Goal: Task Accomplishment & Management: Manage account settings

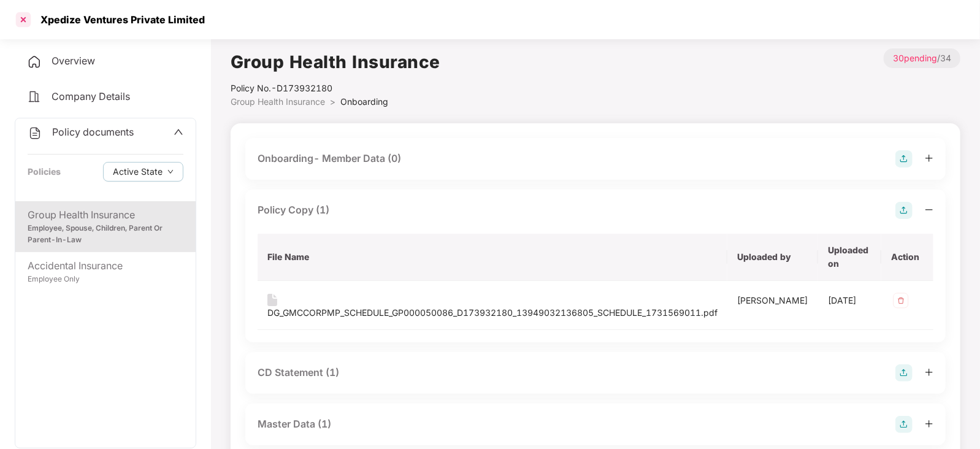
click at [25, 22] on div at bounding box center [23, 20] width 20 height 20
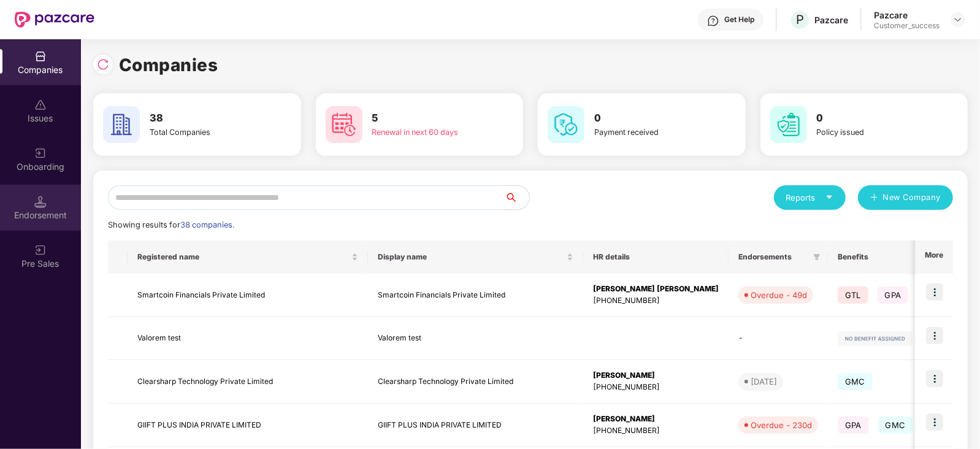
click at [55, 217] on div "Endorsement" at bounding box center [40, 215] width 81 height 12
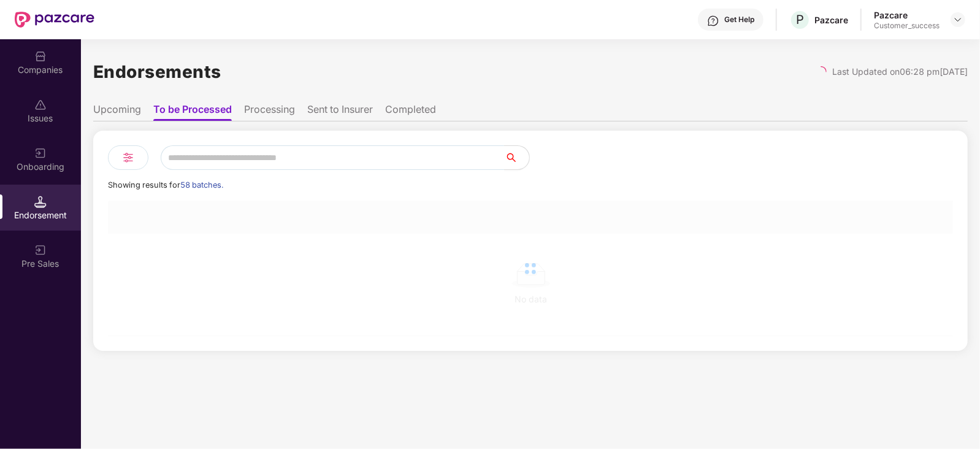
click at [51, 171] on div "Onboarding" at bounding box center [40, 167] width 81 height 12
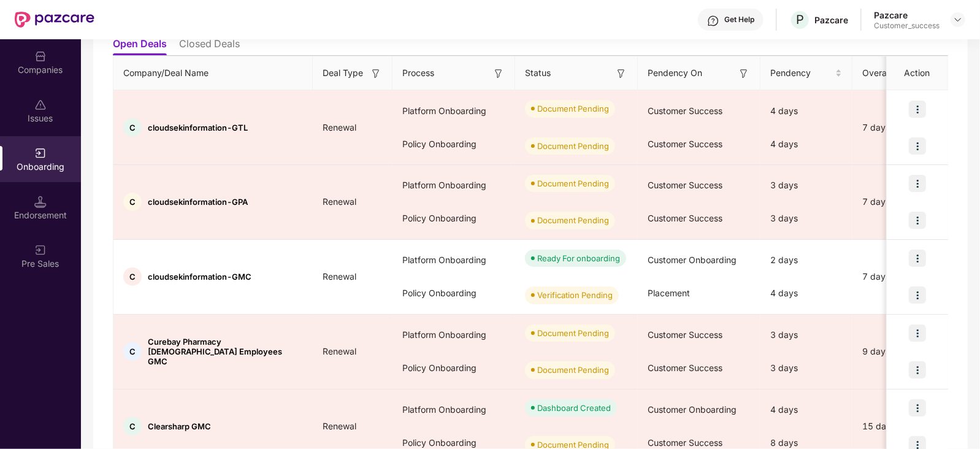
scroll to position [147, 0]
click at [917, 292] on img at bounding box center [917, 293] width 17 height 17
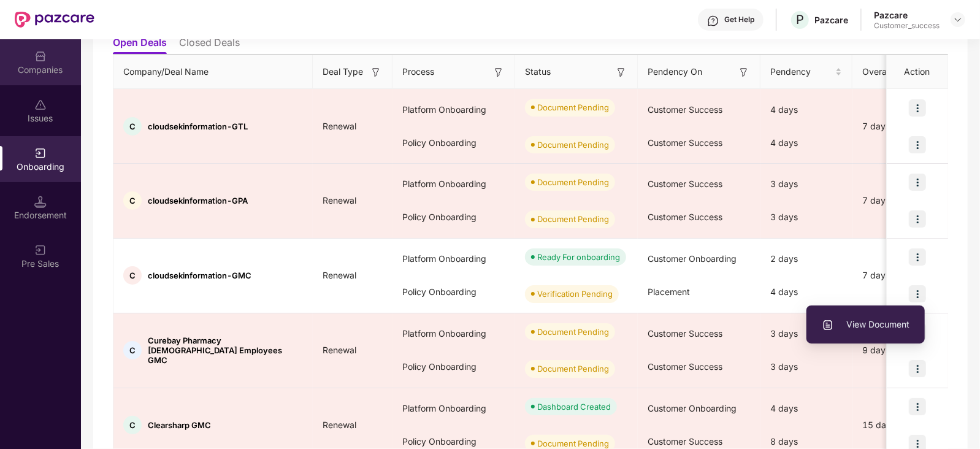
click at [40, 78] on div "Companies" at bounding box center [40, 62] width 81 height 46
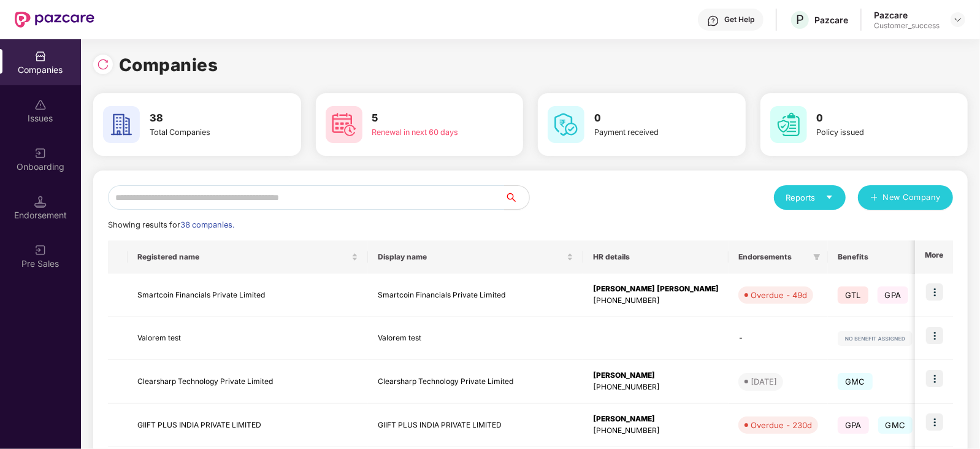
scroll to position [0, 0]
click at [269, 201] on input "text" at bounding box center [306, 197] width 397 height 25
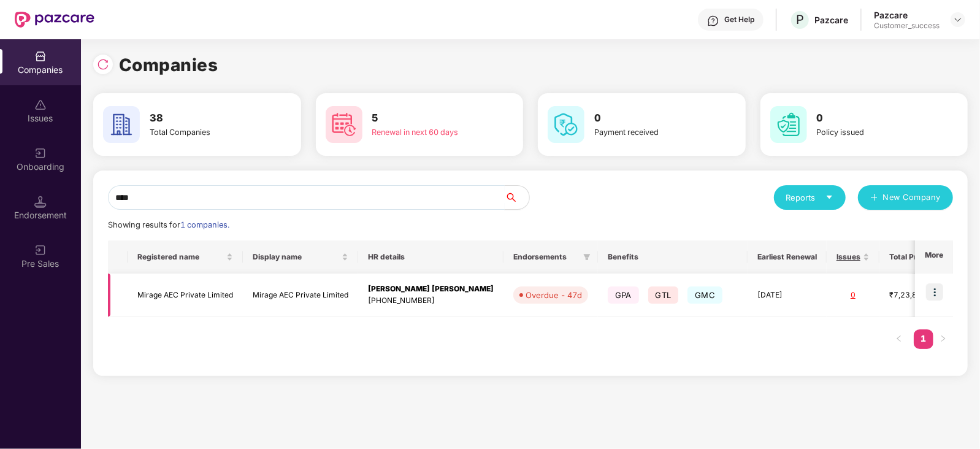
type input "****"
click at [938, 291] on img at bounding box center [934, 291] width 17 height 17
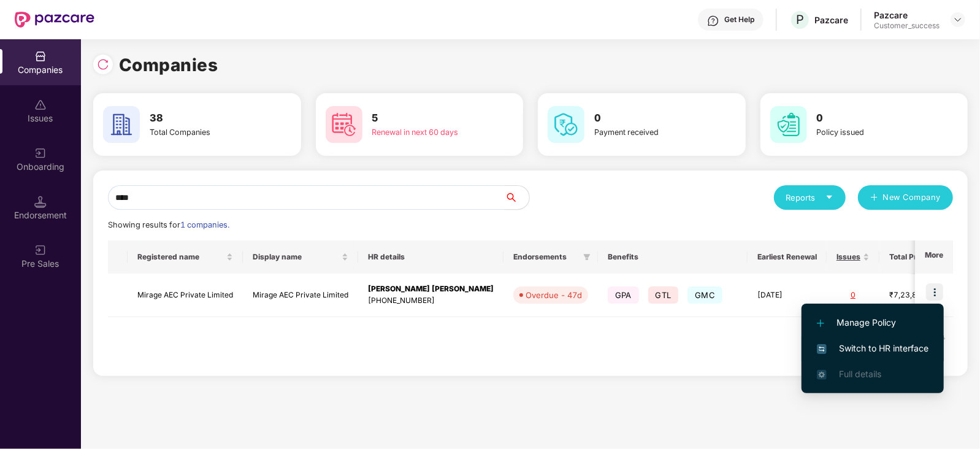
click at [846, 342] on span "Switch to HR interface" at bounding box center [873, 348] width 112 height 13
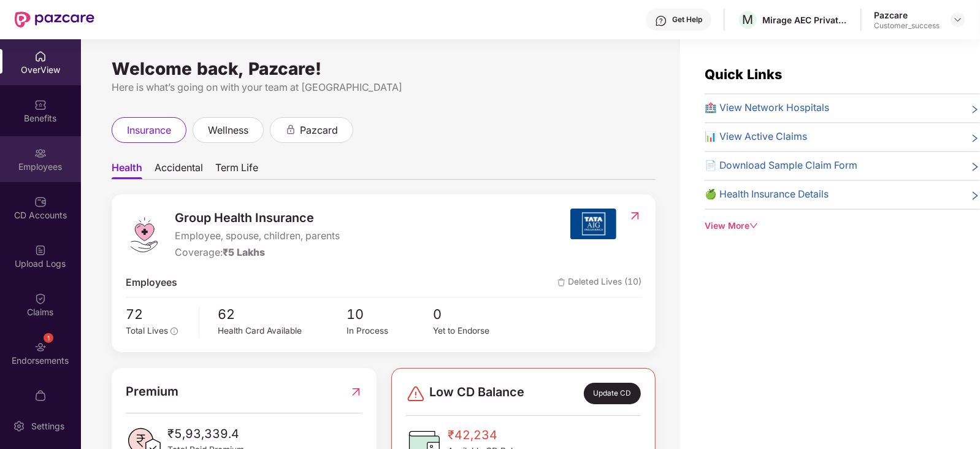
click at [26, 145] on div "Employees" at bounding box center [40, 159] width 81 height 46
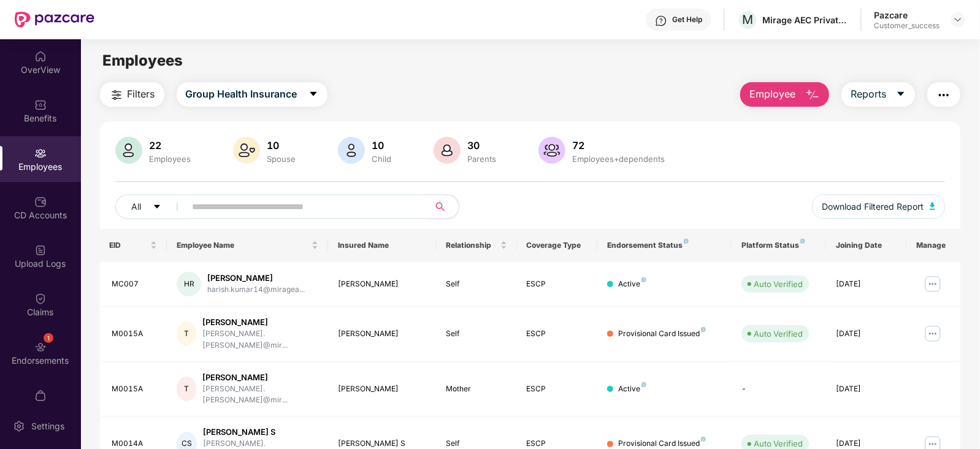
click at [788, 99] on span "Employee" at bounding box center [773, 93] width 46 height 15
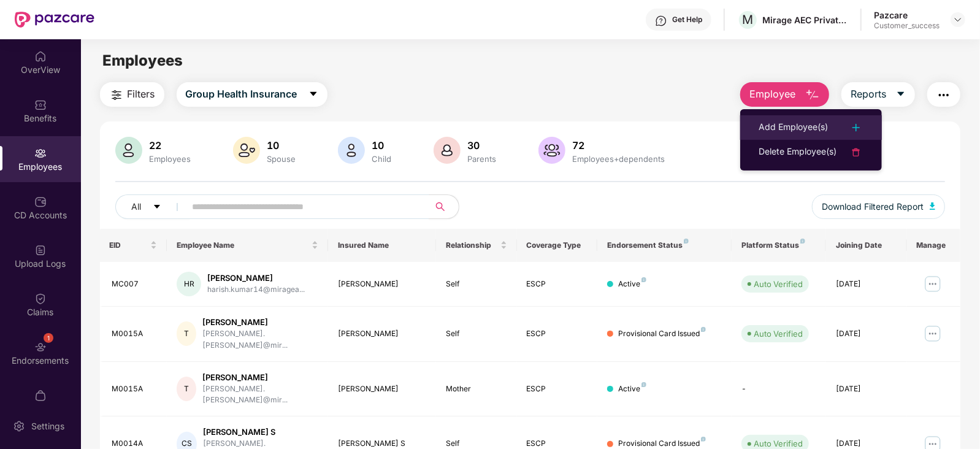
click at [762, 136] on li "Add Employee(s)" at bounding box center [811, 127] width 142 height 25
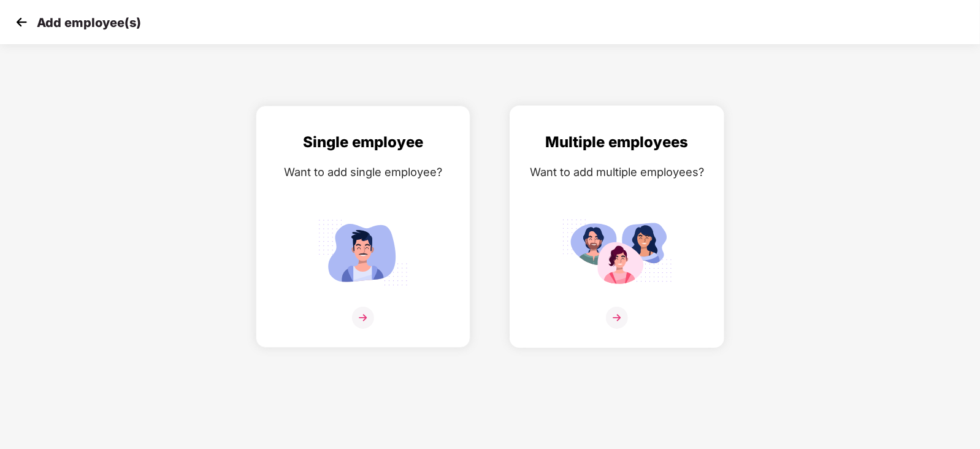
click at [590, 189] on div "Multiple employees Want to add multiple employees?" at bounding box center [617, 237] width 189 height 213
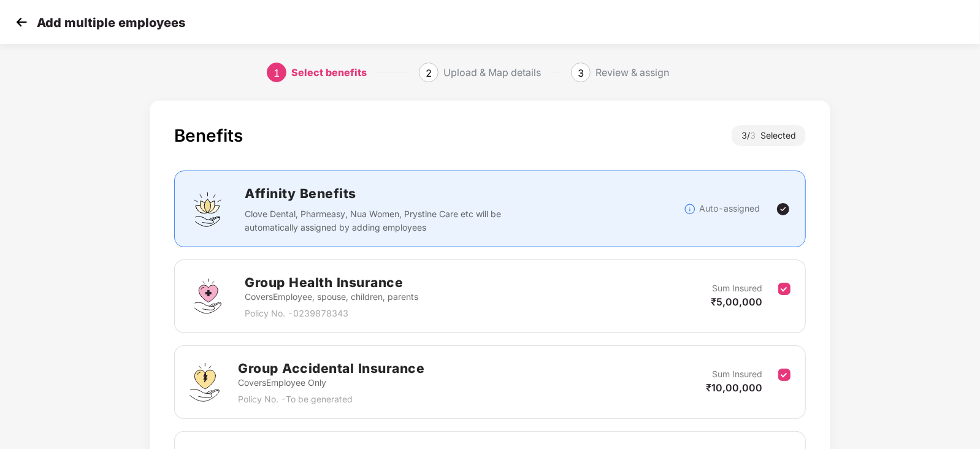
scroll to position [162, 0]
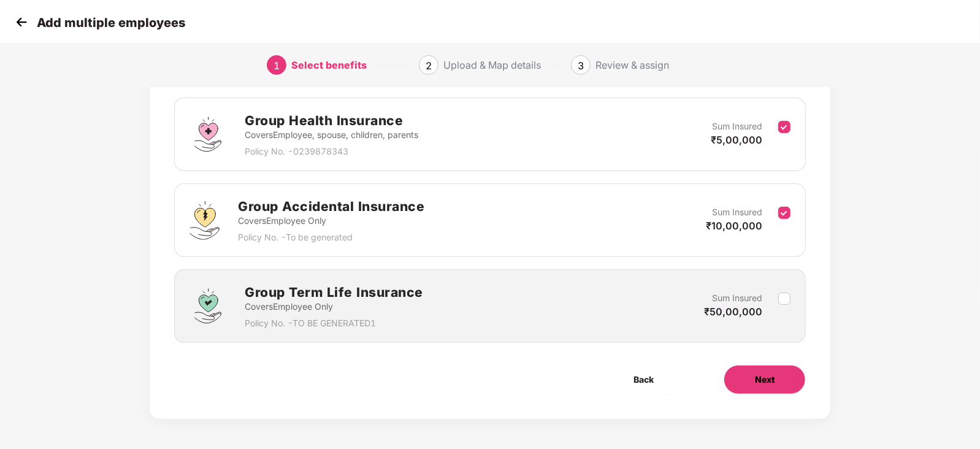
click at [764, 367] on button "Next" at bounding box center [765, 379] width 82 height 29
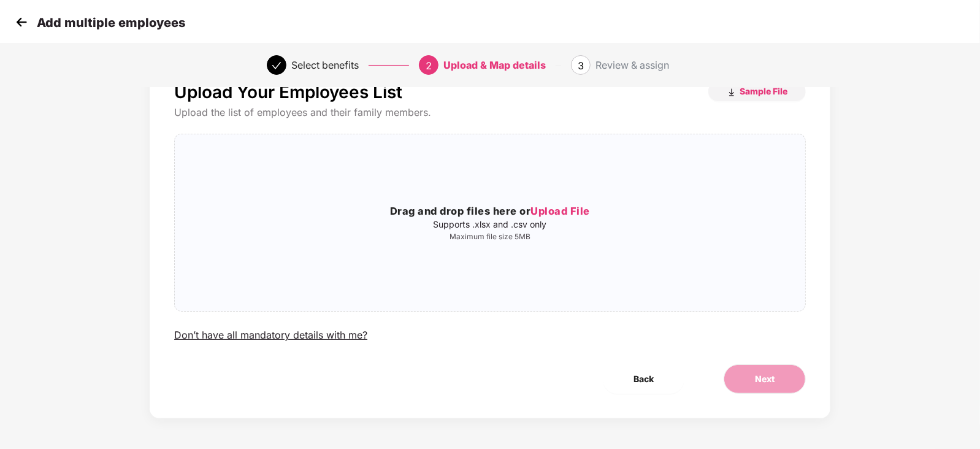
scroll to position [0, 0]
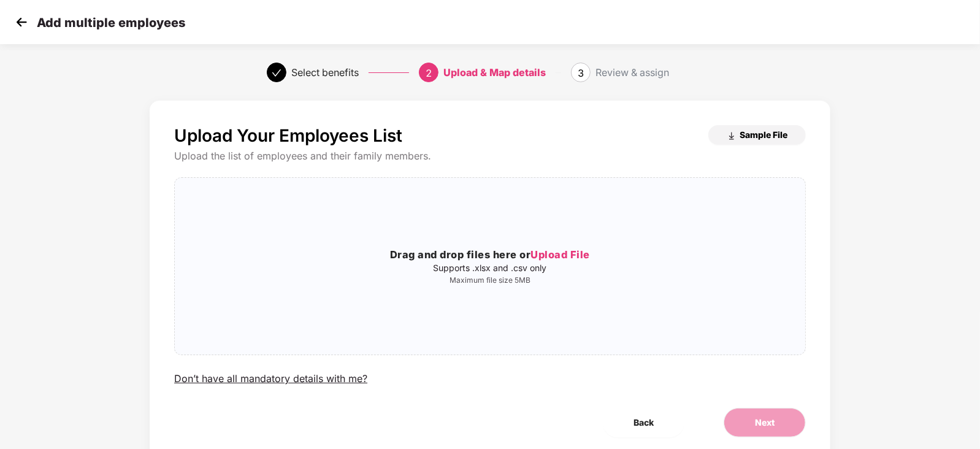
click at [749, 131] on span "Sample File" at bounding box center [764, 135] width 48 height 12
click at [575, 234] on div "Drag and drop files here or Upload File Supports .xlsx and .csv only Maximum fi…" at bounding box center [490, 266] width 631 height 157
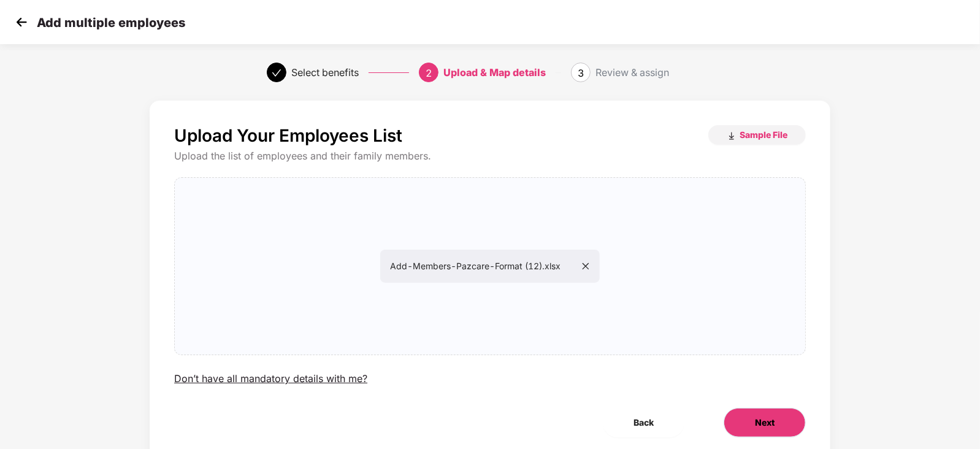
click at [761, 426] on span "Next" at bounding box center [765, 422] width 20 height 13
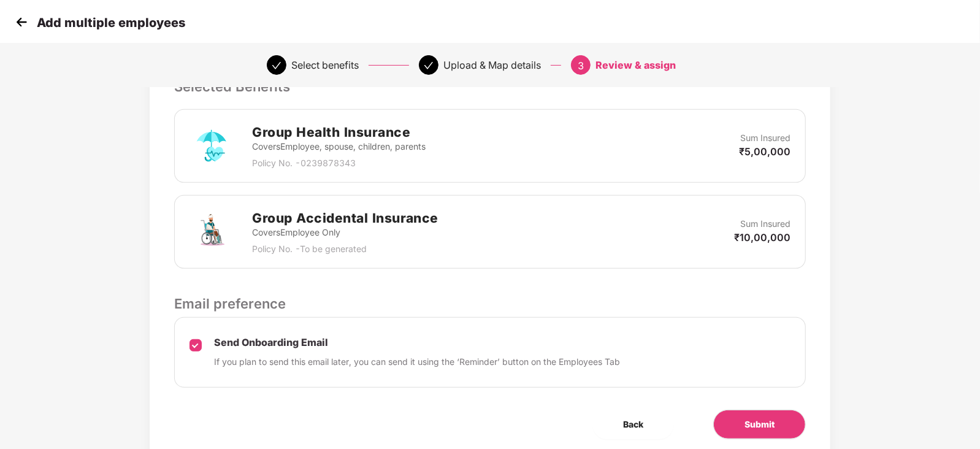
scroll to position [320, 0]
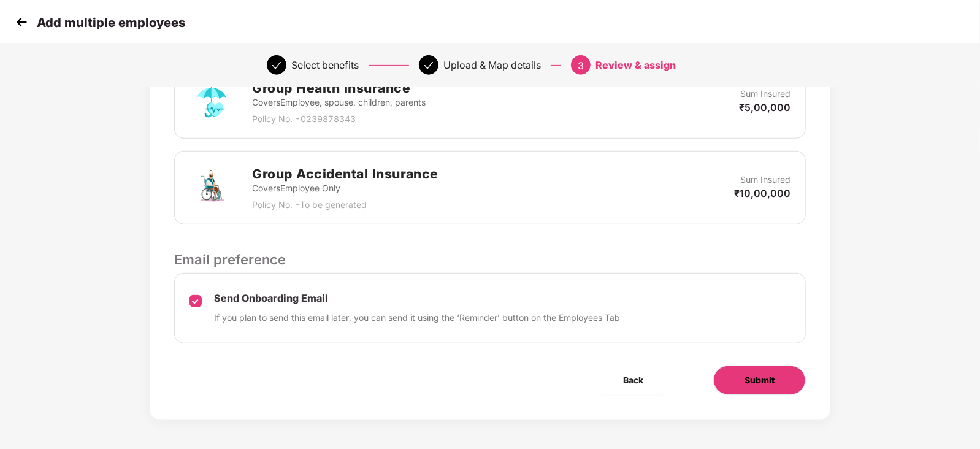
click at [772, 376] on span "Submit" at bounding box center [760, 380] width 30 height 13
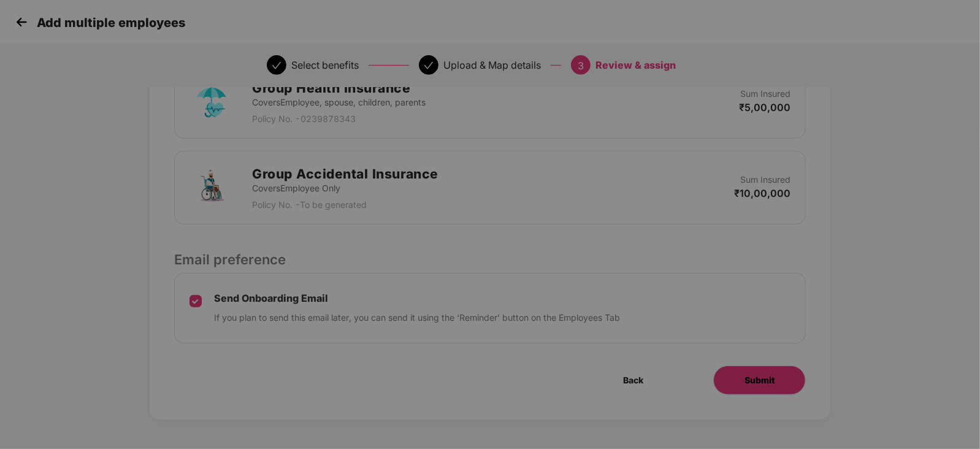
scroll to position [0, 0]
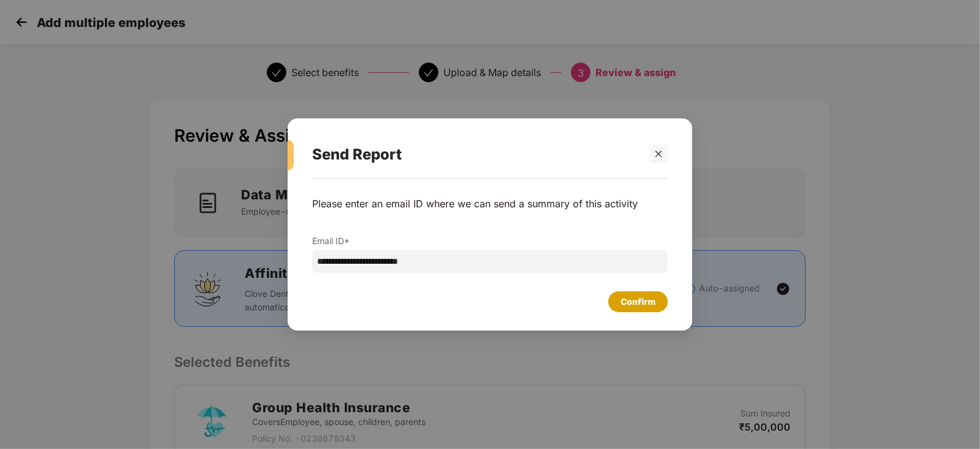
click at [650, 302] on div "Confirm" at bounding box center [638, 301] width 35 height 13
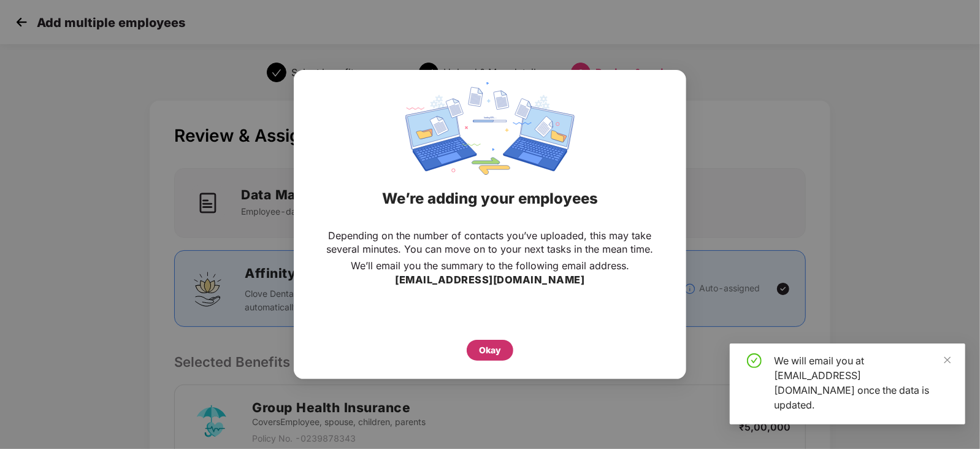
click at [469, 351] on div "Okay" at bounding box center [490, 350] width 47 height 21
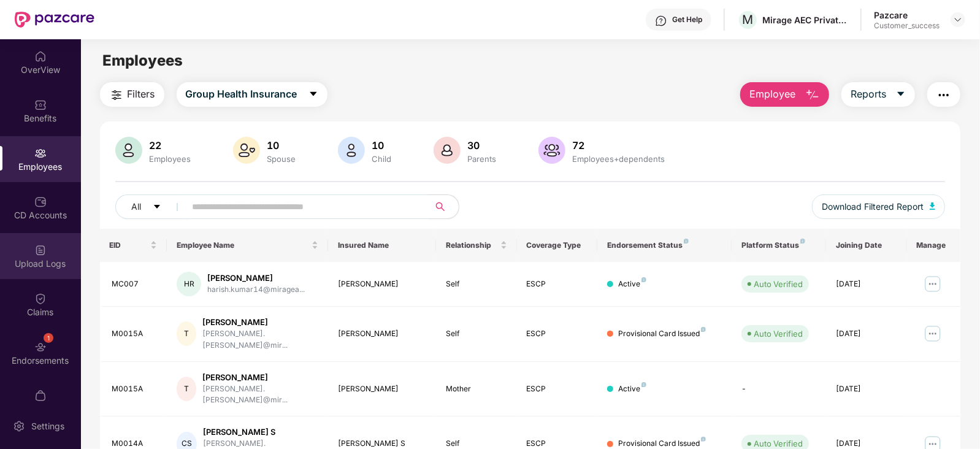
click at [29, 272] on div "Upload Logs" at bounding box center [40, 256] width 81 height 46
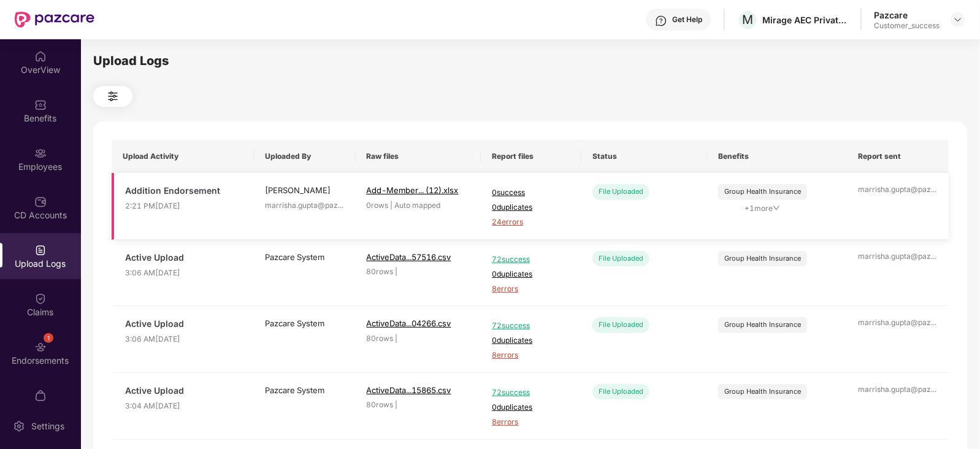
click at [500, 222] on span "24 errors" at bounding box center [531, 223] width 79 height 12
click at [46, 147] on div "Employees" at bounding box center [40, 159] width 81 height 46
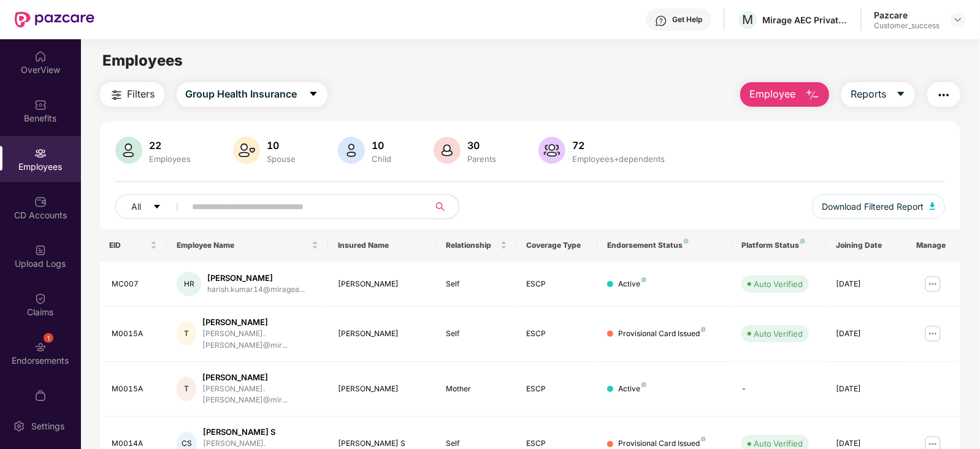
click at [772, 93] on span "Employee" at bounding box center [773, 93] width 46 height 15
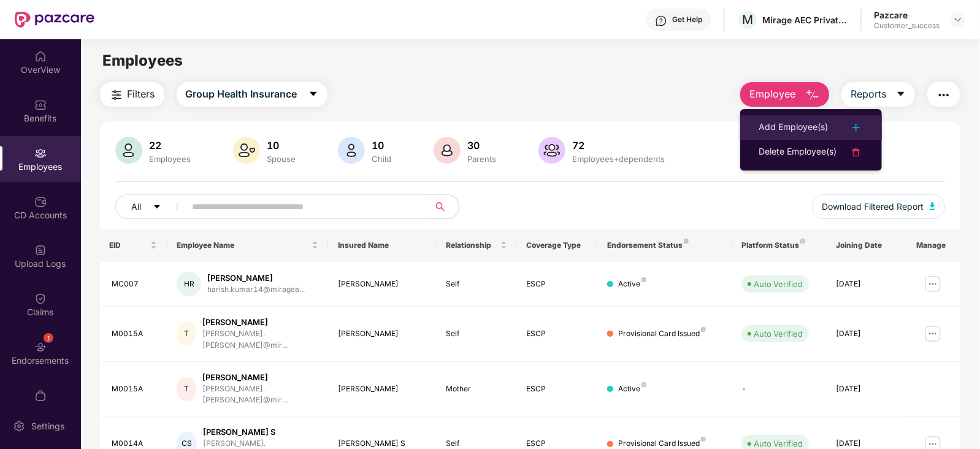
click at [797, 124] on div "Add Employee(s)" at bounding box center [793, 127] width 69 height 15
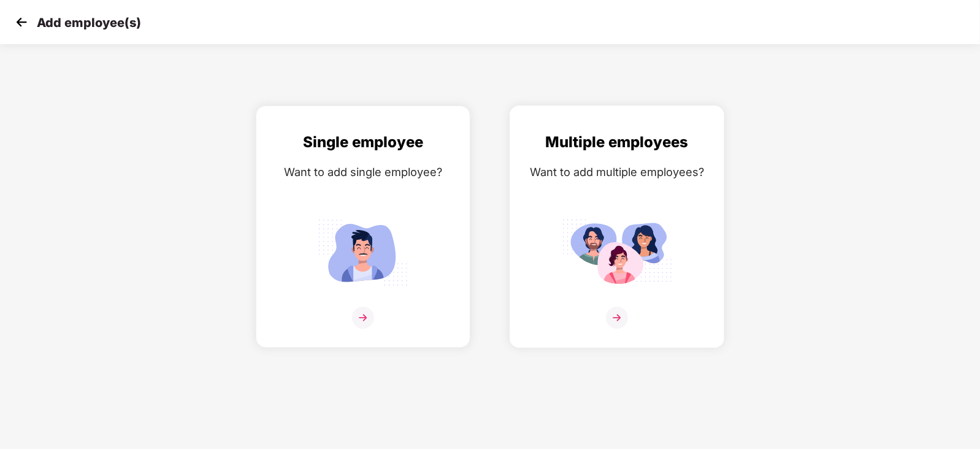
click at [602, 213] on div "Multiple employees Want to add multiple employees?" at bounding box center [617, 237] width 189 height 213
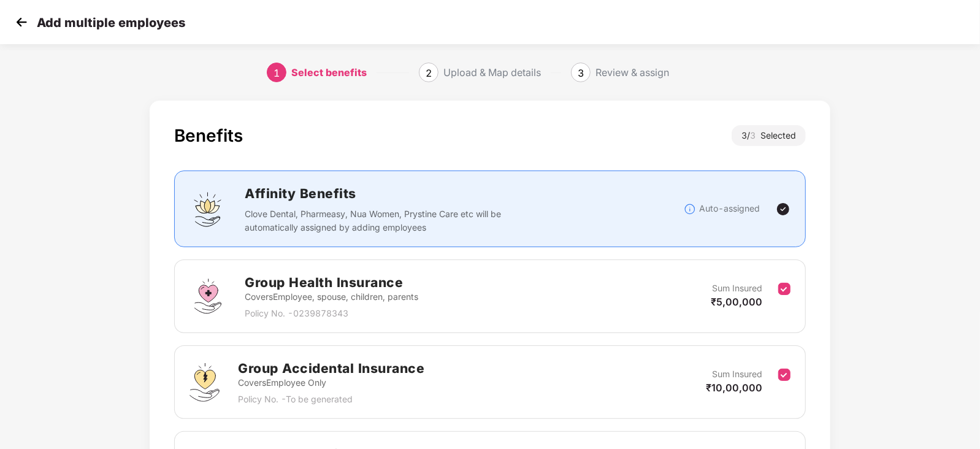
scroll to position [162, 0]
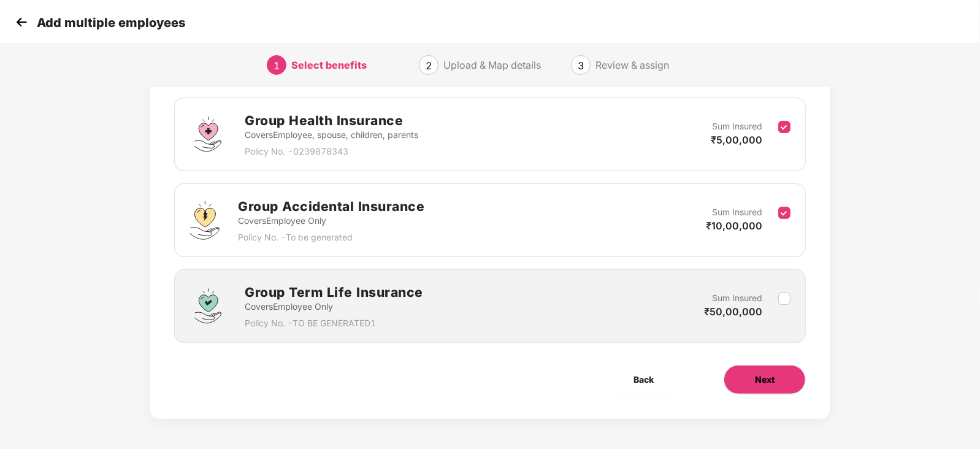
click at [770, 380] on span "Next" at bounding box center [765, 379] width 20 height 13
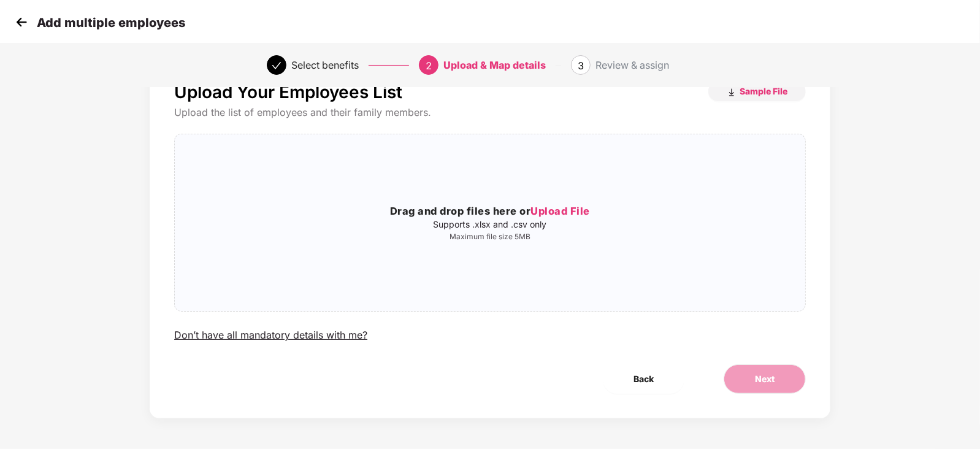
scroll to position [0, 0]
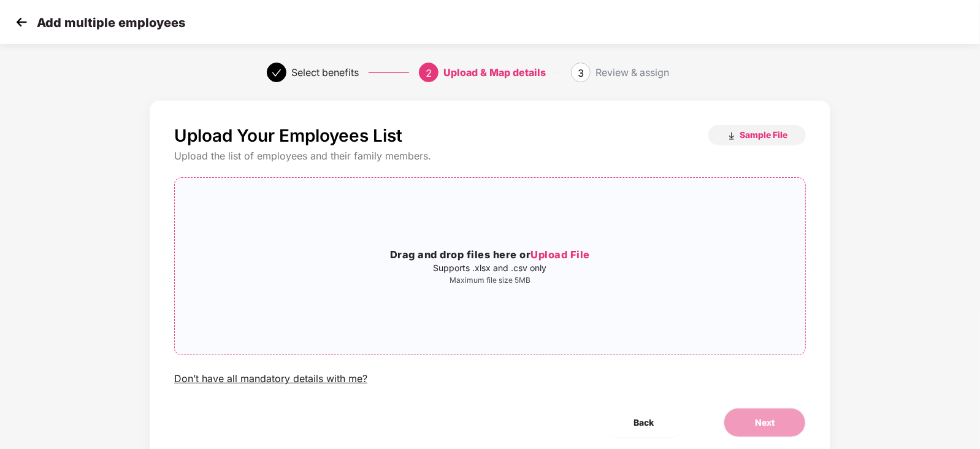
click at [431, 239] on div "Drag and drop files here or Upload File Supports .xlsx and .csv only Maximum fi…" at bounding box center [490, 266] width 631 height 157
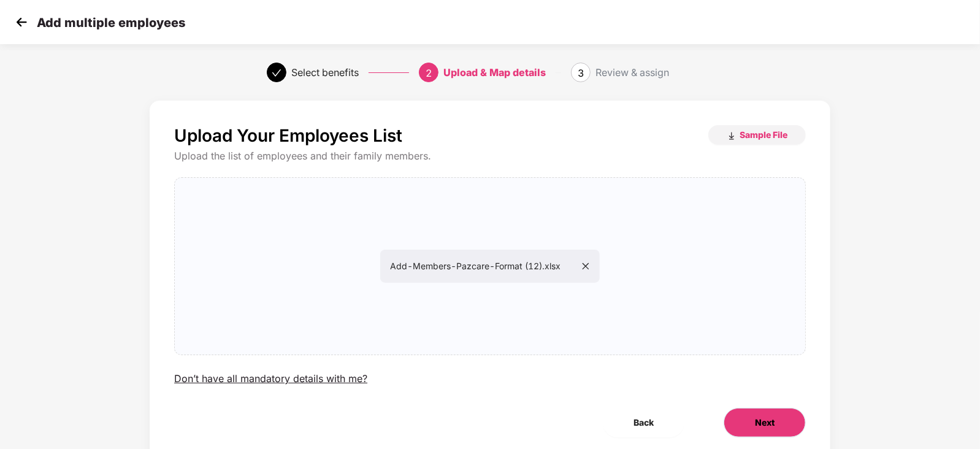
click at [778, 431] on button "Next" at bounding box center [765, 422] width 82 height 29
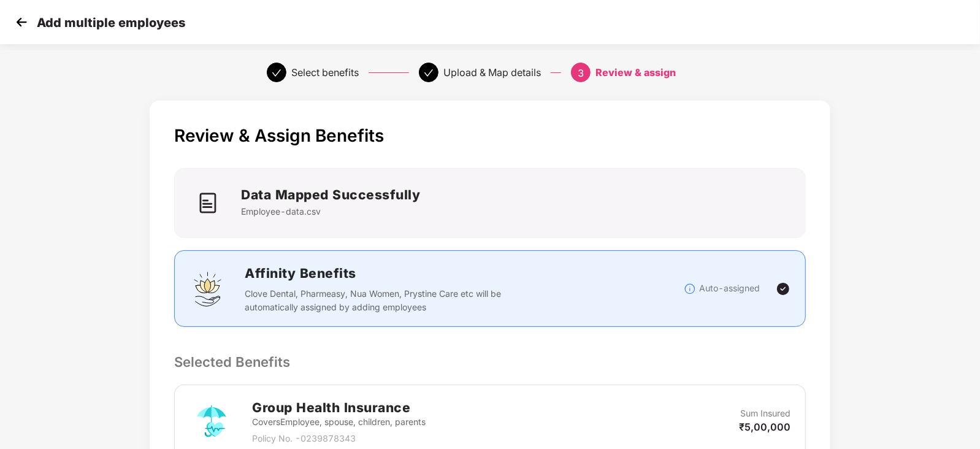
scroll to position [320, 0]
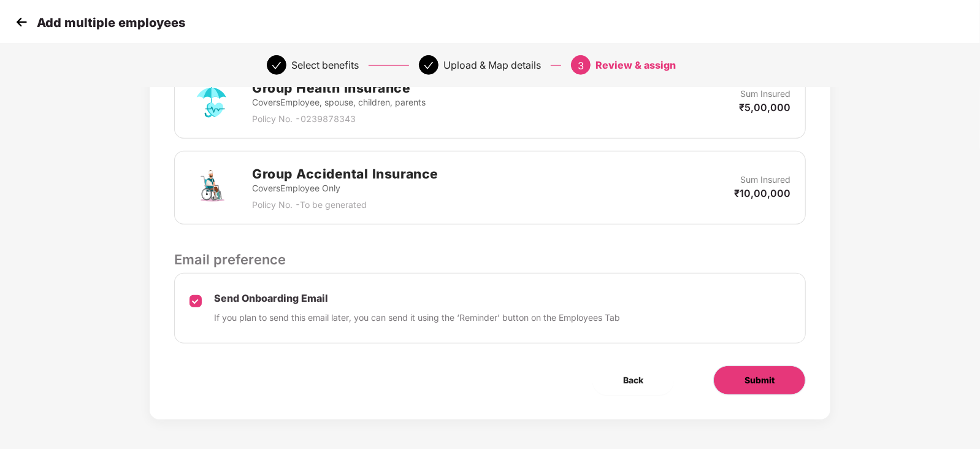
click at [758, 371] on button "Submit" at bounding box center [759, 380] width 93 height 29
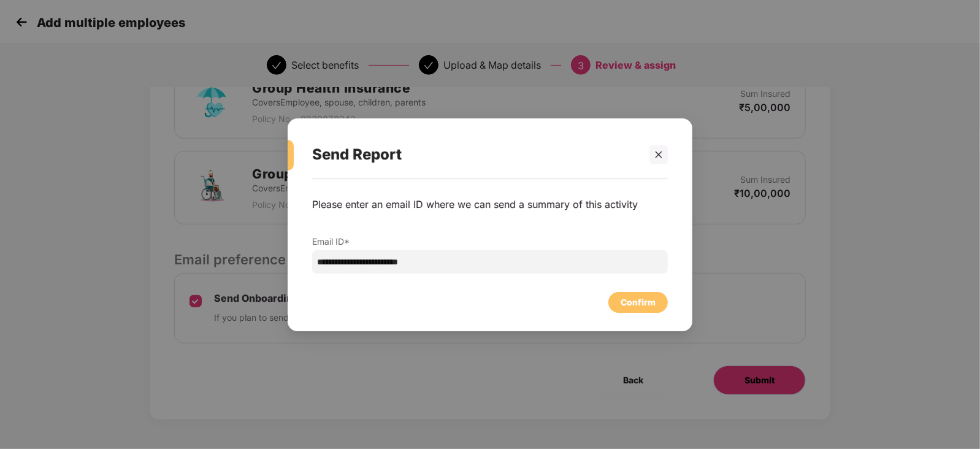
scroll to position [0, 0]
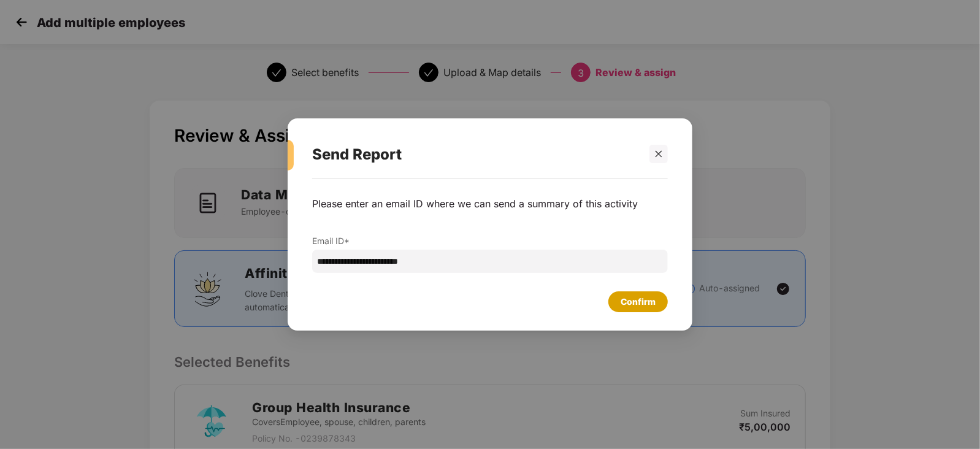
click at [636, 303] on div "Confirm" at bounding box center [638, 301] width 35 height 13
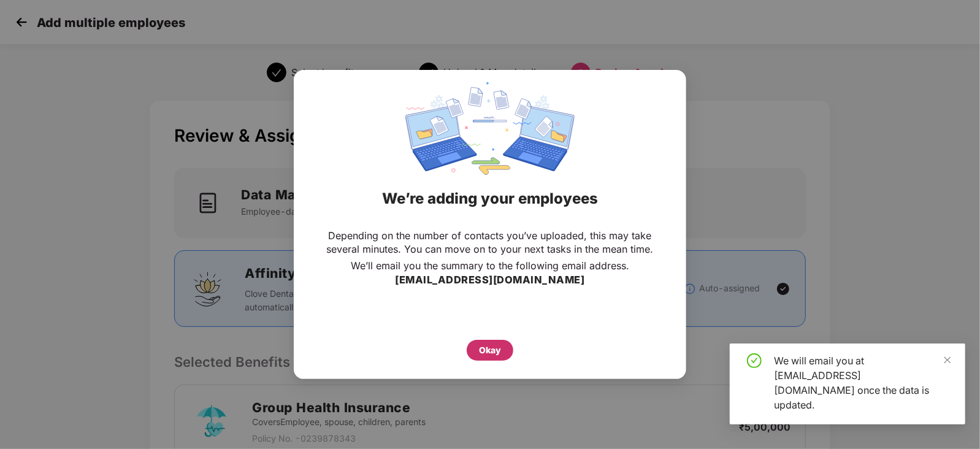
click at [484, 356] on div "Okay" at bounding box center [490, 349] width 22 height 13
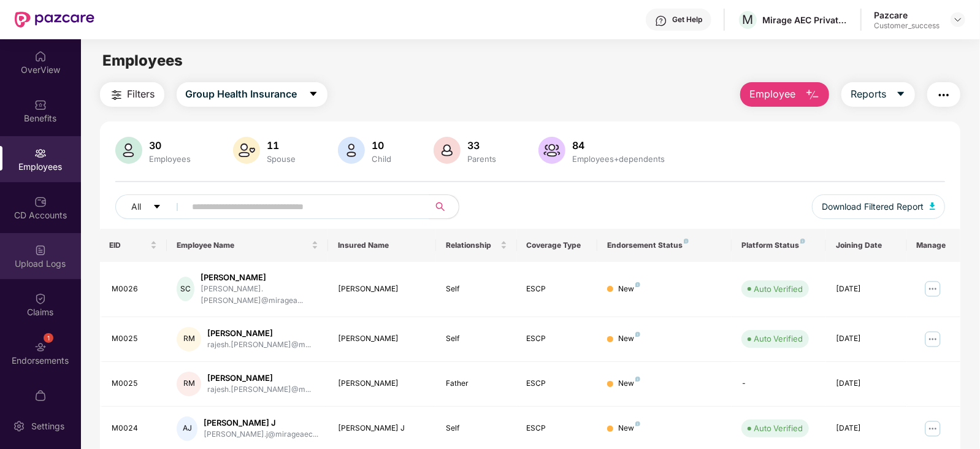
click at [34, 266] on div "Upload Logs" at bounding box center [40, 264] width 81 height 12
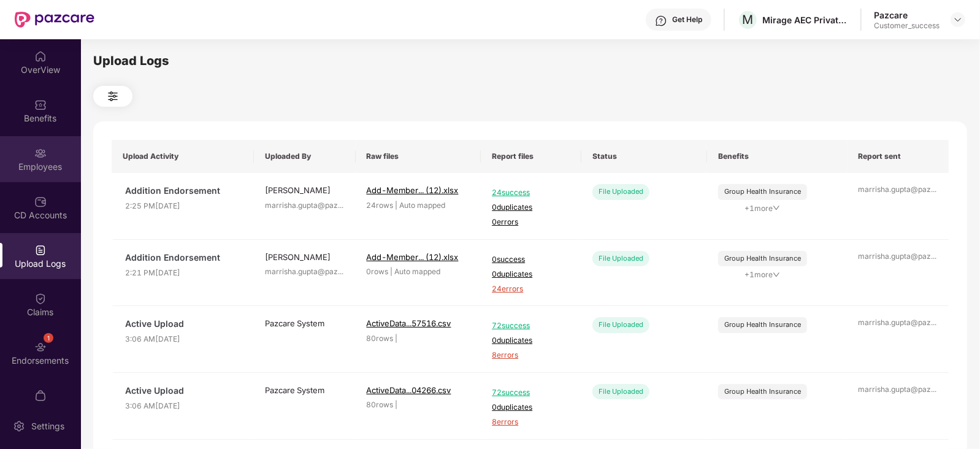
click at [35, 152] on img at bounding box center [40, 153] width 12 height 12
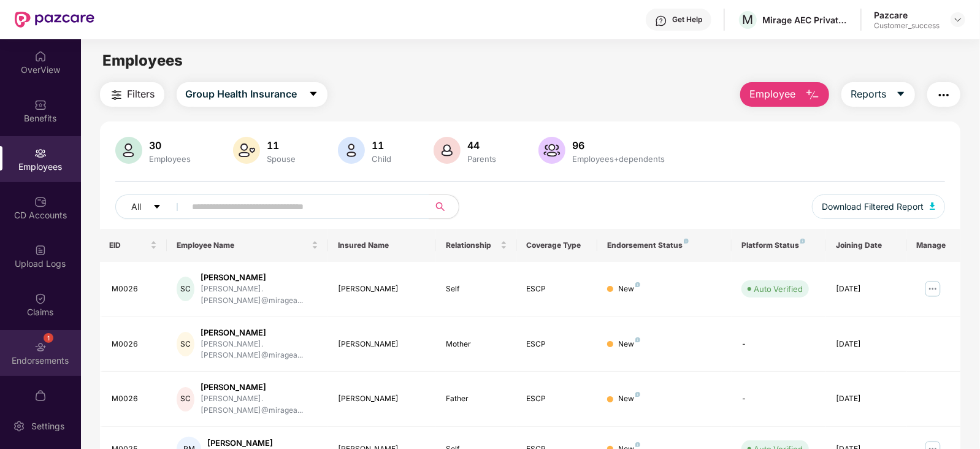
click at [37, 352] on img at bounding box center [40, 347] width 12 height 12
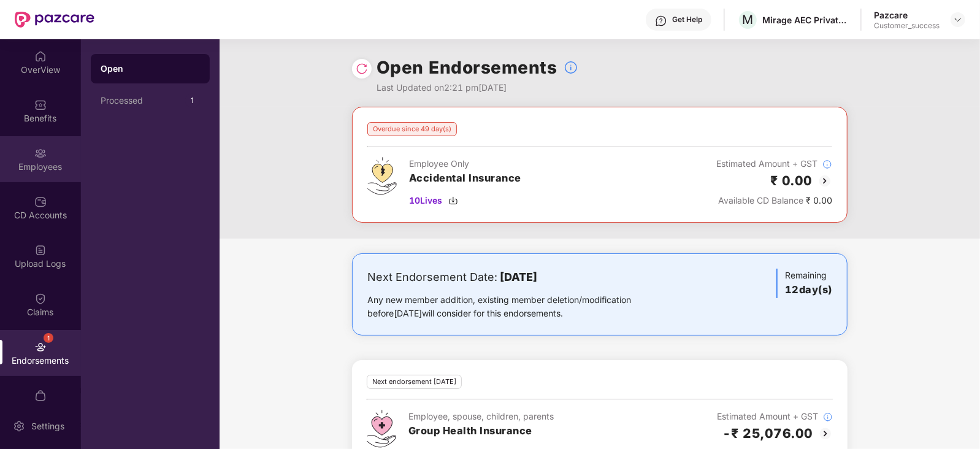
click at [46, 173] on div "Employees" at bounding box center [40, 159] width 81 height 46
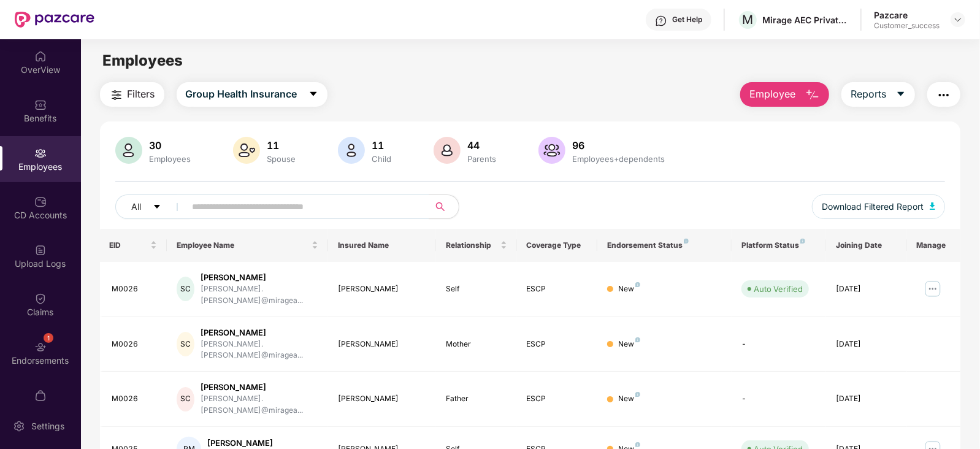
scroll to position [48, 0]
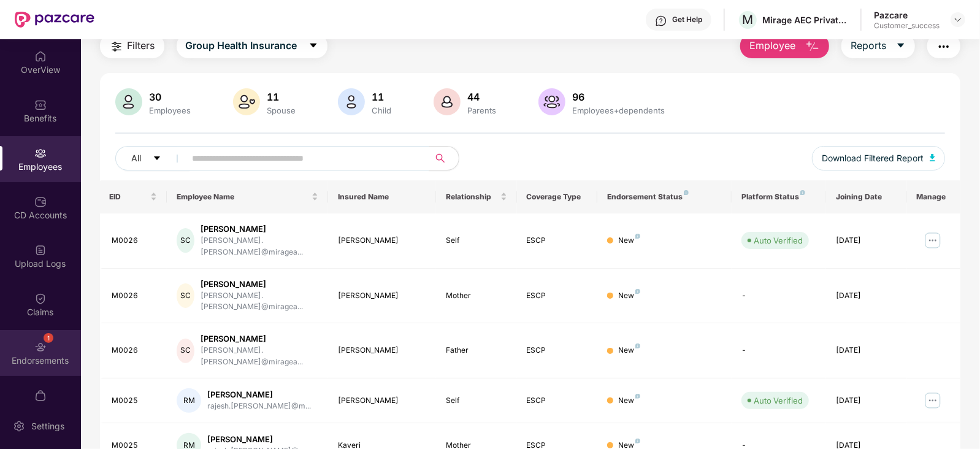
click at [42, 347] on img at bounding box center [40, 347] width 12 height 12
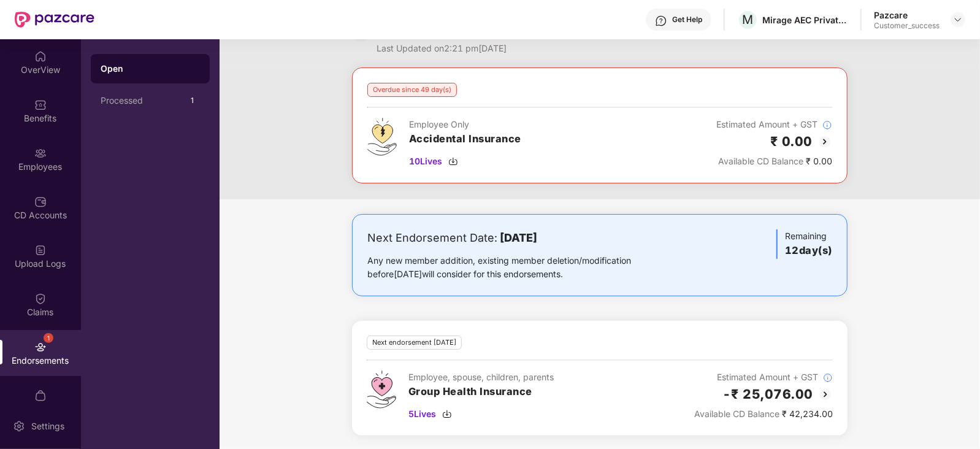
scroll to position [0, 0]
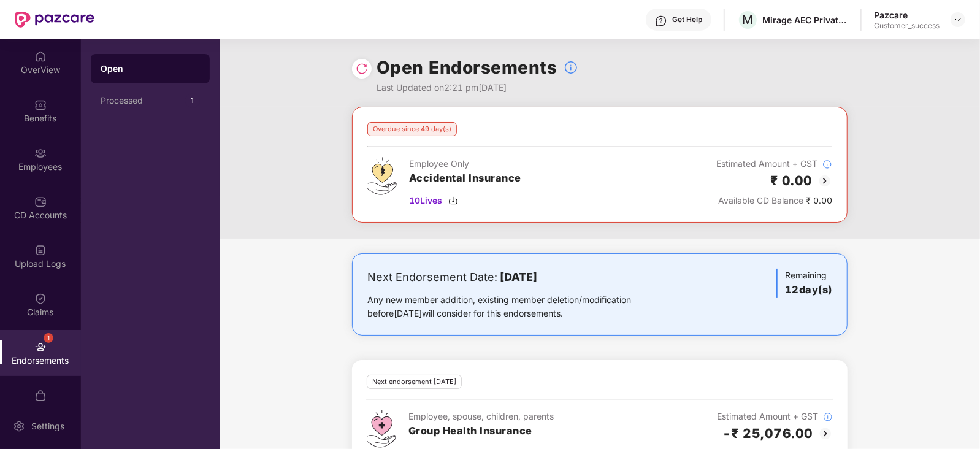
click at [361, 64] on img at bounding box center [362, 69] width 12 height 12
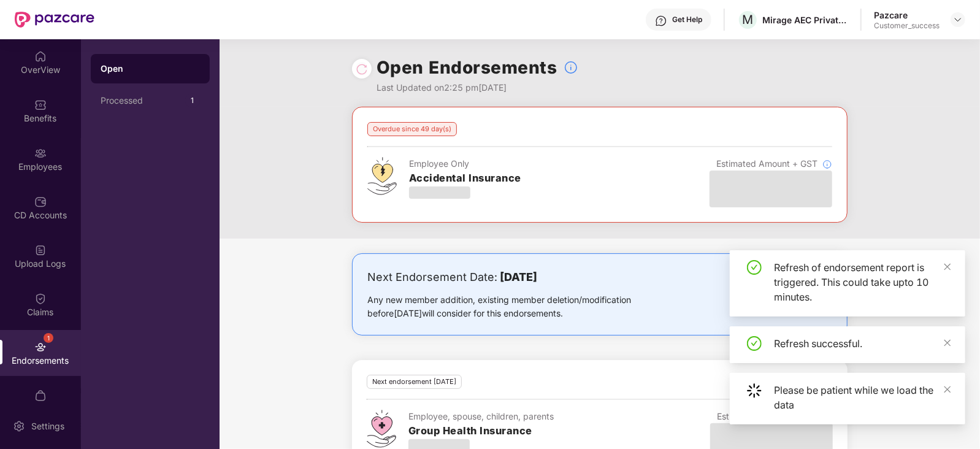
scroll to position [39, 0]
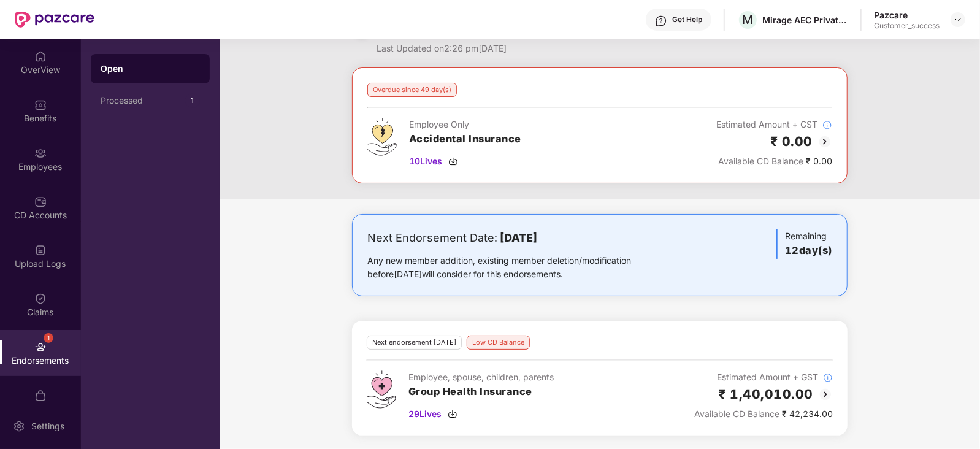
click at [827, 391] on img at bounding box center [825, 394] width 15 height 15
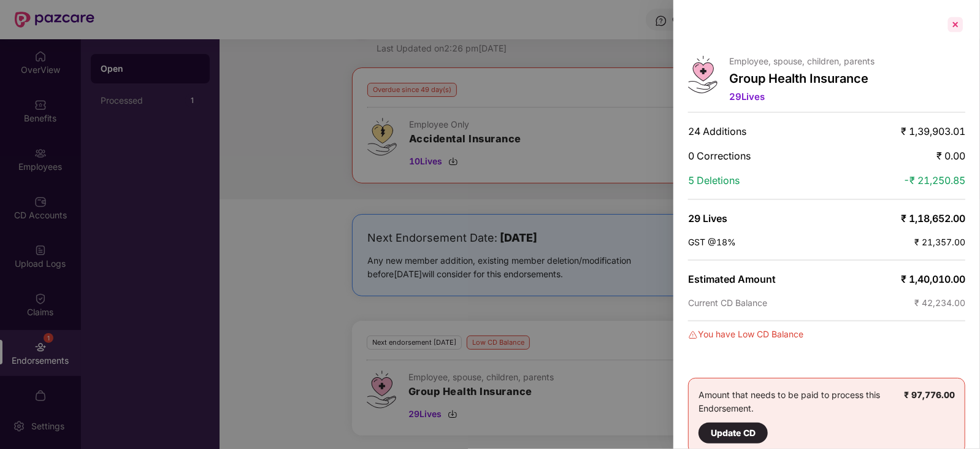
click at [954, 21] on div at bounding box center [956, 25] width 20 height 20
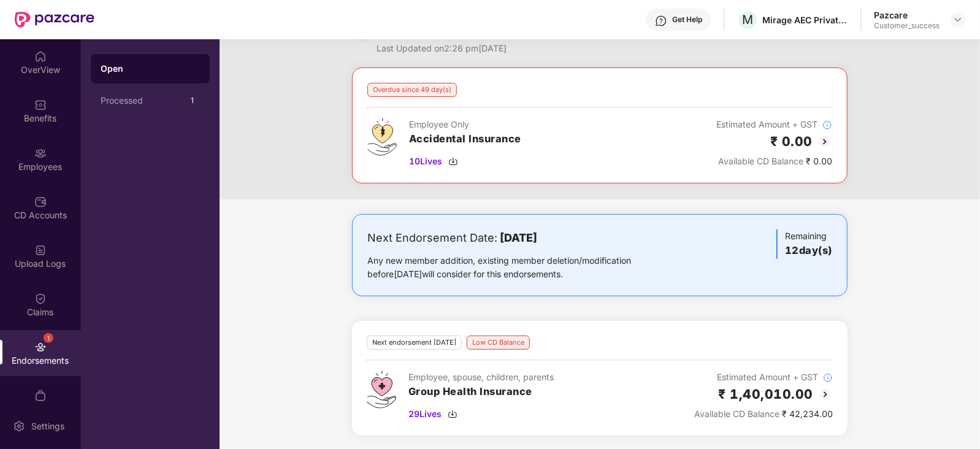
click at [826, 387] on img at bounding box center [825, 394] width 15 height 15
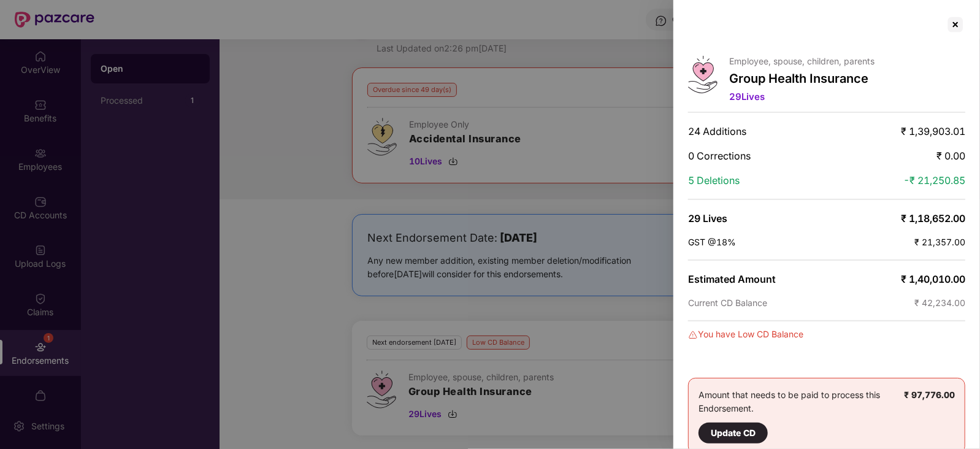
scroll to position [17, 0]
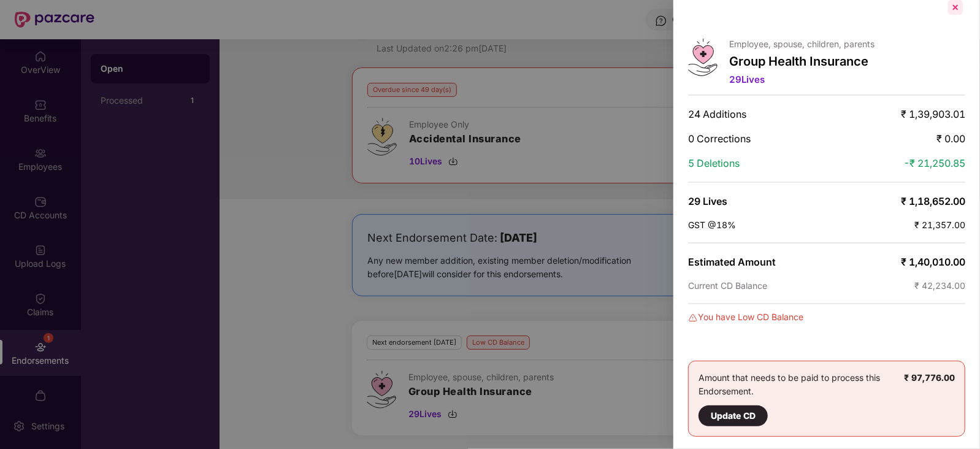
click at [952, 2] on div at bounding box center [956, 8] width 20 height 20
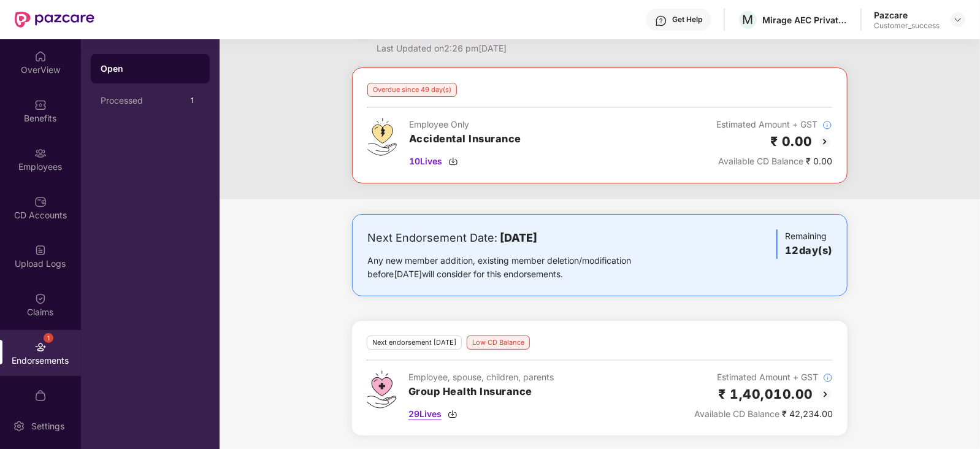
click at [431, 414] on span "29 Lives" at bounding box center [425, 413] width 33 height 13
click at [140, 102] on div "Processed" at bounding box center [143, 101] width 85 height 10
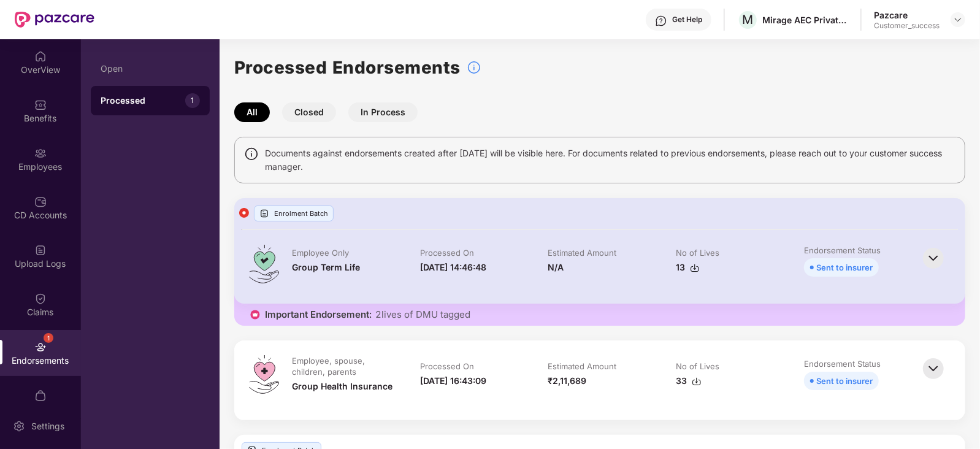
scroll to position [42, 0]
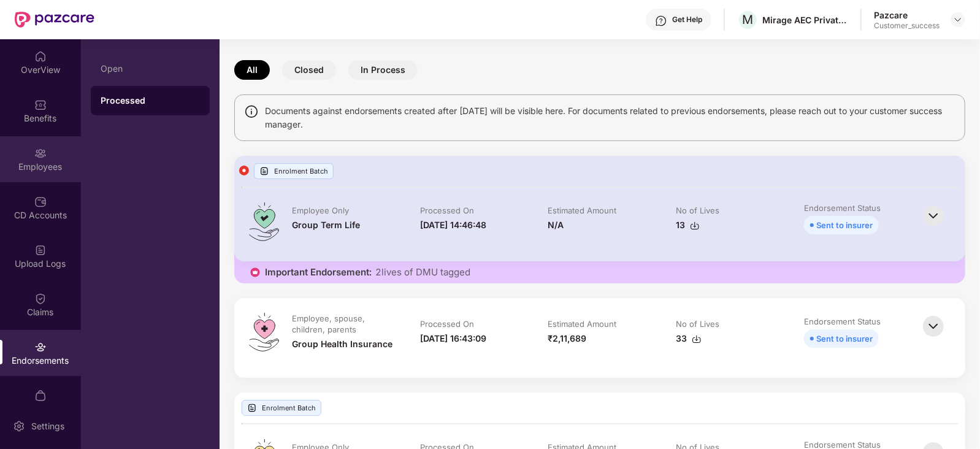
click at [40, 161] on div "Employees" at bounding box center [40, 167] width 81 height 12
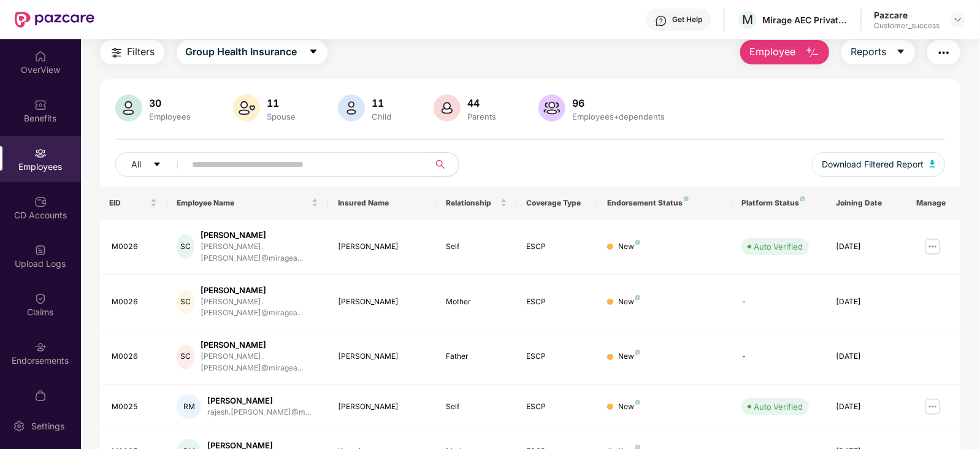
click at [220, 167] on input "text" at bounding box center [303, 164] width 220 height 18
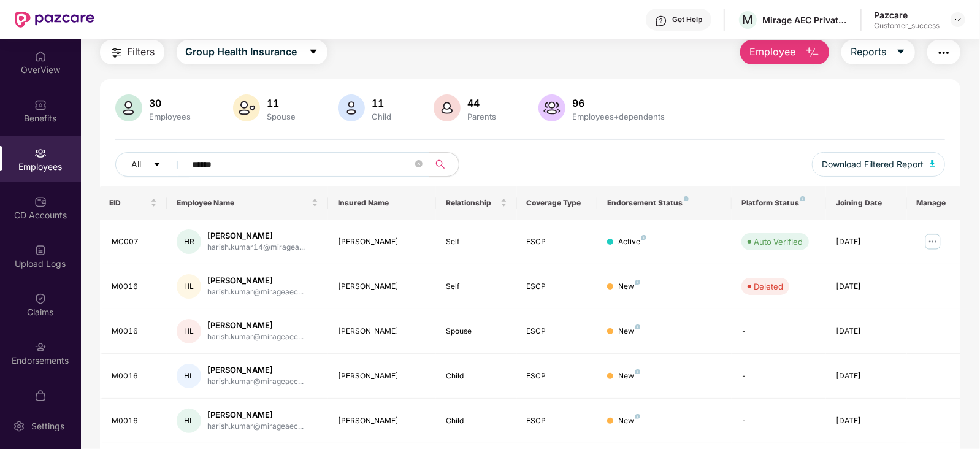
scroll to position [125, 0]
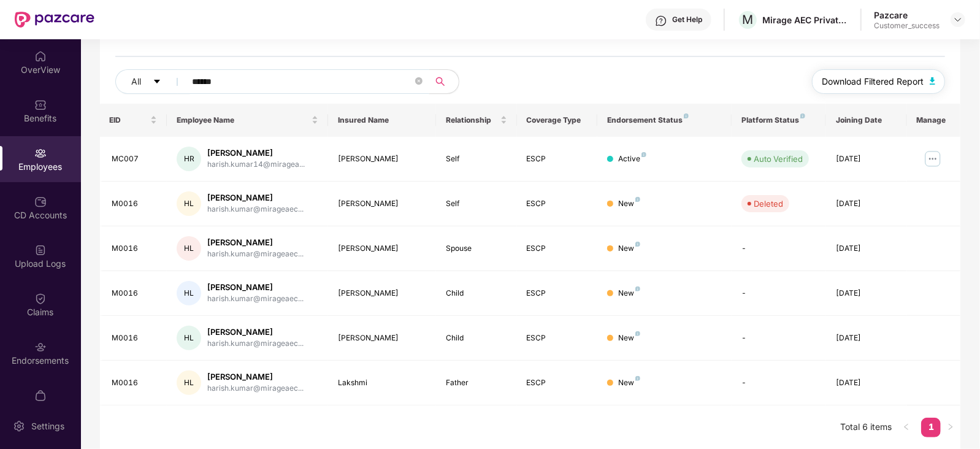
type input "******"
click at [892, 81] on span "Download Filtered Report" at bounding box center [873, 81] width 102 height 13
click at [42, 229] on div "CD Accounts" at bounding box center [40, 208] width 81 height 46
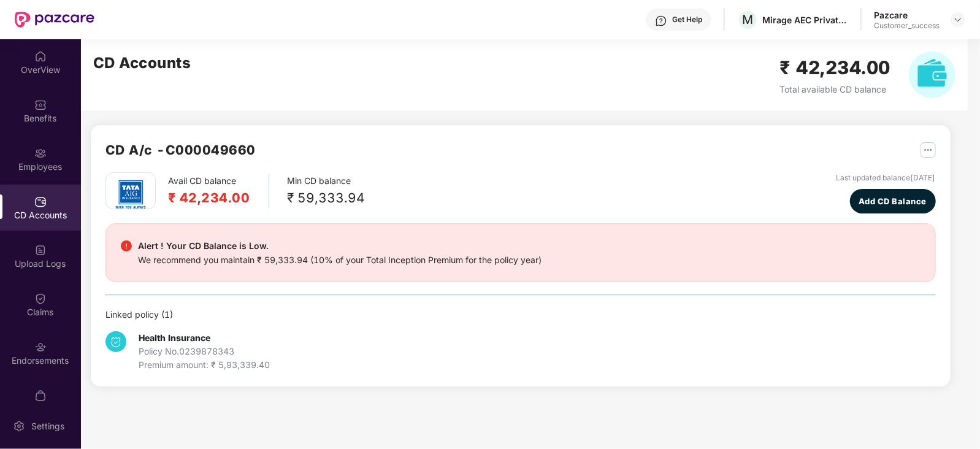
scroll to position [0, 0]
click at [960, 20] on img at bounding box center [958, 20] width 10 height 10
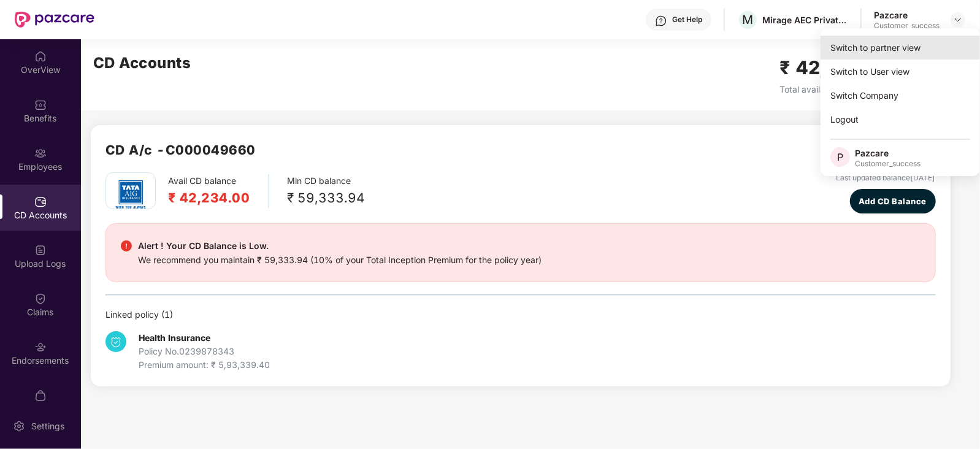
click at [898, 45] on div "Switch to partner view" at bounding box center [900, 48] width 159 height 24
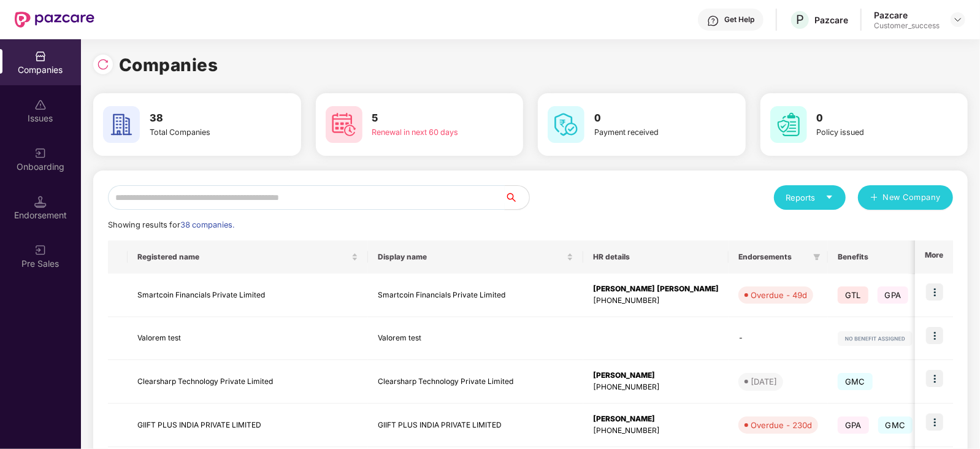
click at [387, 199] on input "text" at bounding box center [306, 197] width 397 height 25
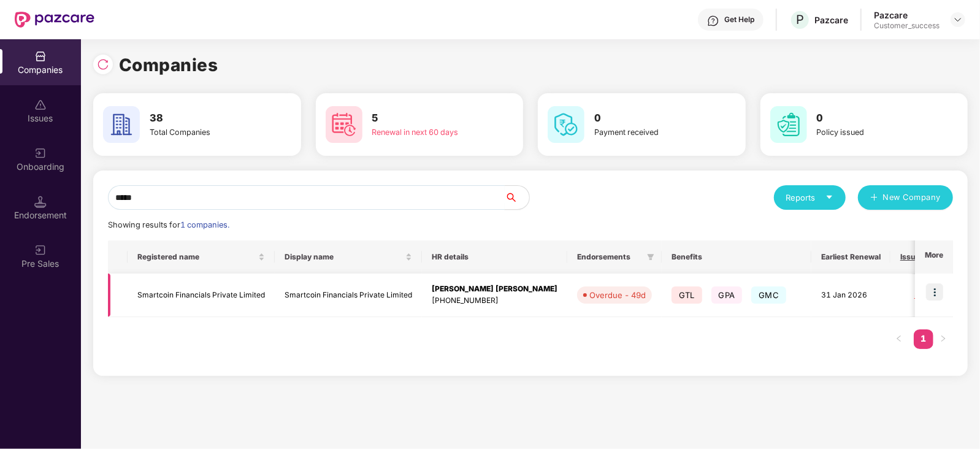
type input "*****"
click at [941, 291] on img at bounding box center [934, 291] width 17 height 17
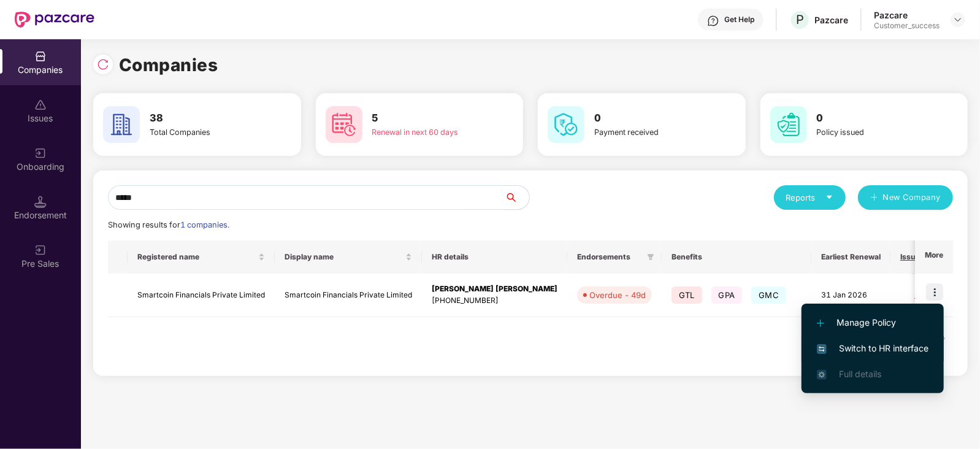
click at [875, 339] on li "Switch to HR interface" at bounding box center [873, 349] width 142 height 26
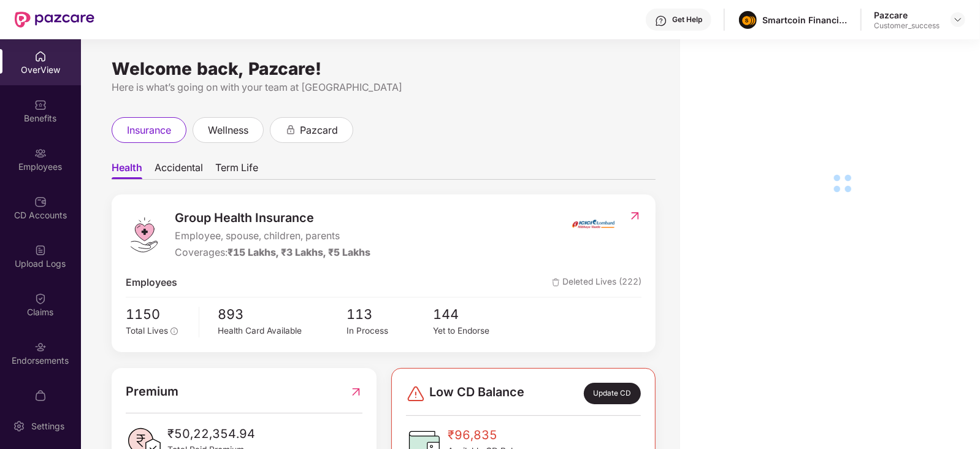
click at [34, 167] on div "Employees" at bounding box center [40, 167] width 81 height 12
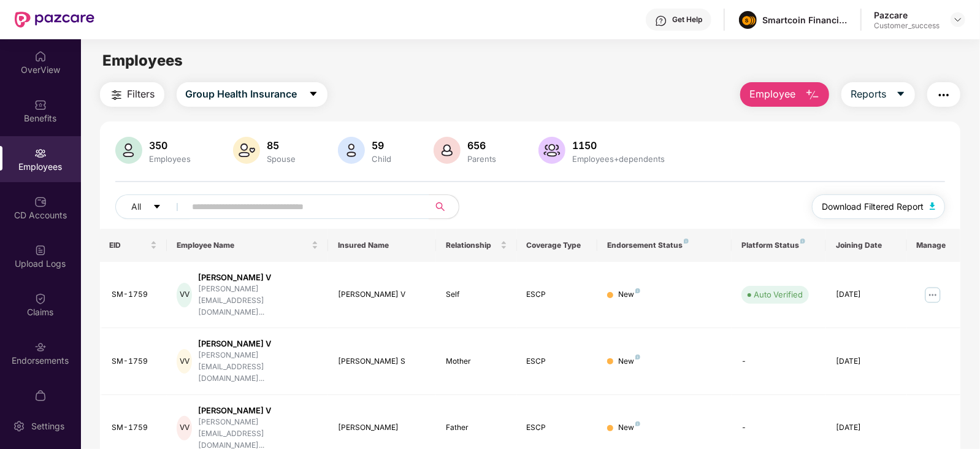
click at [888, 211] on span "Download Filtered Report" at bounding box center [873, 206] width 102 height 13
click at [955, 20] on img at bounding box center [958, 20] width 10 height 10
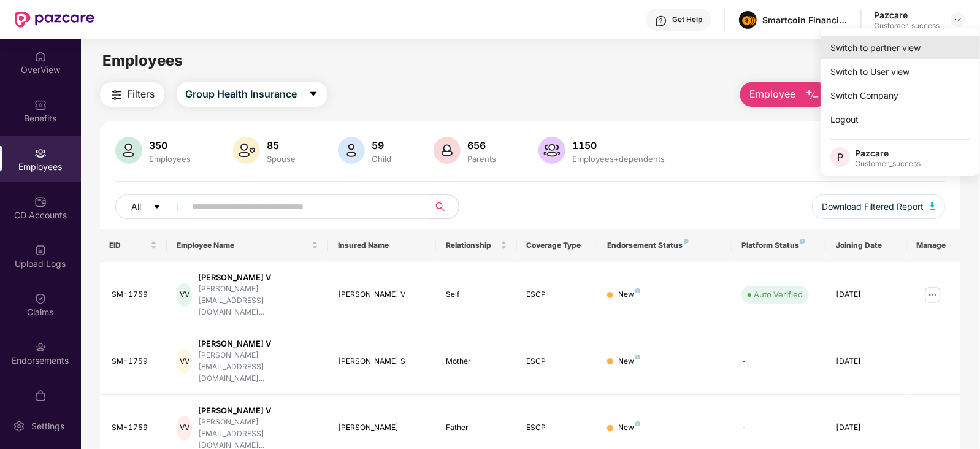
click at [903, 50] on div "Switch to partner view" at bounding box center [900, 48] width 159 height 24
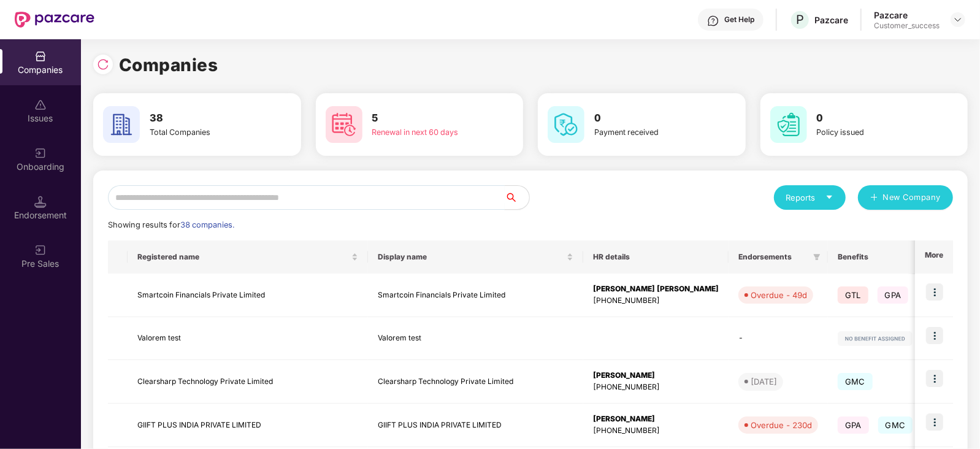
click at [429, 205] on input "text" at bounding box center [306, 197] width 397 height 25
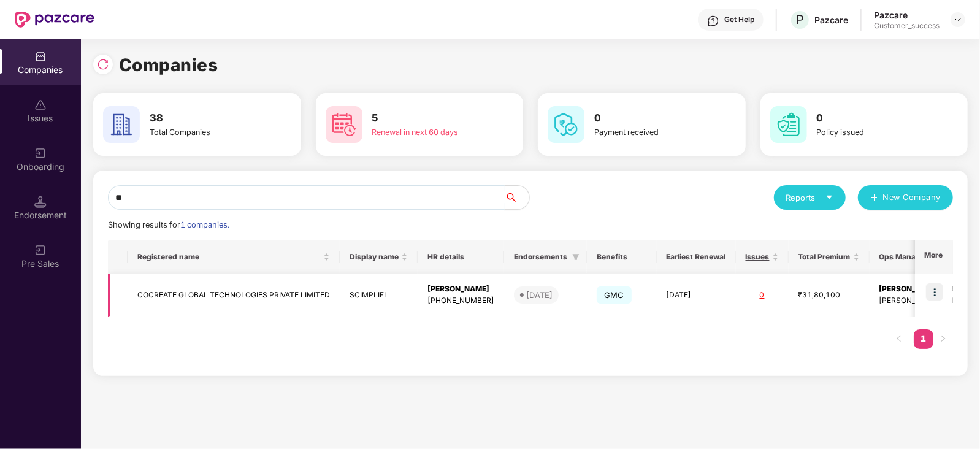
type input "**"
click at [942, 289] on img at bounding box center [934, 291] width 17 height 17
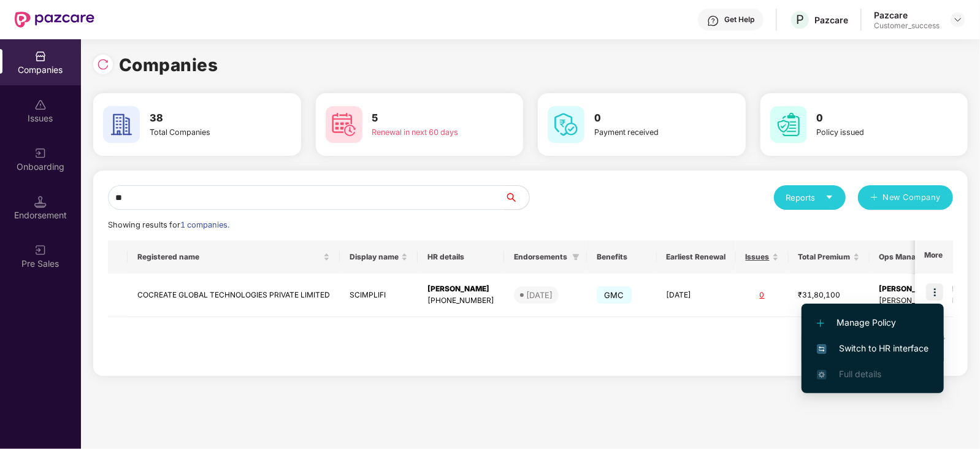
click at [905, 345] on span "Switch to HR interface" at bounding box center [873, 348] width 112 height 13
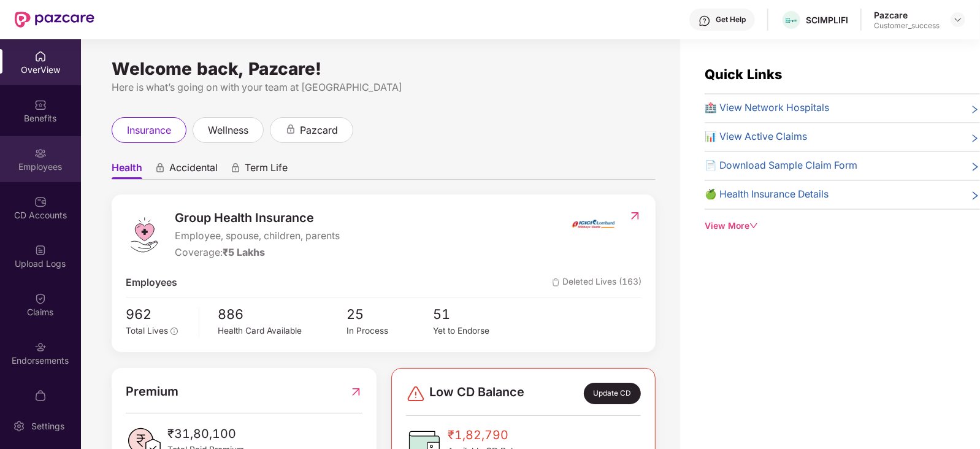
click at [52, 166] on div "Employees" at bounding box center [40, 167] width 81 height 12
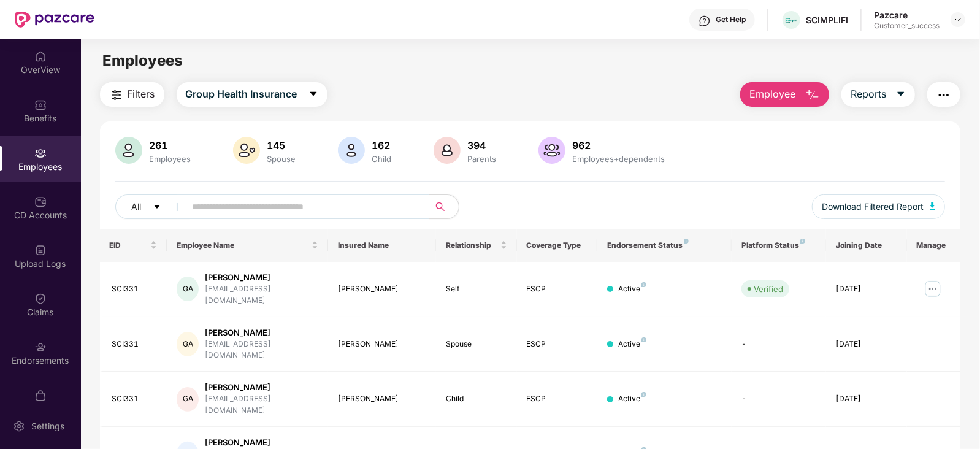
click at [31, 258] on div "Upload Logs" at bounding box center [40, 264] width 81 height 12
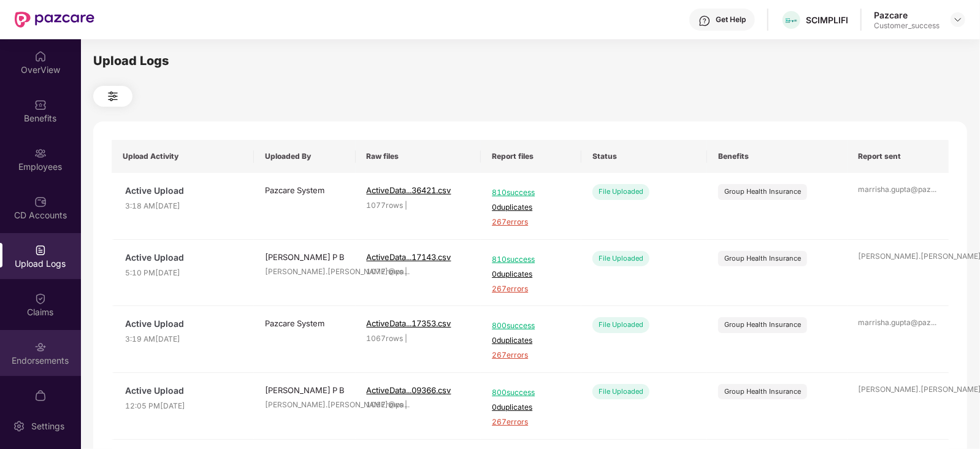
click at [37, 357] on div "Endorsements" at bounding box center [40, 361] width 81 height 12
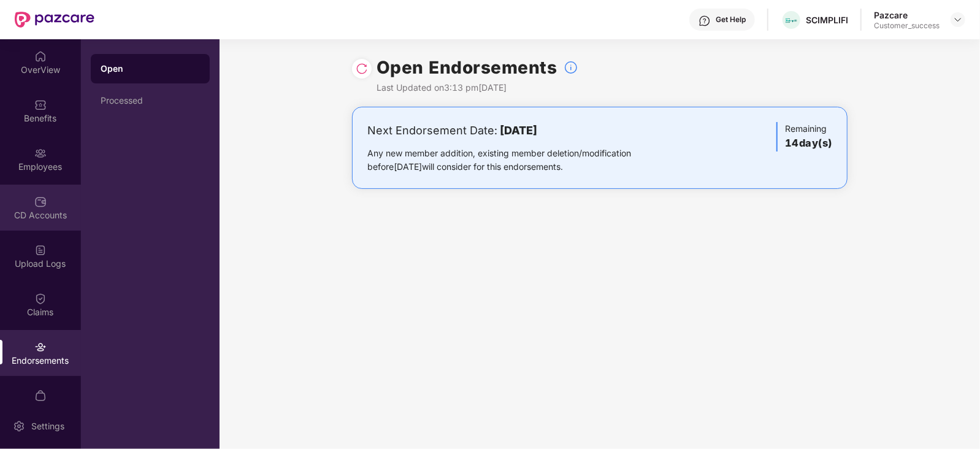
click at [20, 210] on div "CD Accounts" at bounding box center [40, 215] width 81 height 12
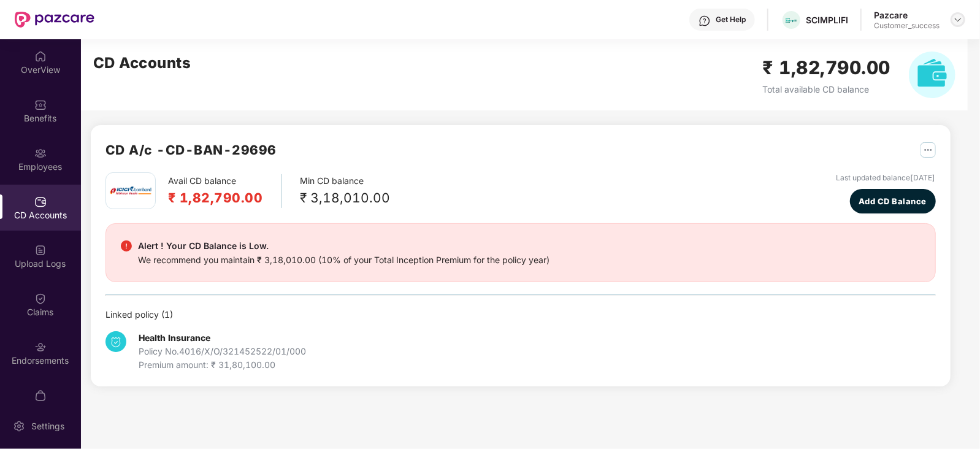
click at [956, 24] on img at bounding box center [958, 20] width 10 height 10
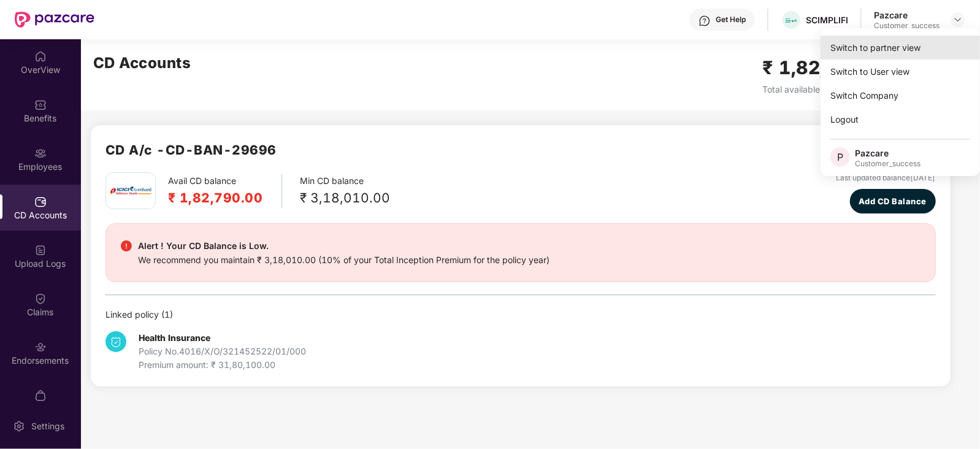
click at [880, 48] on div "Switch to partner view" at bounding box center [900, 48] width 159 height 24
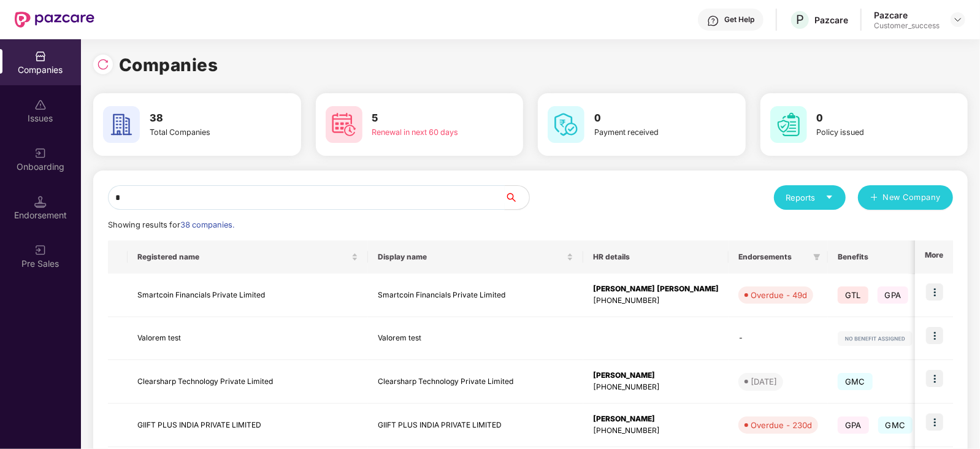
click at [336, 198] on input "*" at bounding box center [306, 197] width 397 height 25
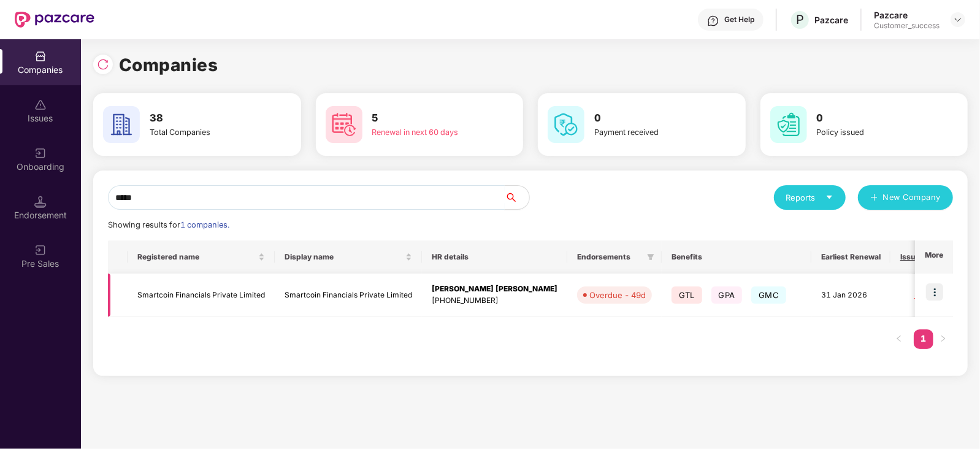
type input "*****"
click at [932, 292] on img at bounding box center [934, 291] width 17 height 17
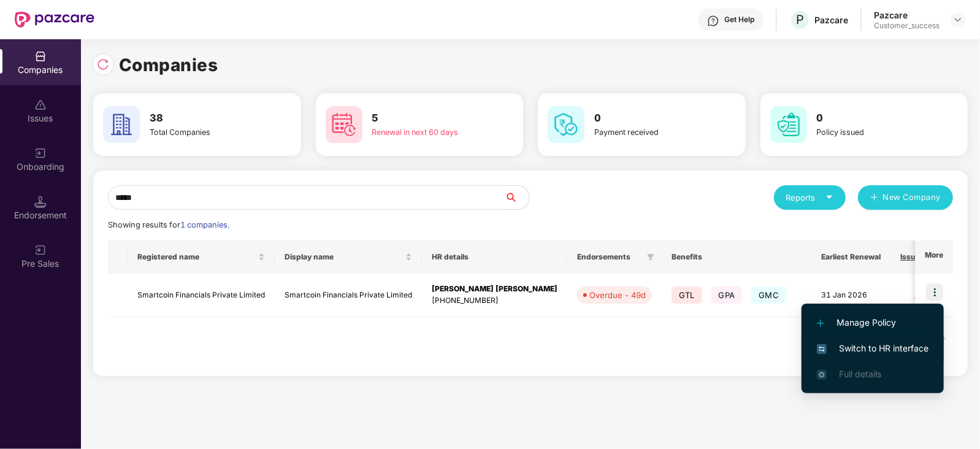
click at [877, 351] on span "Switch to HR interface" at bounding box center [873, 348] width 112 height 13
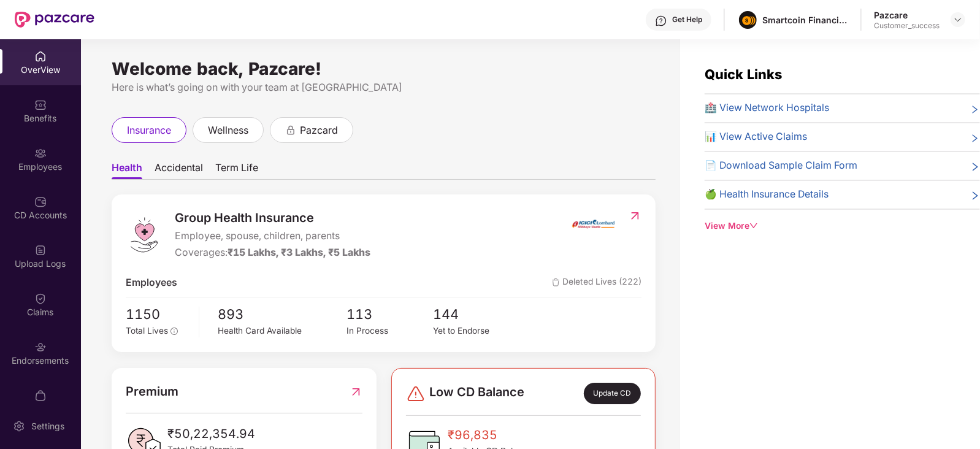
click at [52, 174] on div "Employees" at bounding box center [40, 159] width 81 height 46
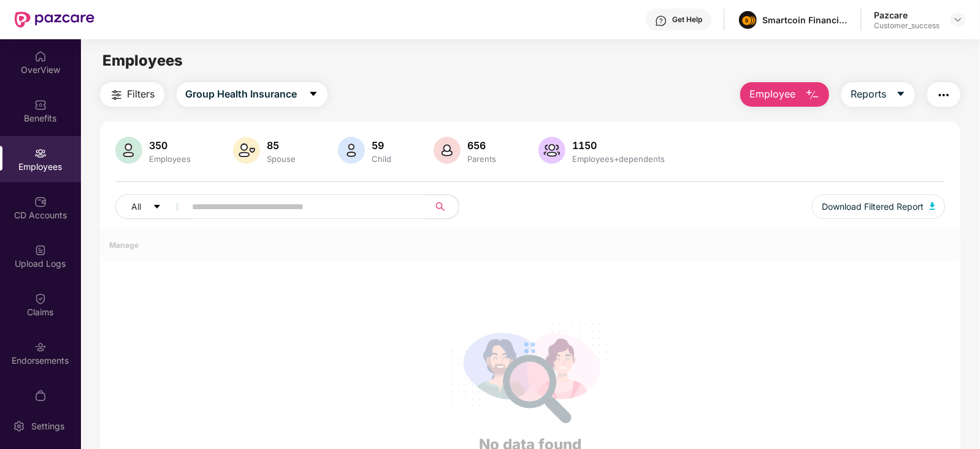
click at [313, 212] on input "text" at bounding box center [303, 207] width 220 height 18
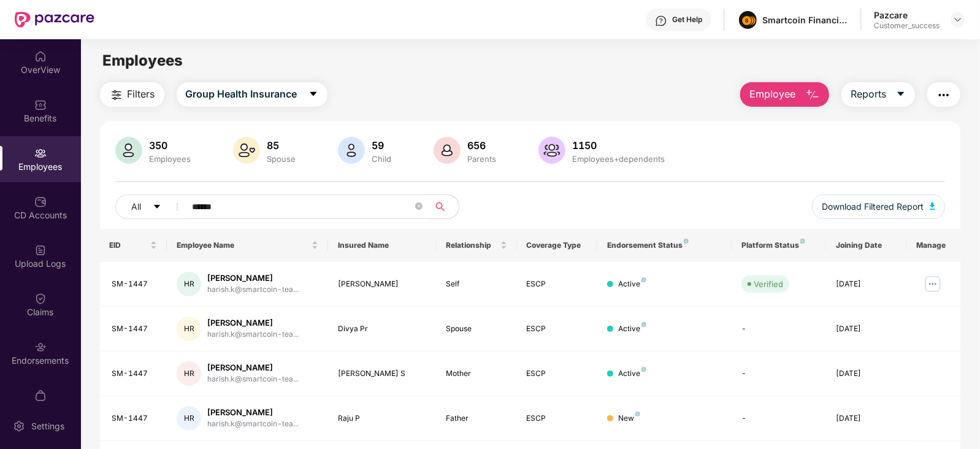
scroll to position [39, 0]
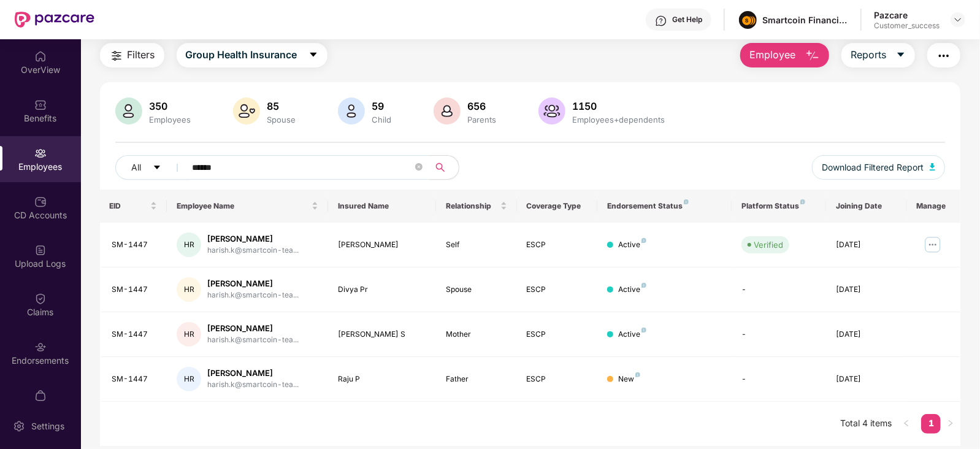
type input "******"
click at [960, 18] on img at bounding box center [958, 20] width 10 height 10
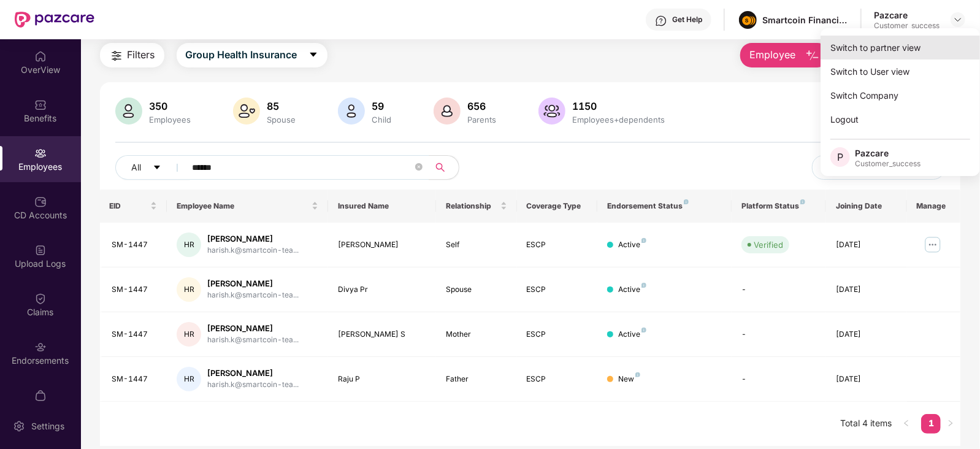
click at [908, 42] on div "Switch to partner view" at bounding box center [900, 48] width 159 height 24
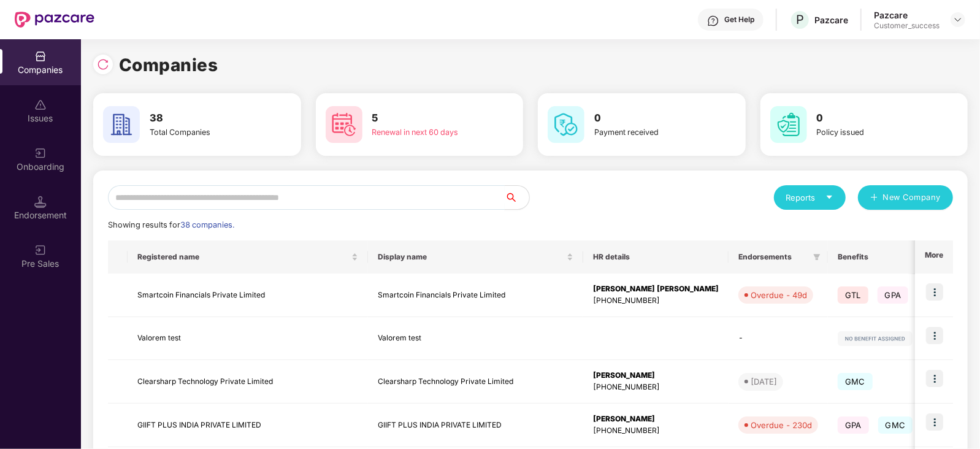
click at [455, 196] on input "text" at bounding box center [306, 197] width 397 height 25
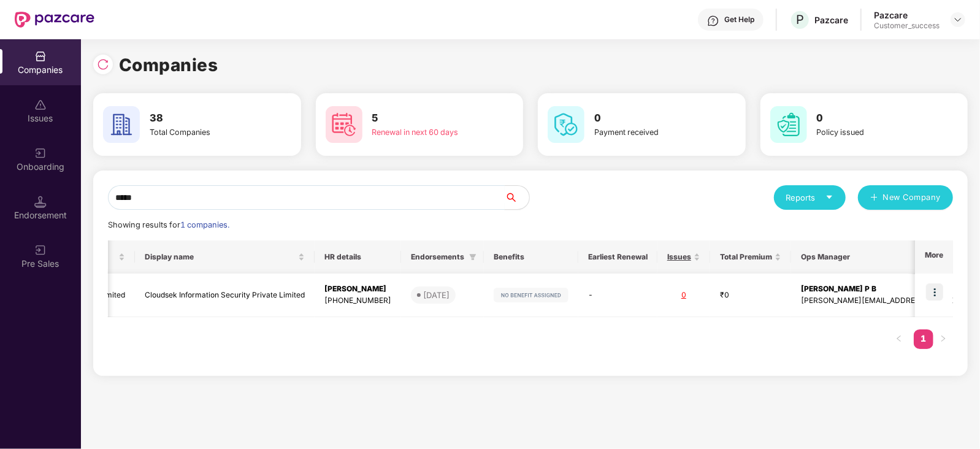
scroll to position [0, 0]
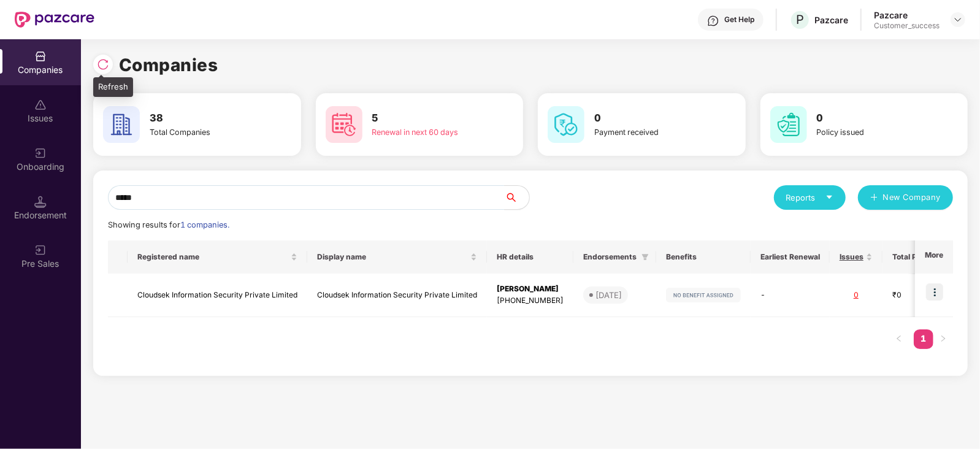
click at [94, 61] on div at bounding box center [103, 65] width 20 height 20
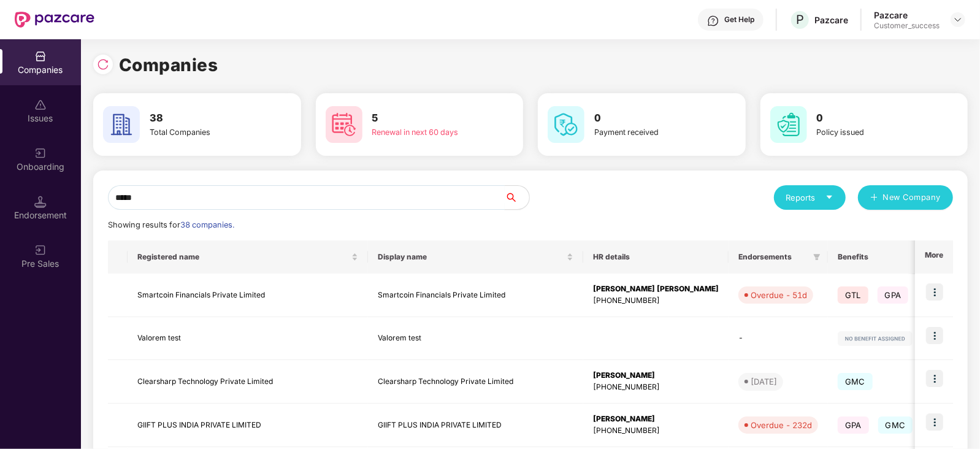
click at [221, 193] on input "*****" at bounding box center [306, 197] width 397 height 25
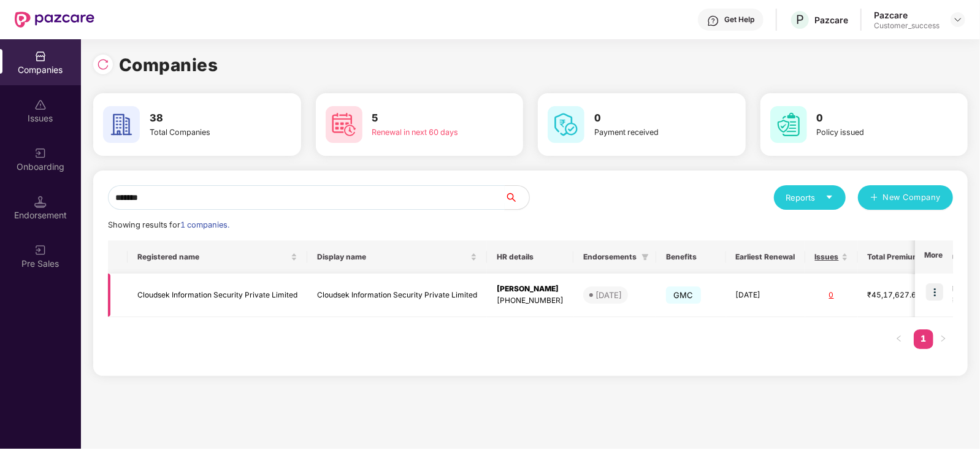
type input "*******"
click at [171, 299] on td "Cloudsek Information Security Private Limited" at bounding box center [218, 296] width 180 height 44
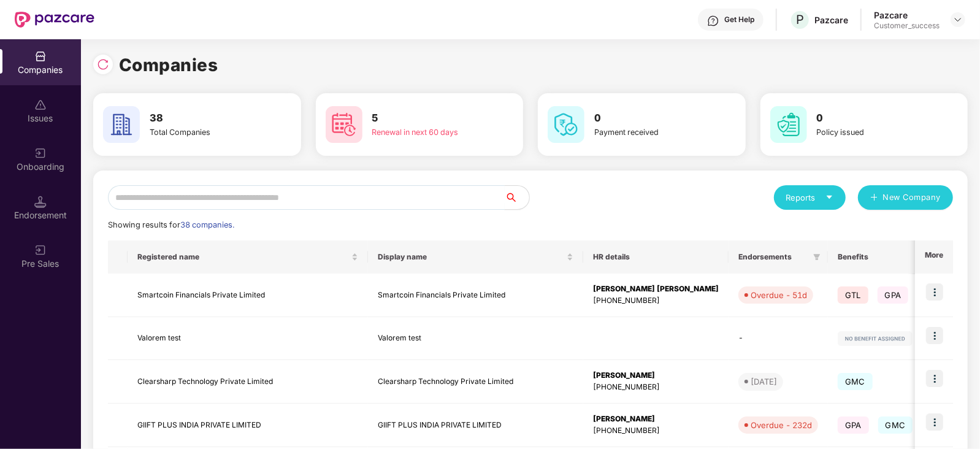
click at [221, 186] on input "text" at bounding box center [306, 197] width 397 height 25
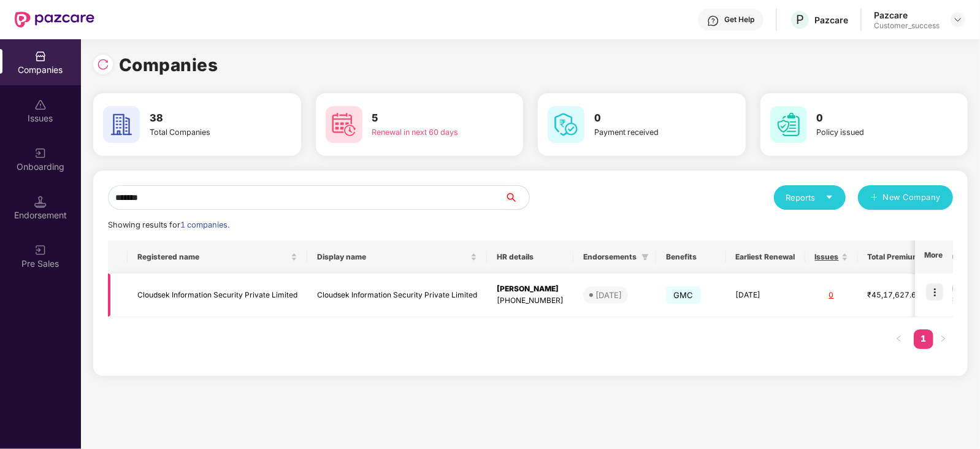
type input "*******"
click at [937, 294] on img at bounding box center [934, 291] width 17 height 17
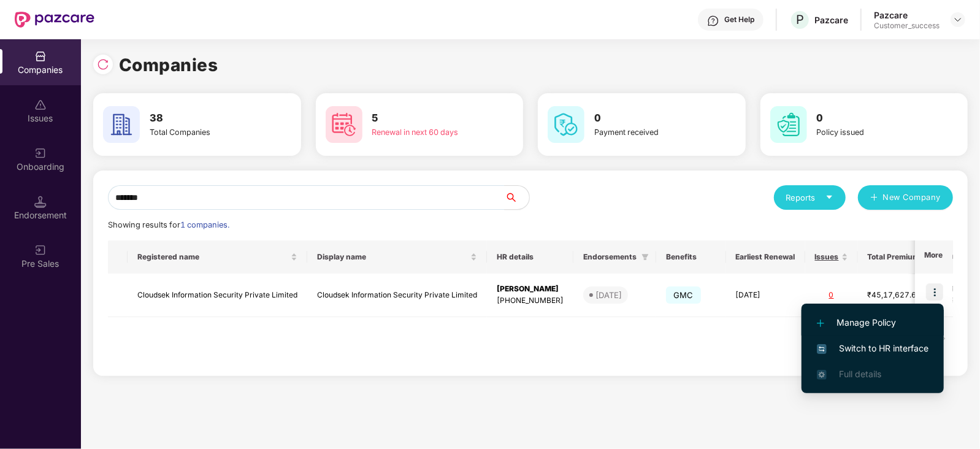
click at [857, 326] on span "Manage Policy" at bounding box center [873, 322] width 112 height 13
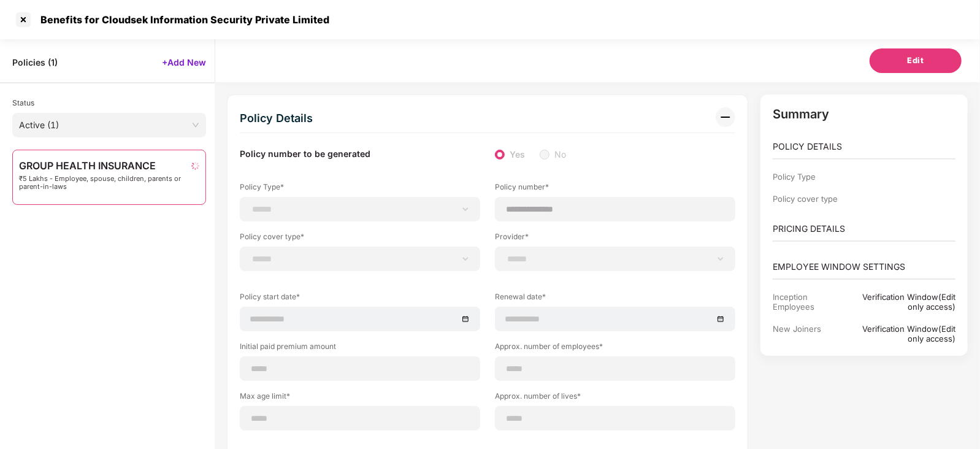
click at [158, 175] on span "₹5 Lakhs - Employee, spouse, children, parents or parent-in-laws" at bounding box center [105, 183] width 172 height 16
select select "**********"
select select "*"
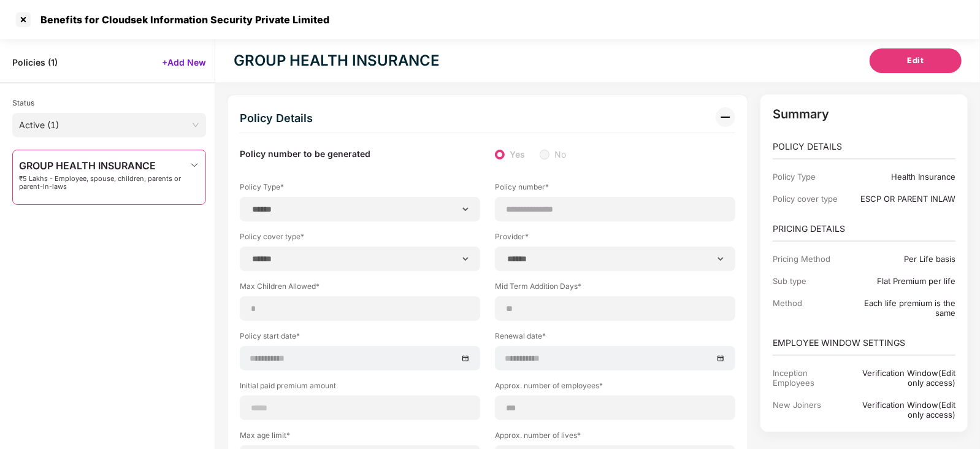
type input "**********"
type input "***"
type input "**"
type input "***"
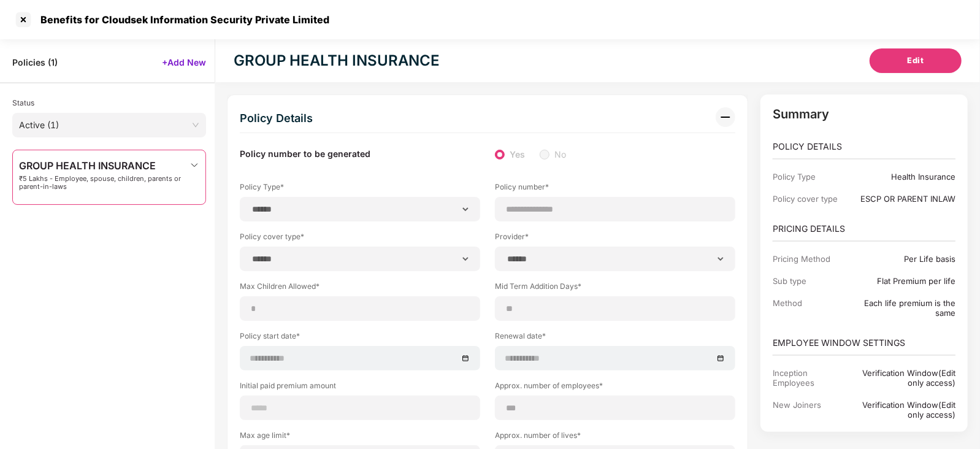
type input "*"
type input "**"
type input "******"
type input "**********"
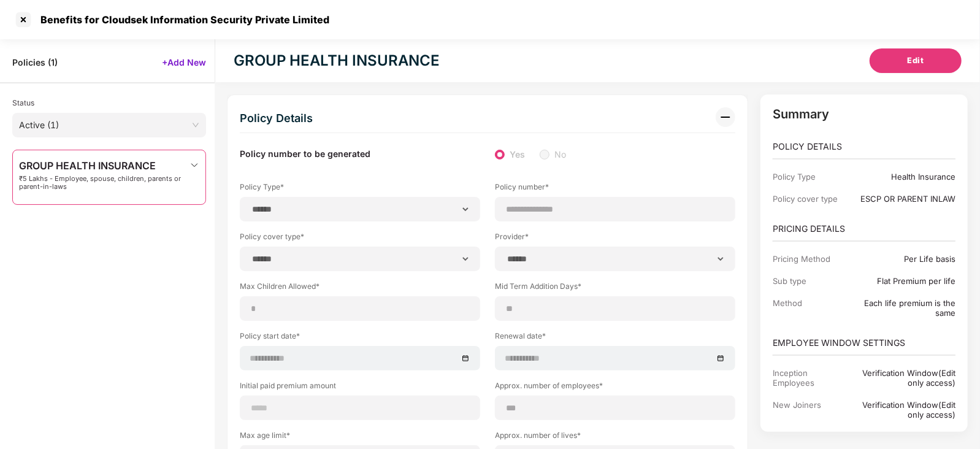
type input "**********"
type input "*****"
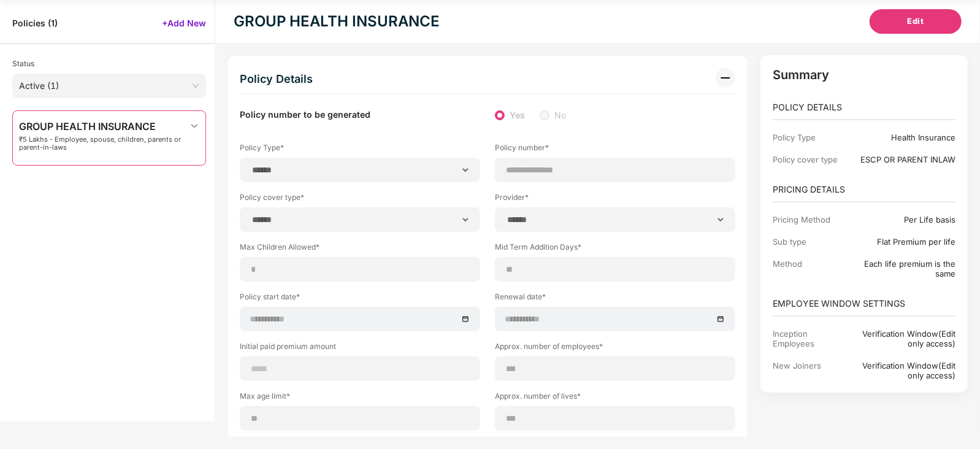
click at [144, 115] on div "GROUP HEALTH INSURANCE ₹5 Lakhs - Employee, spouse, children, parents or parent…" at bounding box center [109, 137] width 194 height 55
click at [196, 128] on img at bounding box center [195, 126] width 10 height 10
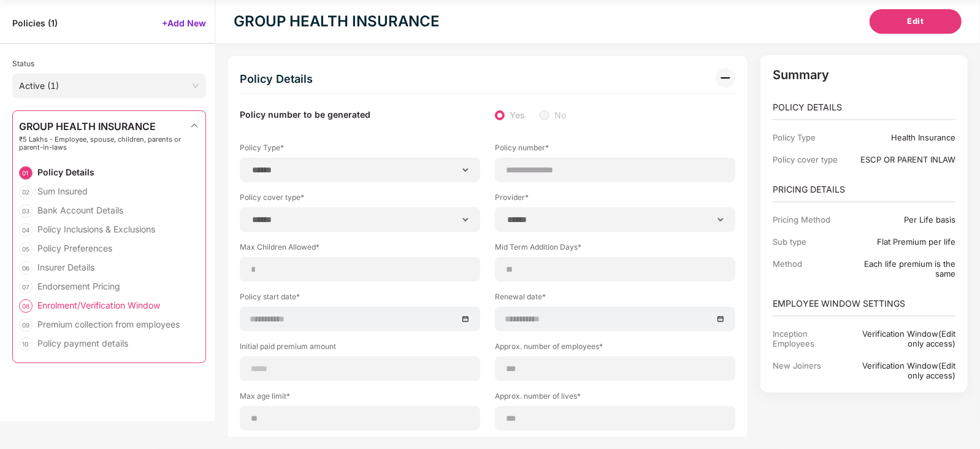
click at [97, 304] on div "Enrolment/Verification Window" at bounding box center [98, 305] width 123 height 12
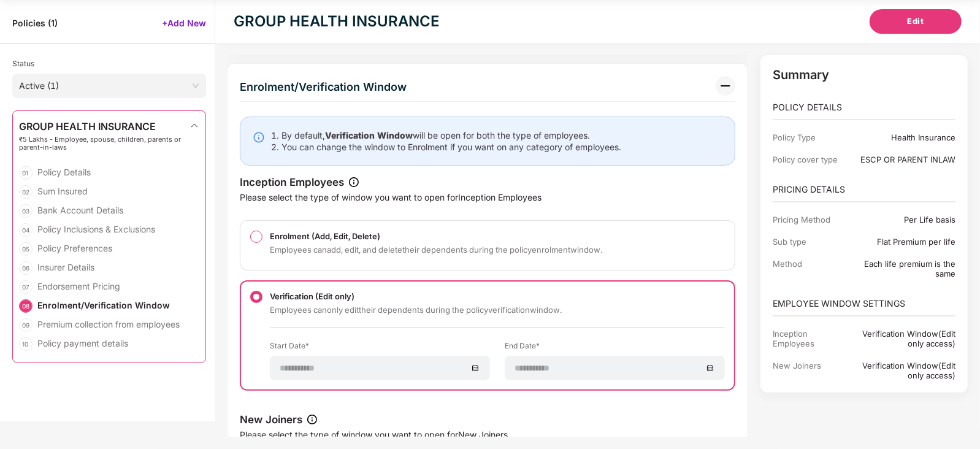
scroll to position [3683, 0]
click at [250, 228] on div "**********" at bounding box center [488, 371] width 496 height 513
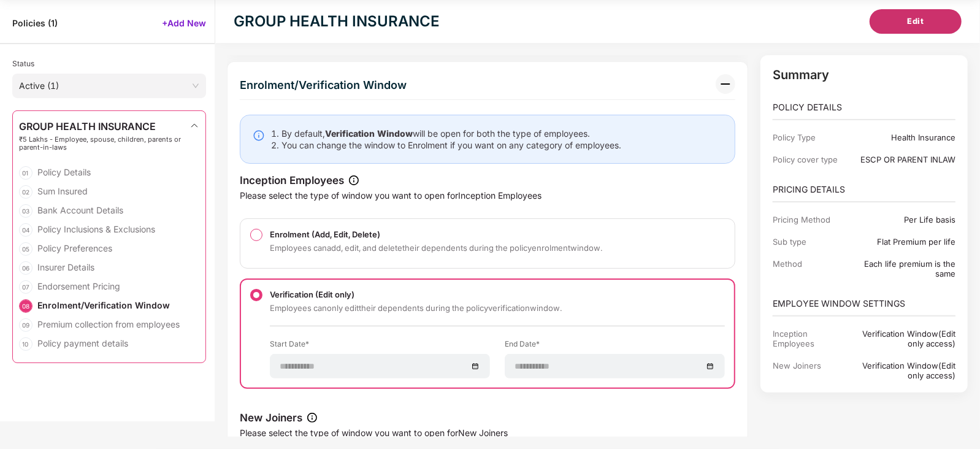
click at [908, 19] on span "Edit" at bounding box center [916, 21] width 17 height 12
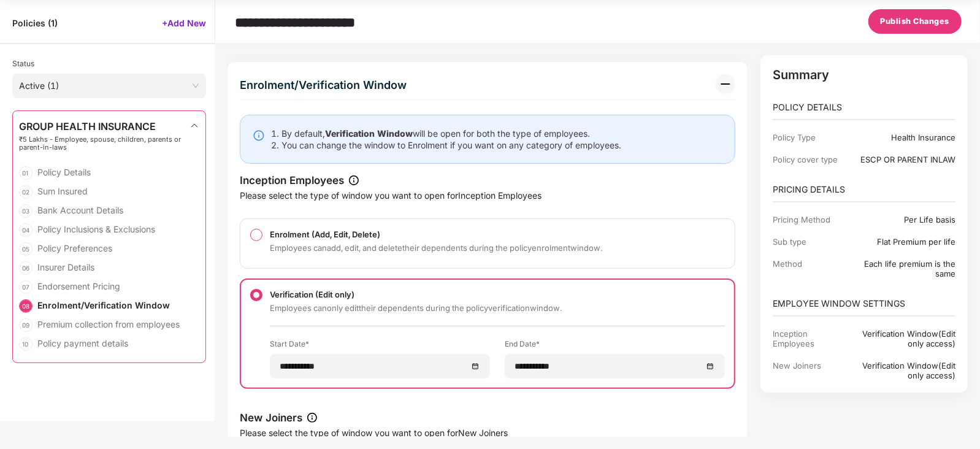
click at [260, 231] on div at bounding box center [256, 235] width 12 height 12
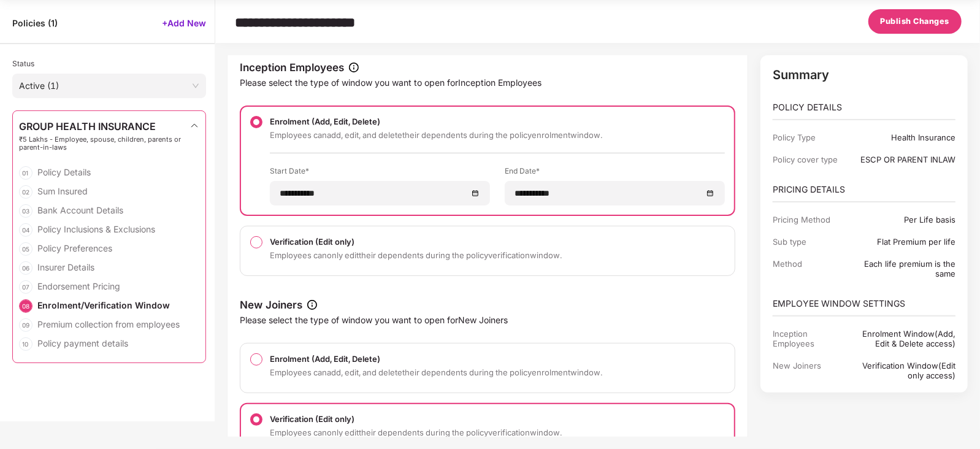
scroll to position [3847, 0]
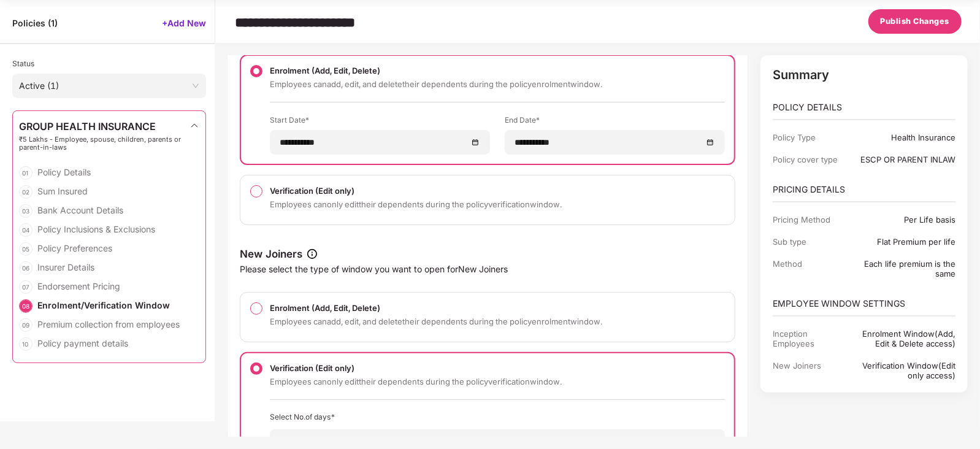
click at [251, 303] on div at bounding box center [256, 308] width 12 height 12
select select "*"
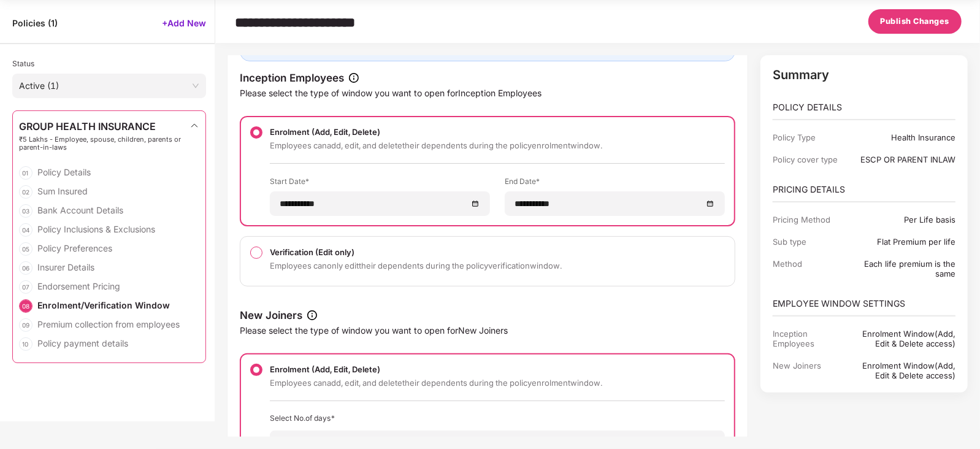
scroll to position [3775, 0]
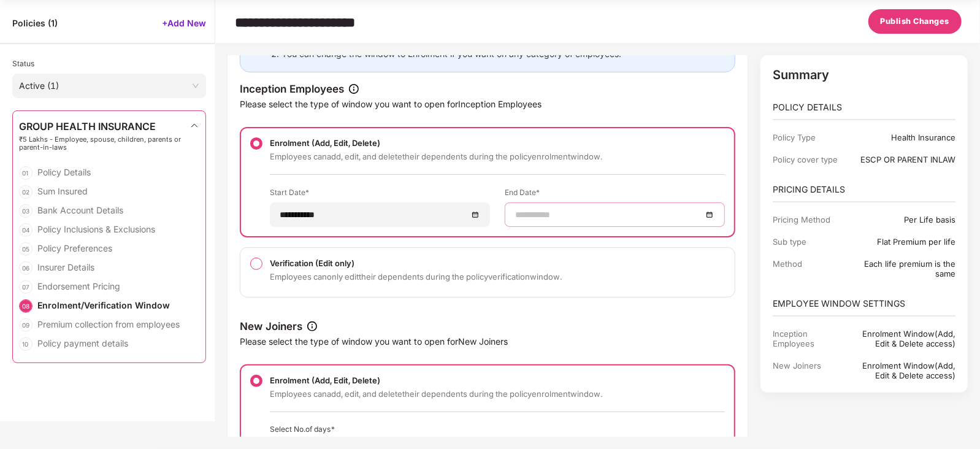
click at [645, 208] on input at bounding box center [608, 214] width 187 height 13
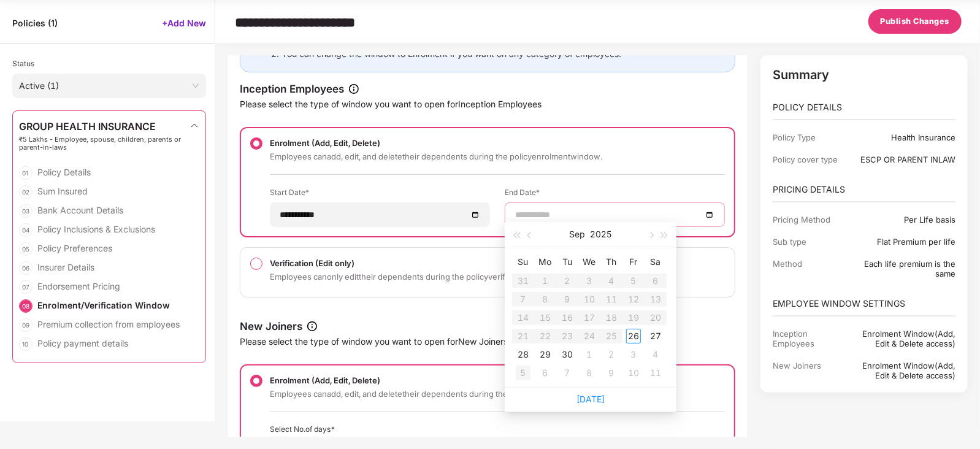
type input "**********"
click at [524, 368] on div "5" at bounding box center [523, 373] width 15 height 15
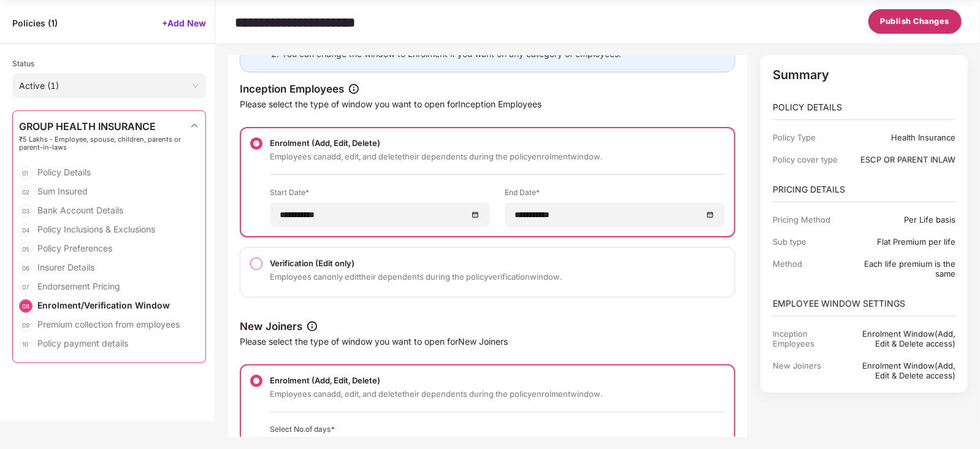
click at [916, 21] on span "Publish Changes" at bounding box center [915, 21] width 69 height 12
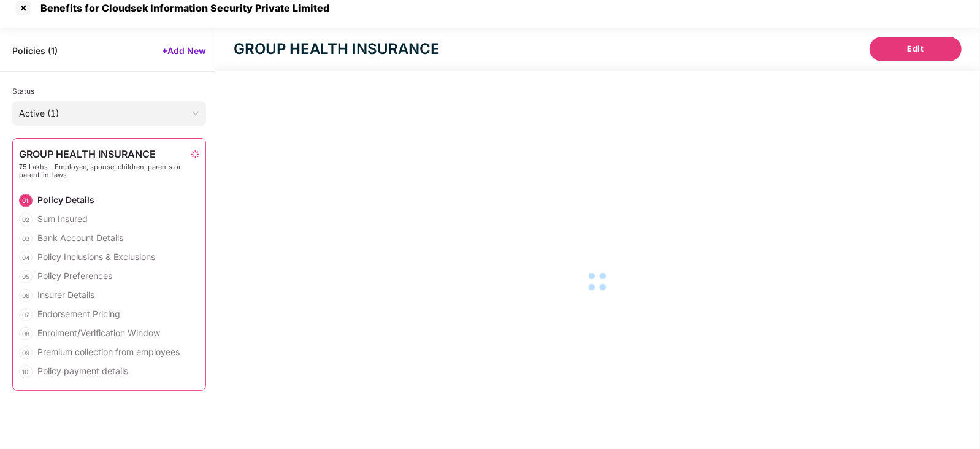
scroll to position [12, 0]
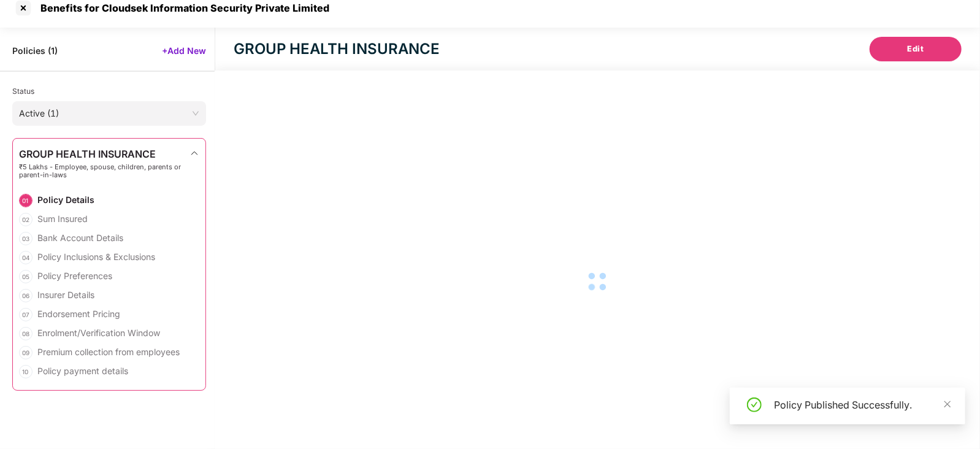
select select "**********"
select select "*****"
select select "******"
select select "**********"
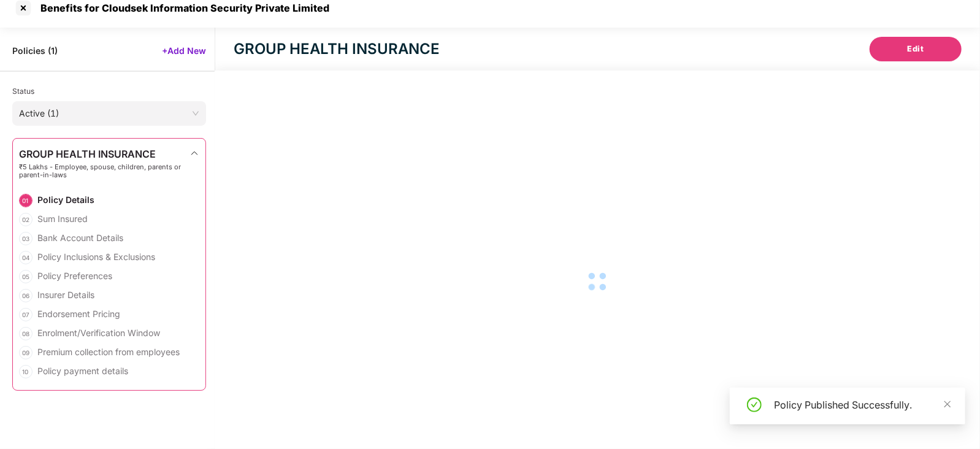
select select "*"
select select "********"
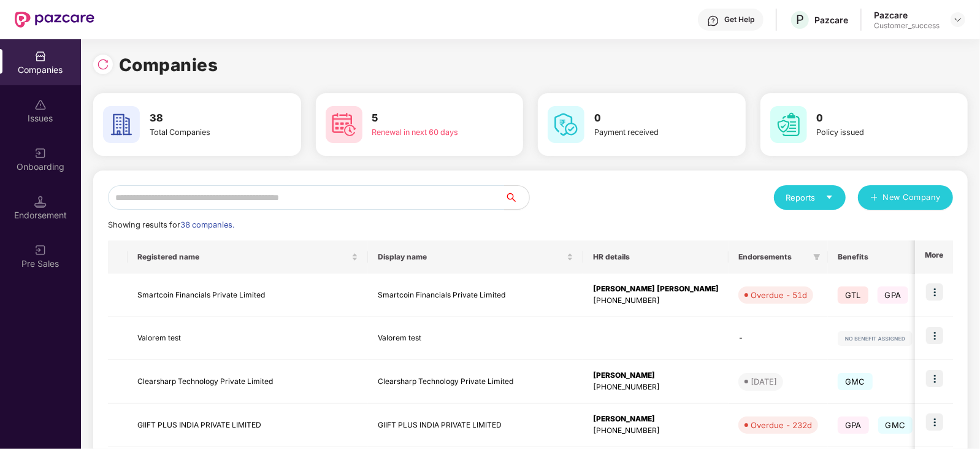
scroll to position [0, 0]
click at [404, 199] on input "text" at bounding box center [306, 197] width 397 height 25
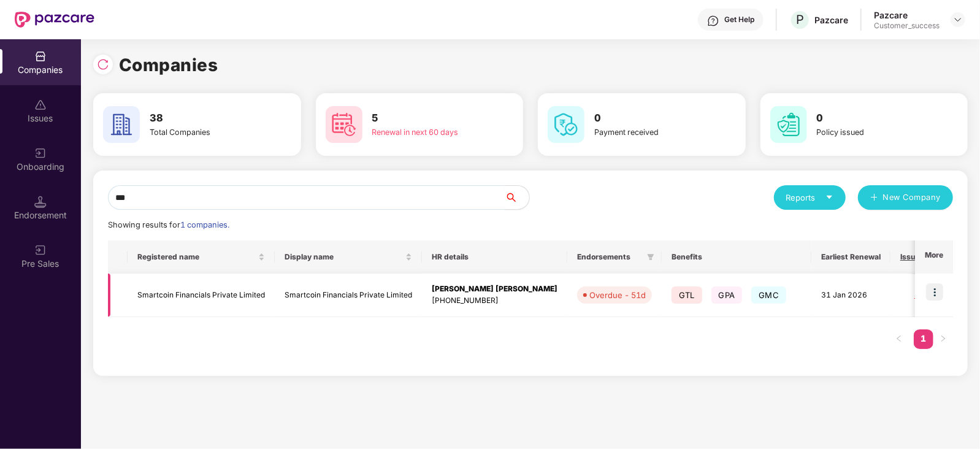
type input "***"
click at [932, 296] on img at bounding box center [934, 291] width 17 height 17
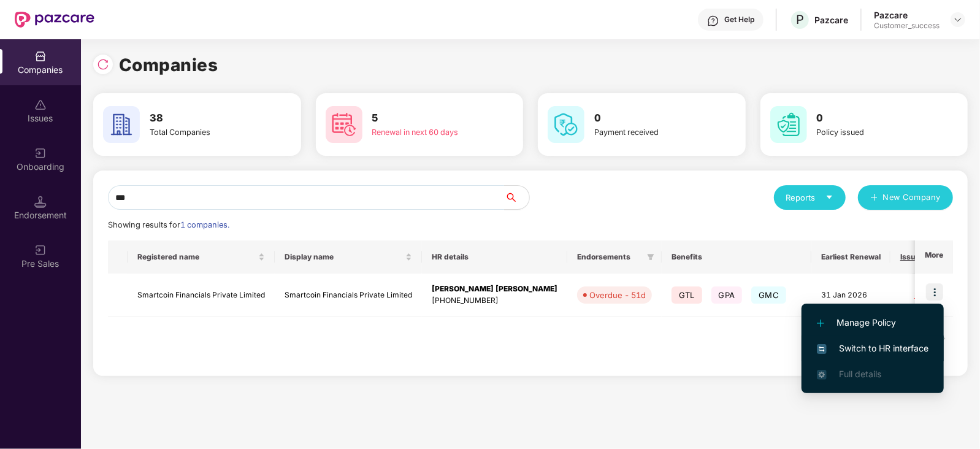
click at [863, 342] on span "Switch to HR interface" at bounding box center [873, 348] width 112 height 13
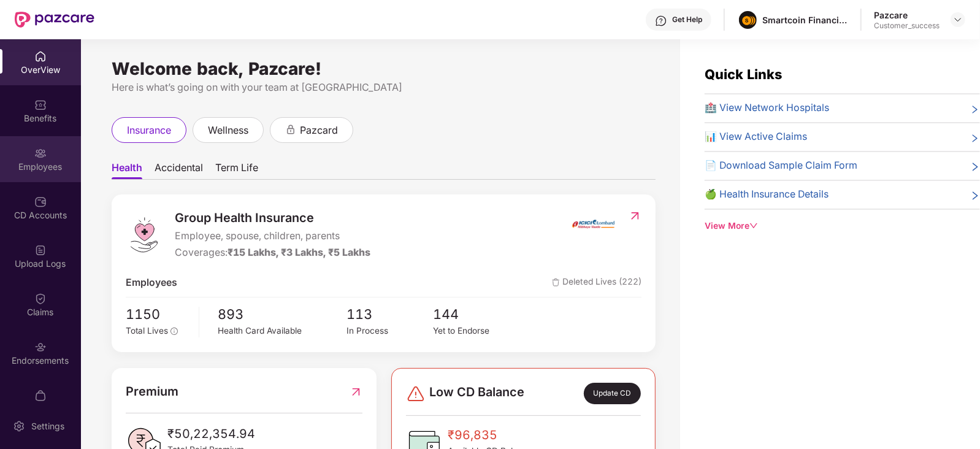
click at [40, 161] on div "Employees" at bounding box center [40, 167] width 81 height 12
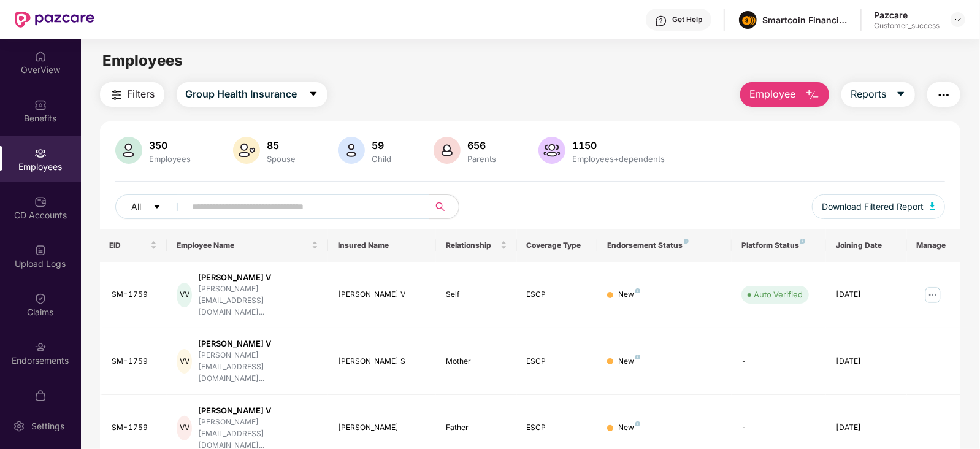
click at [218, 213] on input "text" at bounding box center [303, 207] width 220 height 18
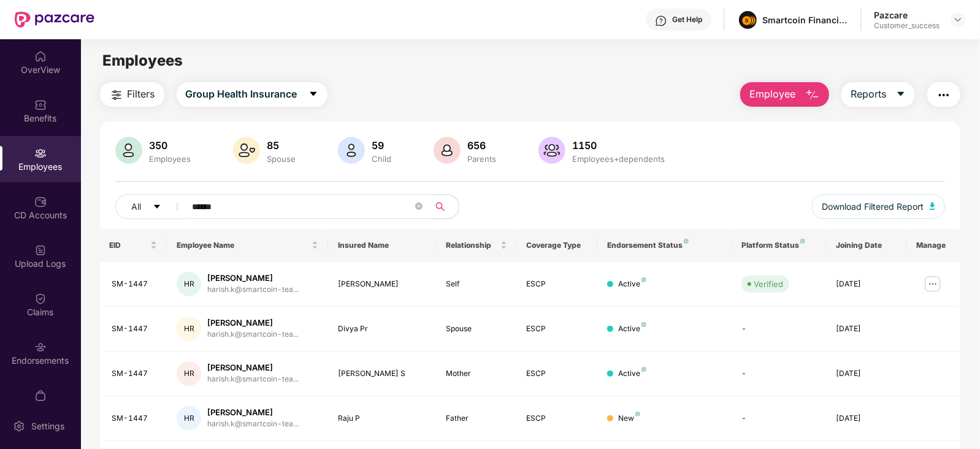
scroll to position [39, 0]
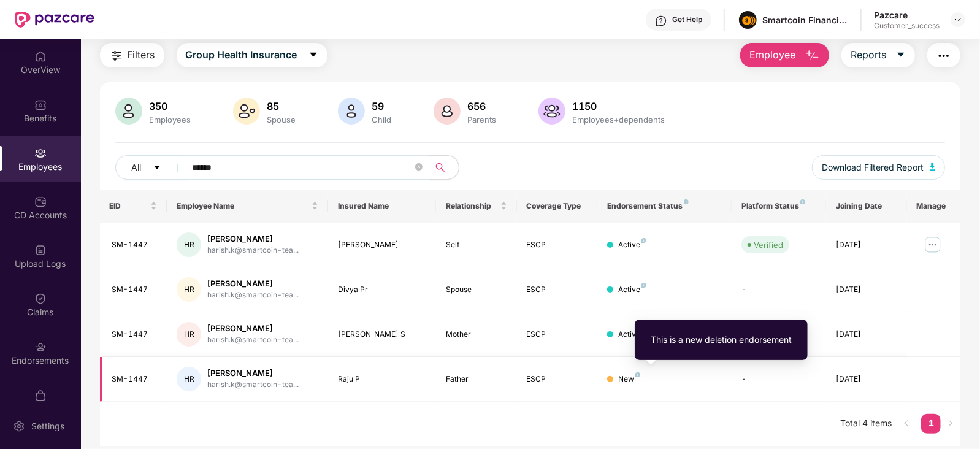
type input "******"
click at [638, 374] on img at bounding box center [637, 374] width 5 height 5
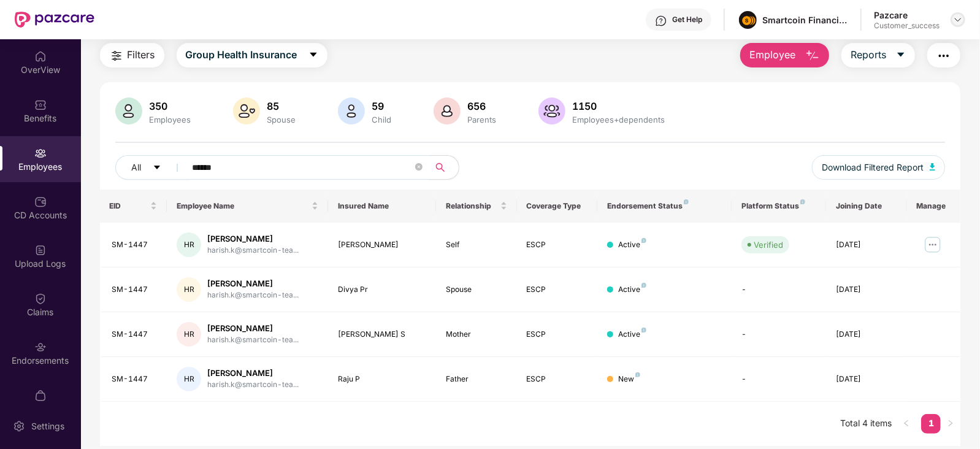
click at [953, 17] on img at bounding box center [958, 20] width 10 height 10
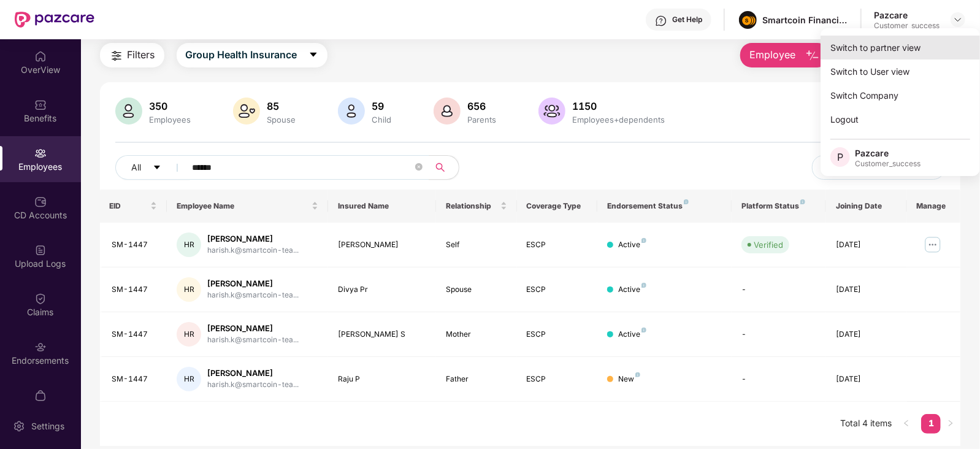
click at [914, 45] on div "Switch to partner view" at bounding box center [900, 48] width 159 height 24
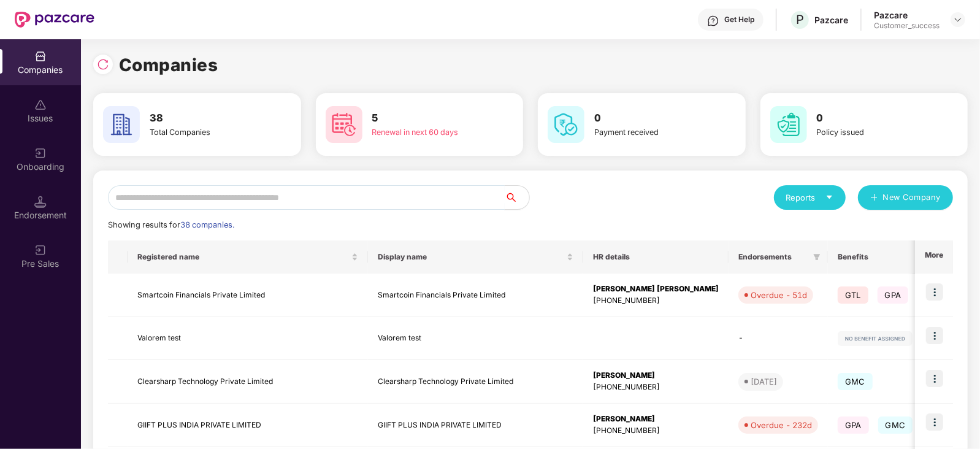
click at [340, 194] on input "text" at bounding box center [306, 197] width 397 height 25
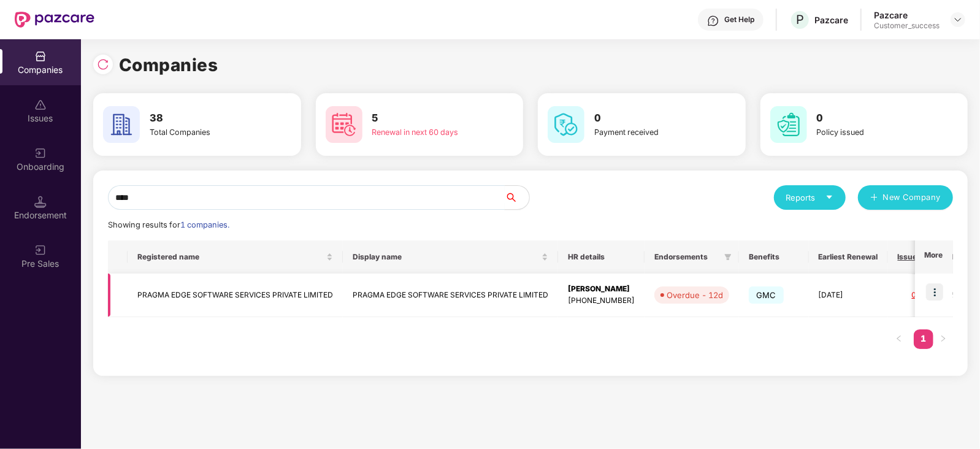
type input "****"
click at [243, 304] on td "PRAGMA EDGE SOFTWARE SERVICES PRIVATE LIMITED" at bounding box center [235, 296] width 215 height 44
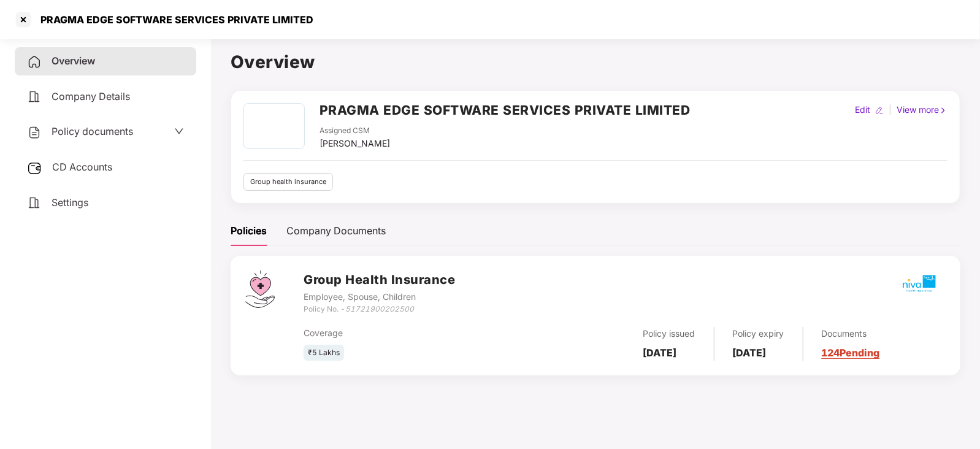
click at [113, 129] on span "Policy documents" at bounding box center [93, 131] width 82 height 12
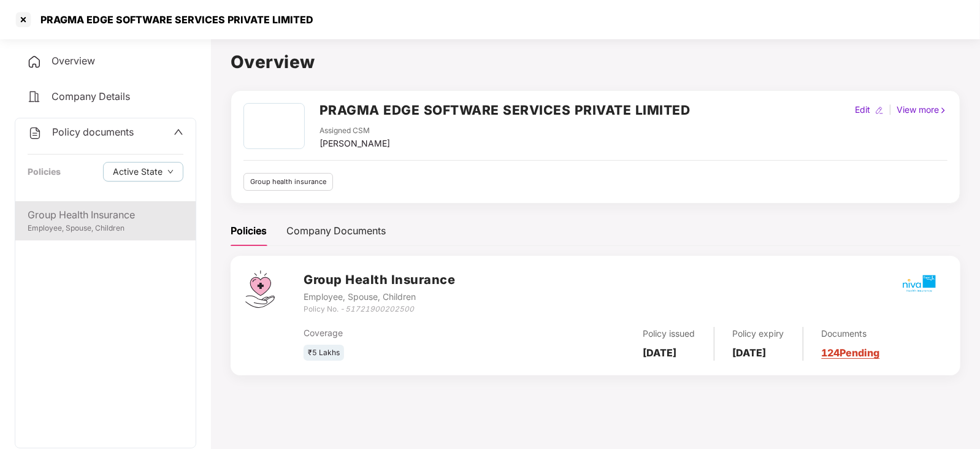
click at [135, 225] on div "Employee, Spouse, Children" at bounding box center [106, 229] width 156 height 12
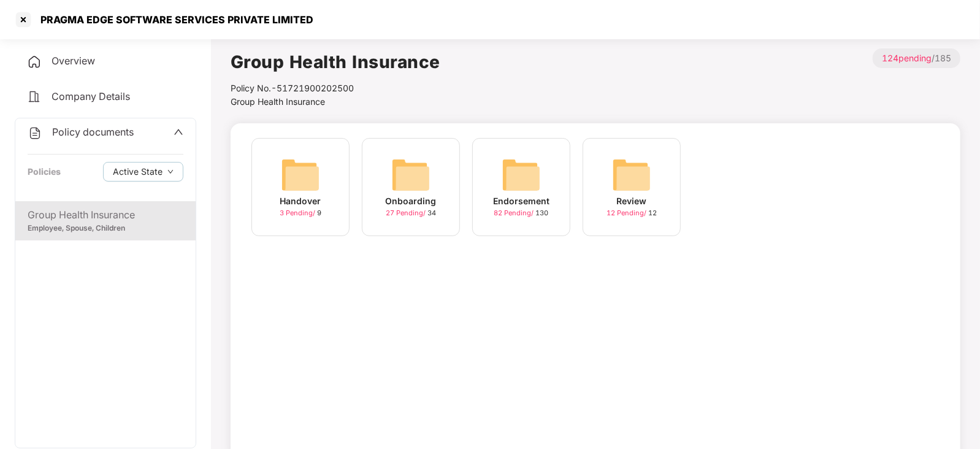
click at [521, 188] on img at bounding box center [521, 174] width 39 height 39
click at [635, 197] on div "September-2025" at bounding box center [632, 200] width 74 height 13
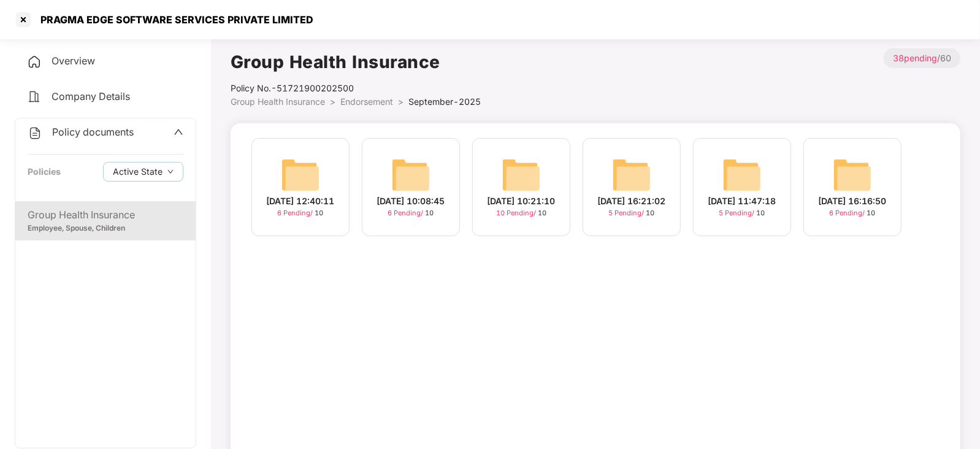
click at [865, 175] on img at bounding box center [852, 174] width 39 height 39
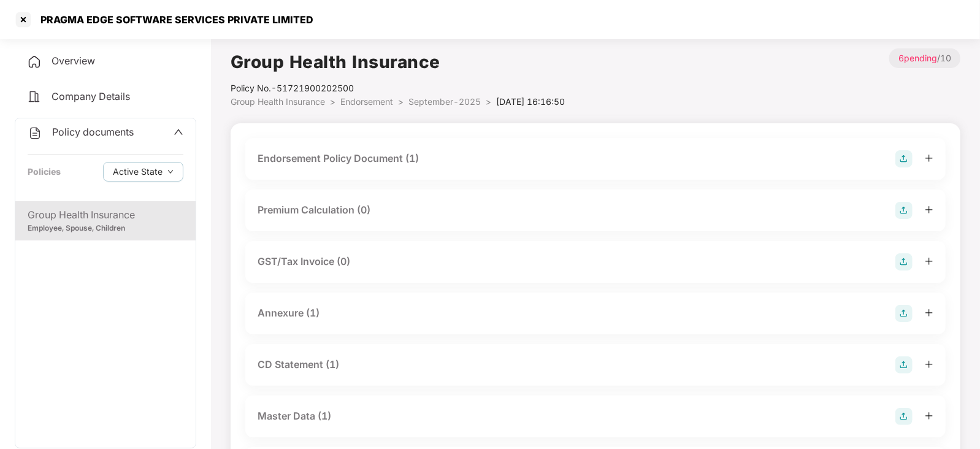
scroll to position [90, 0]
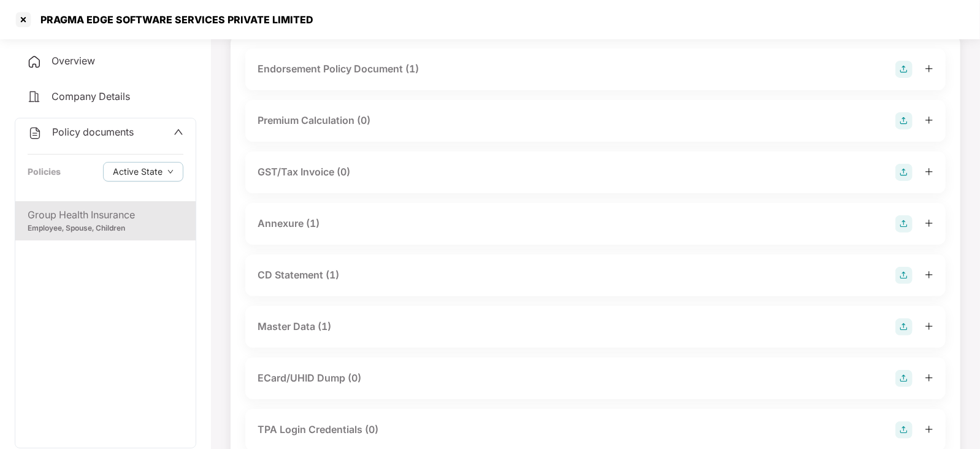
click at [295, 278] on div "CD Statement (1)" at bounding box center [299, 274] width 82 height 15
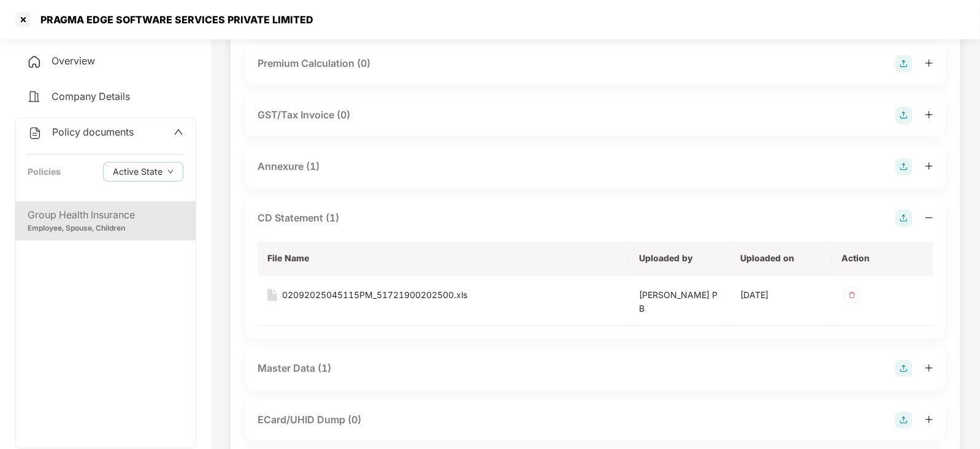
scroll to position [155, 0]
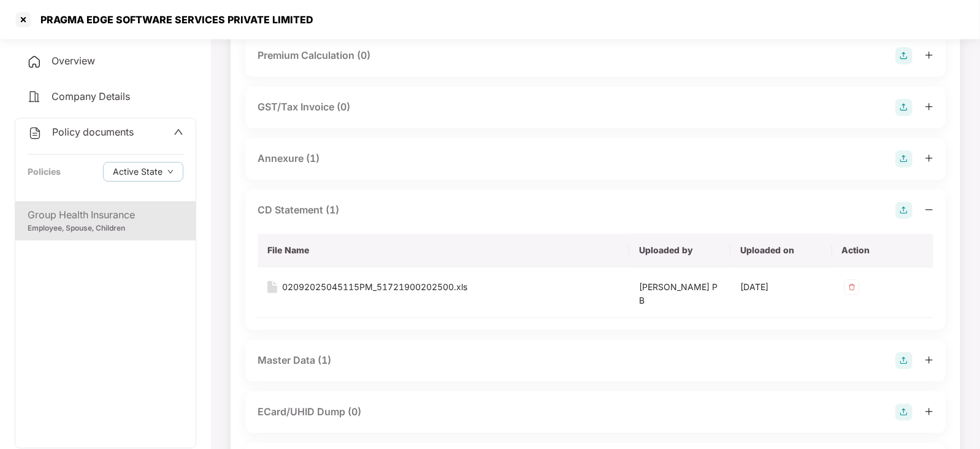
click at [307, 361] on div "Master Data (1)" at bounding box center [295, 360] width 74 height 15
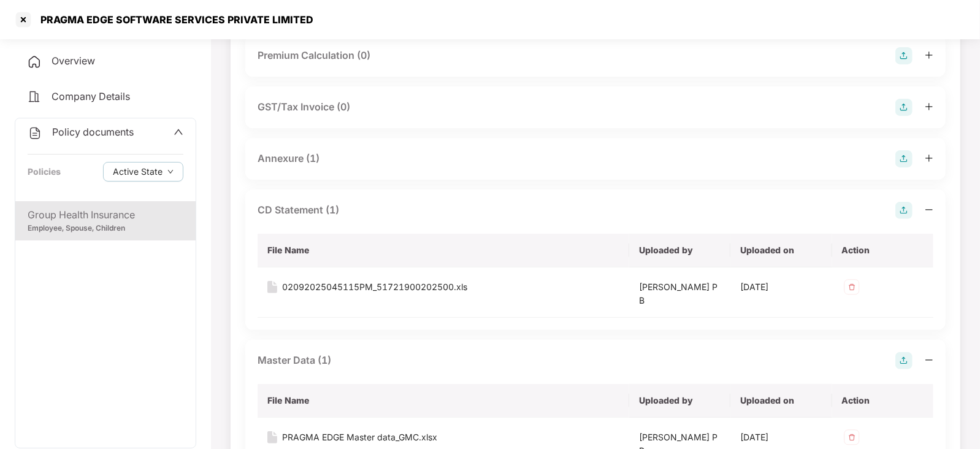
scroll to position [221, 0]
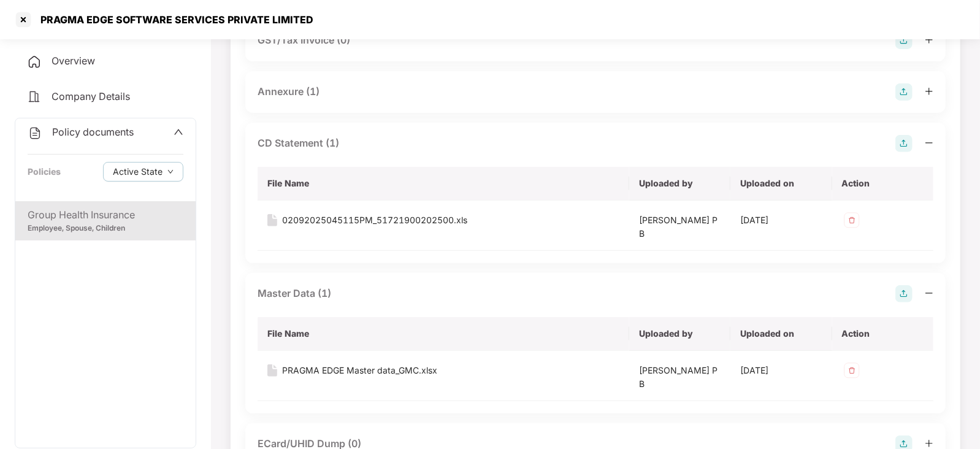
click at [128, 207] on div "Group Health Insurance Employee, Spouse, Children" at bounding box center [105, 220] width 180 height 39
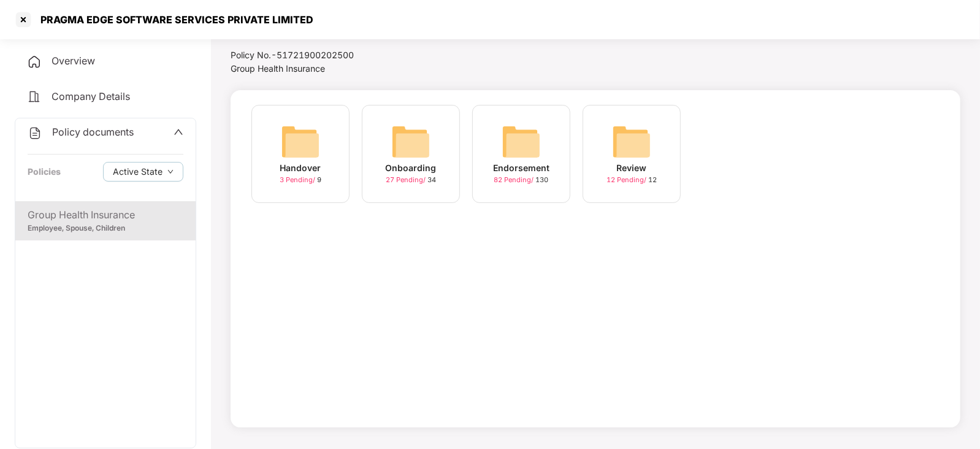
click at [539, 136] on img at bounding box center [521, 141] width 39 height 39
click at [642, 135] on img at bounding box center [631, 141] width 39 height 39
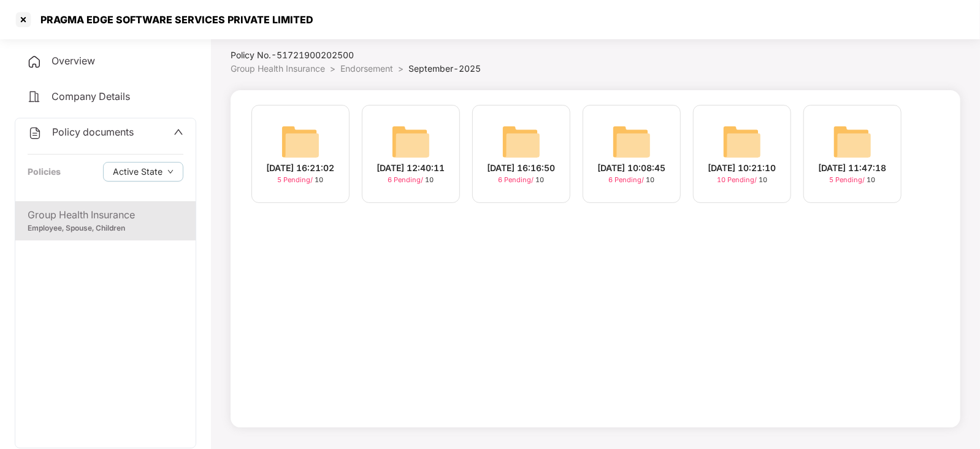
click at [734, 148] on img at bounding box center [742, 141] width 39 height 39
click at [856, 134] on img at bounding box center [852, 141] width 39 height 39
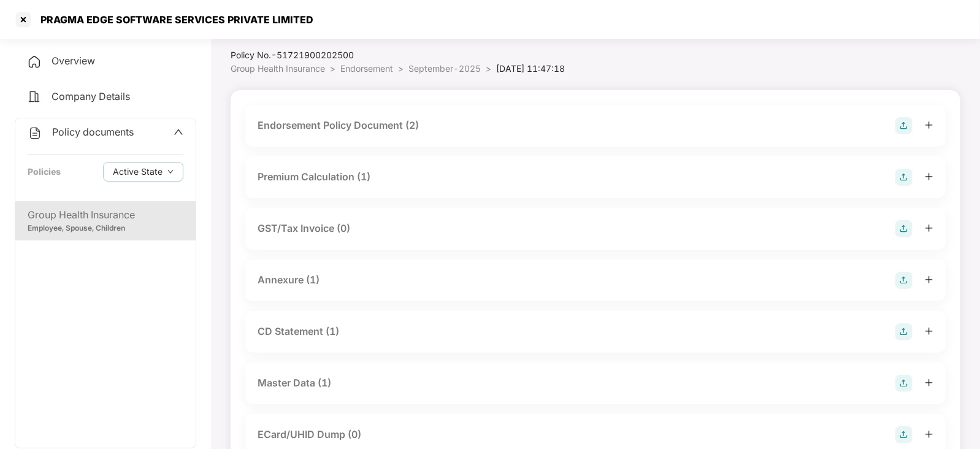
scroll to position [221, 0]
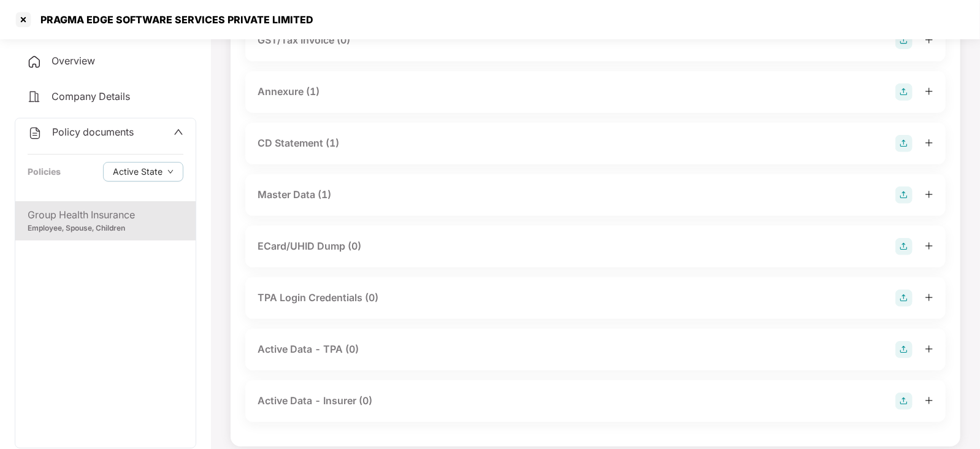
click at [300, 188] on div "Master Data (1)" at bounding box center [295, 194] width 74 height 15
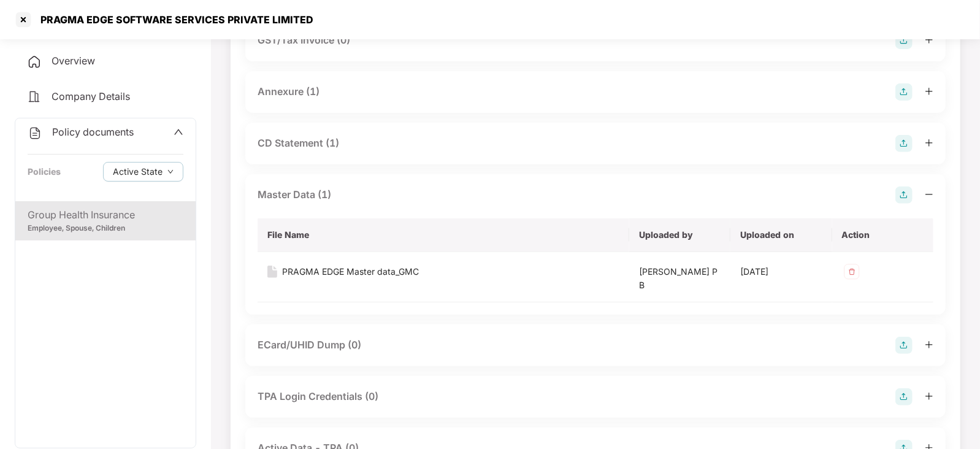
click at [318, 142] on div "CD Statement (1)" at bounding box center [299, 143] width 82 height 15
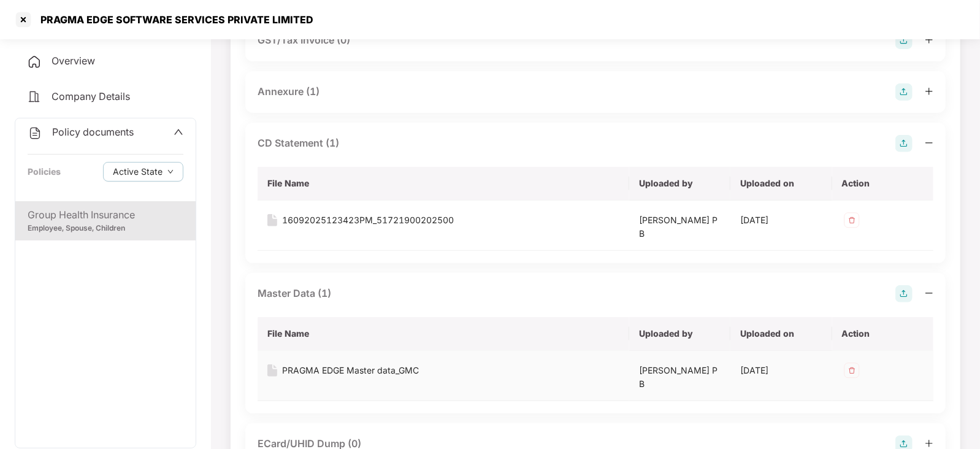
click at [328, 369] on div "PRAGMA EDGE Master data_GMC" at bounding box center [350, 370] width 137 height 13
click at [25, 26] on div at bounding box center [23, 20] width 20 height 20
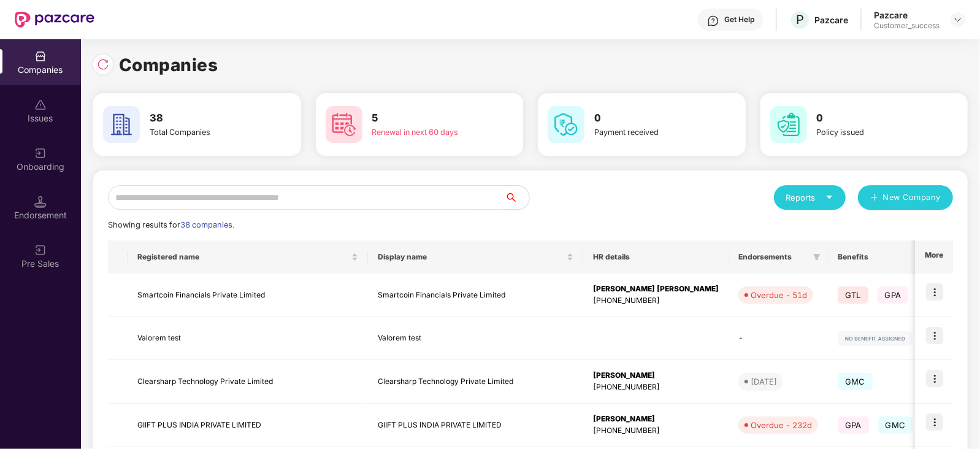
scroll to position [0, 0]
click at [209, 187] on input "*" at bounding box center [306, 197] width 397 height 25
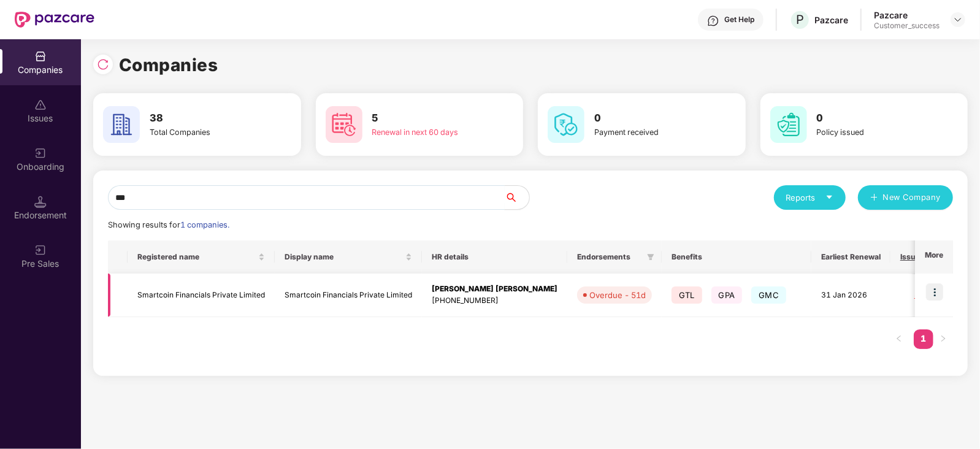
type input "***"
click at [932, 294] on img at bounding box center [934, 291] width 17 height 17
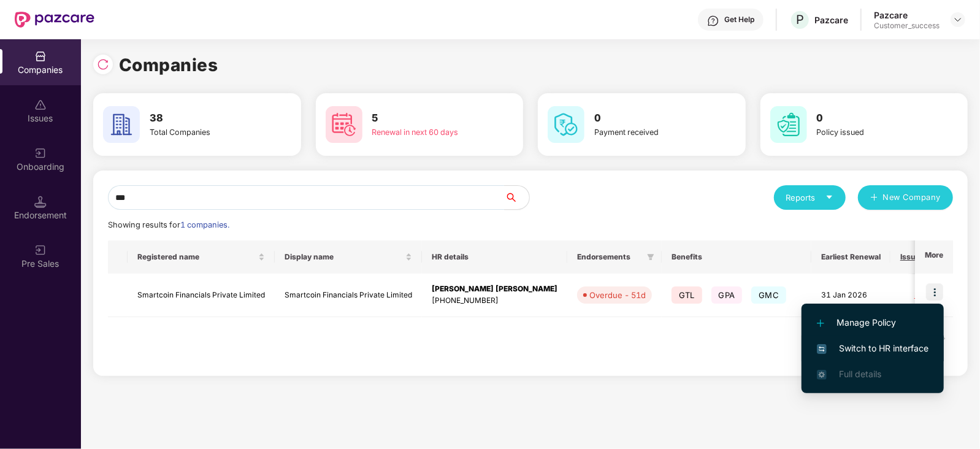
click at [836, 351] on span "Switch to HR interface" at bounding box center [873, 348] width 112 height 13
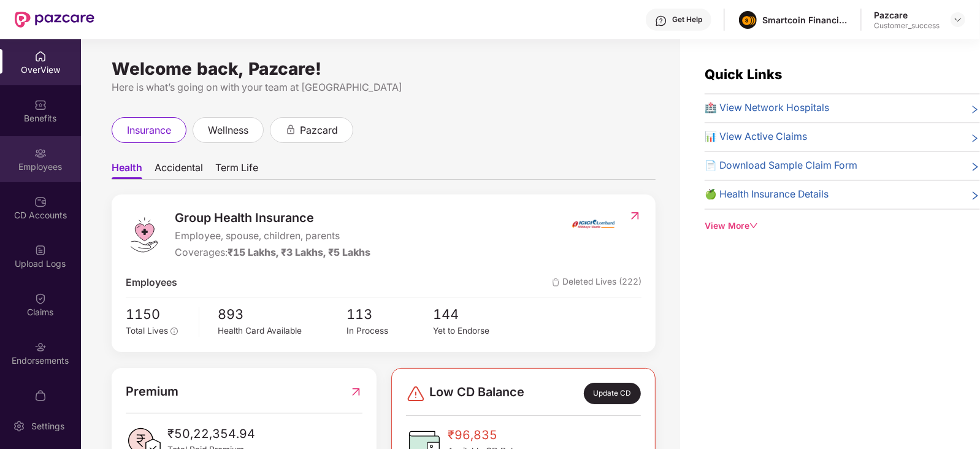
click at [31, 159] on div "Employees" at bounding box center [40, 159] width 81 height 46
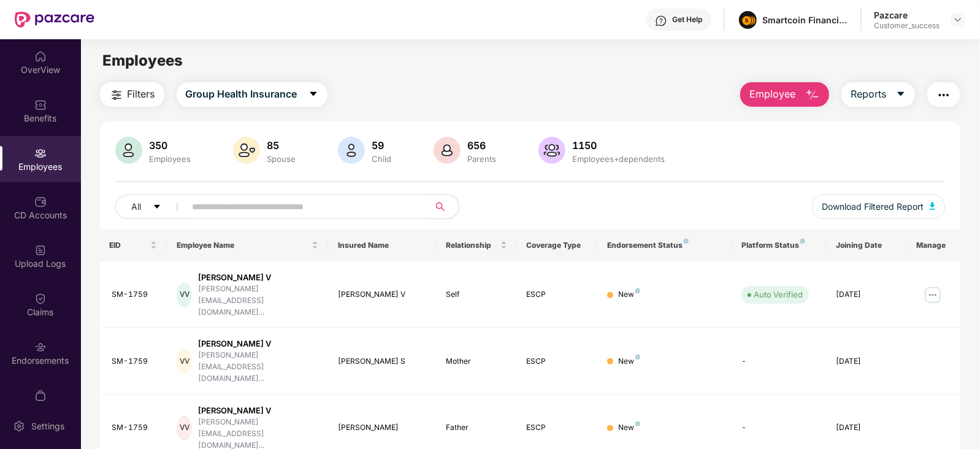
click at [264, 210] on input "text" at bounding box center [303, 207] width 220 height 18
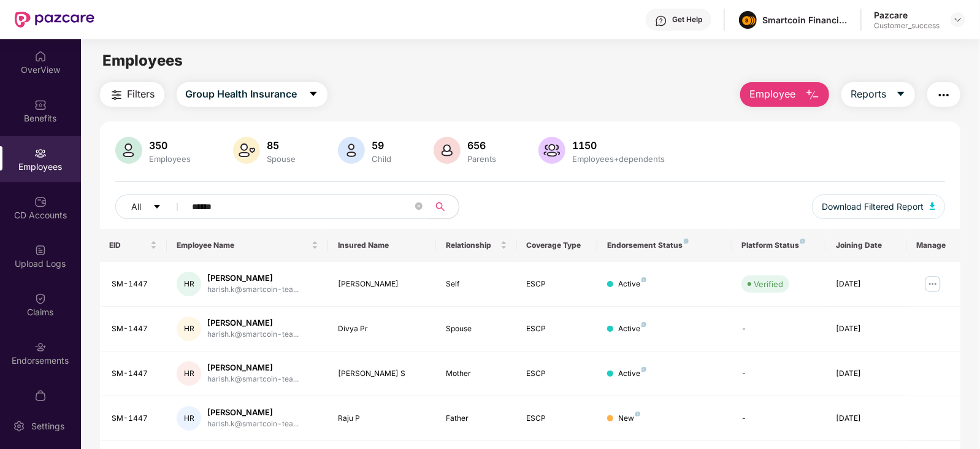
scroll to position [18, 0]
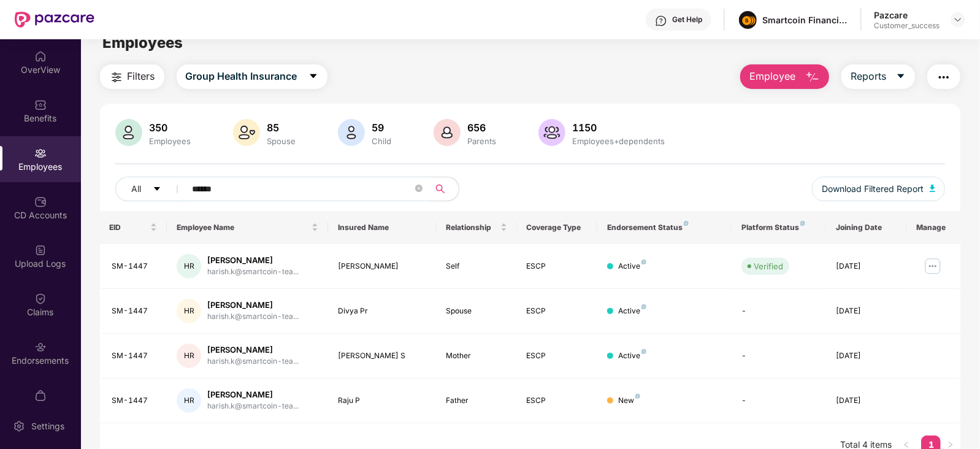
type input "******"
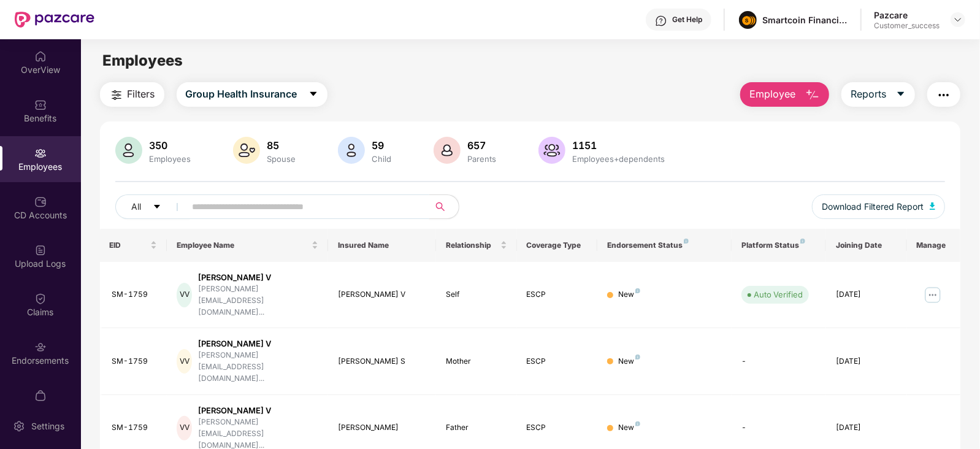
click at [250, 195] on span at bounding box center [303, 206] width 251 height 25
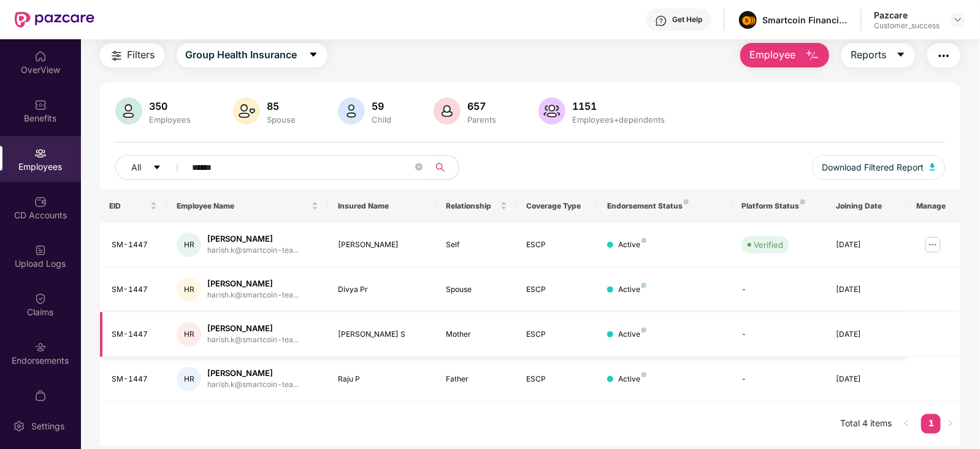
scroll to position [39, 0]
type input "******"
click at [927, 250] on img at bounding box center [933, 246] width 20 height 20
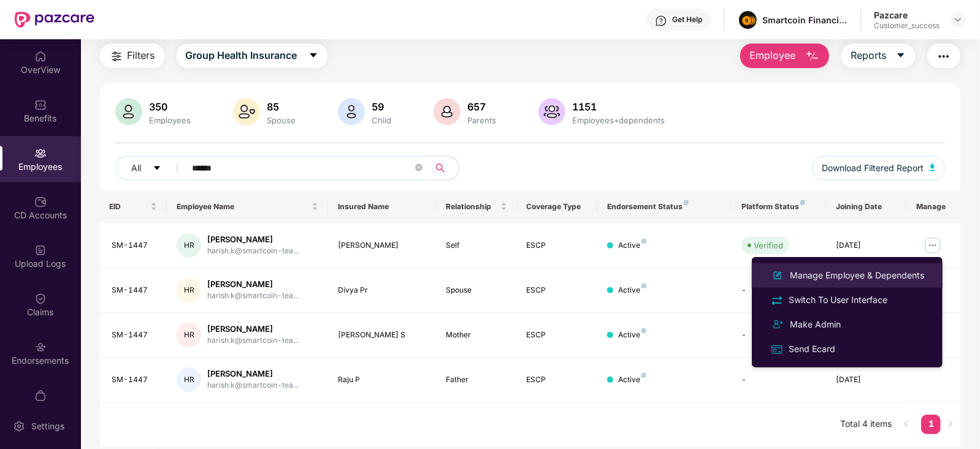
click at [865, 274] on div "Manage Employee & Dependents" at bounding box center [857, 275] width 139 height 13
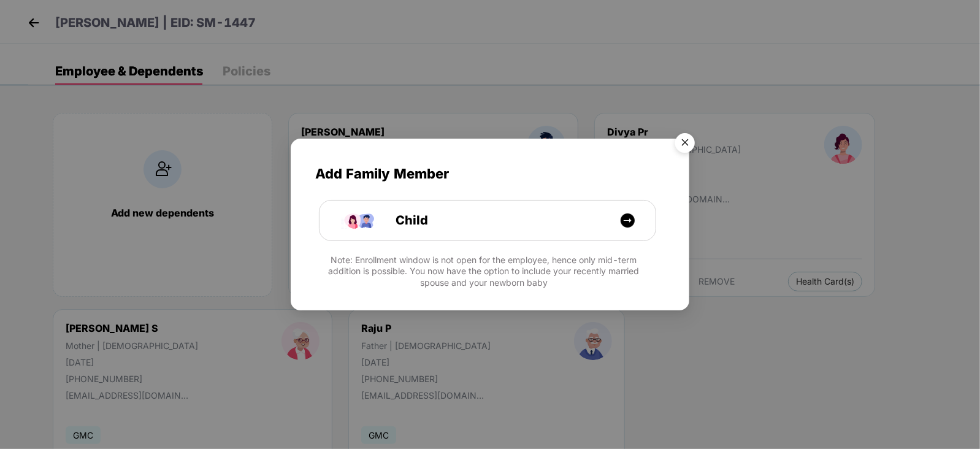
click at [684, 142] on img "Close" at bounding box center [685, 145] width 34 height 34
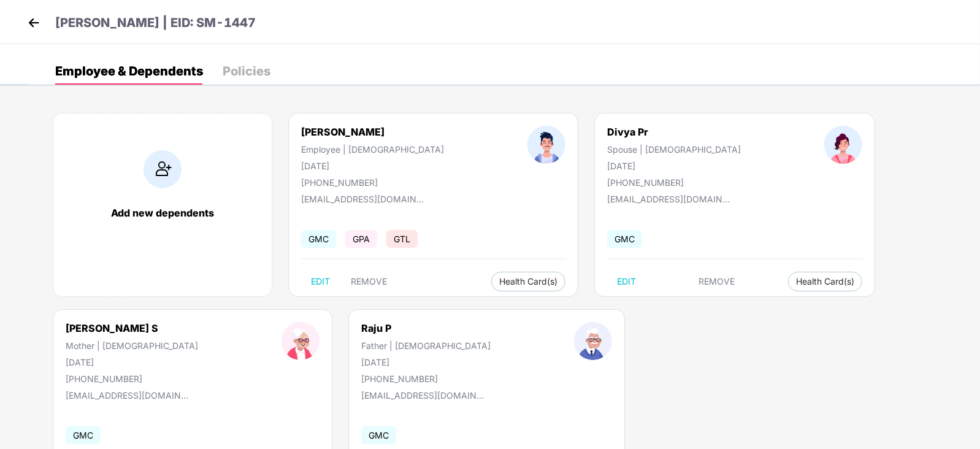
scroll to position [58, 0]
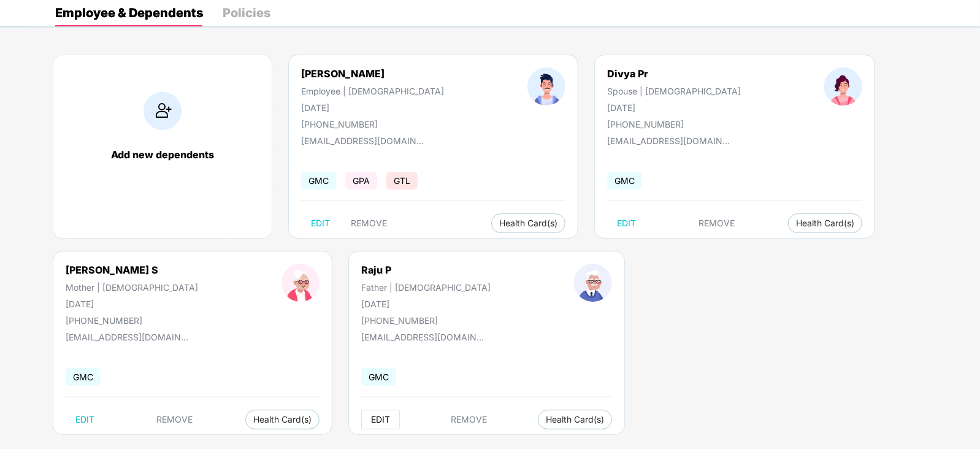
click at [361, 425] on button "EDIT" at bounding box center [380, 420] width 39 height 20
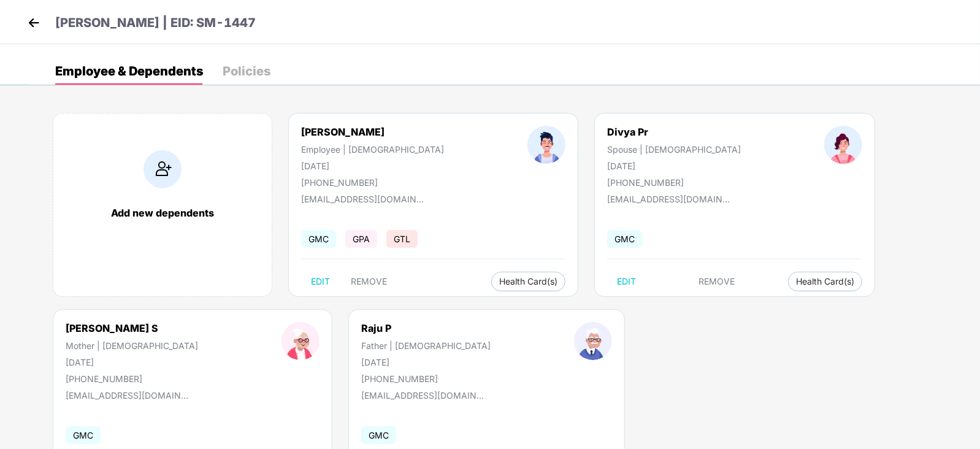
select select "******"
select select "****"
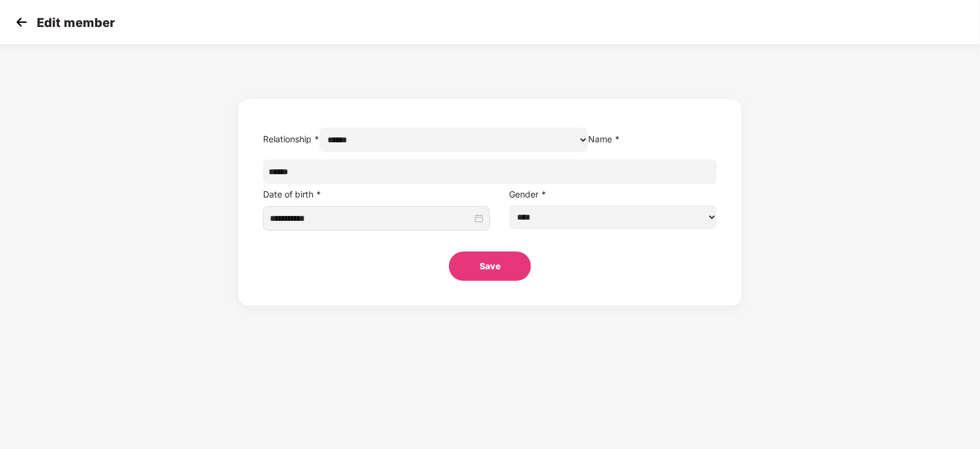
click at [423, 184] on input "******" at bounding box center [490, 171] width 455 height 25
type input "******"
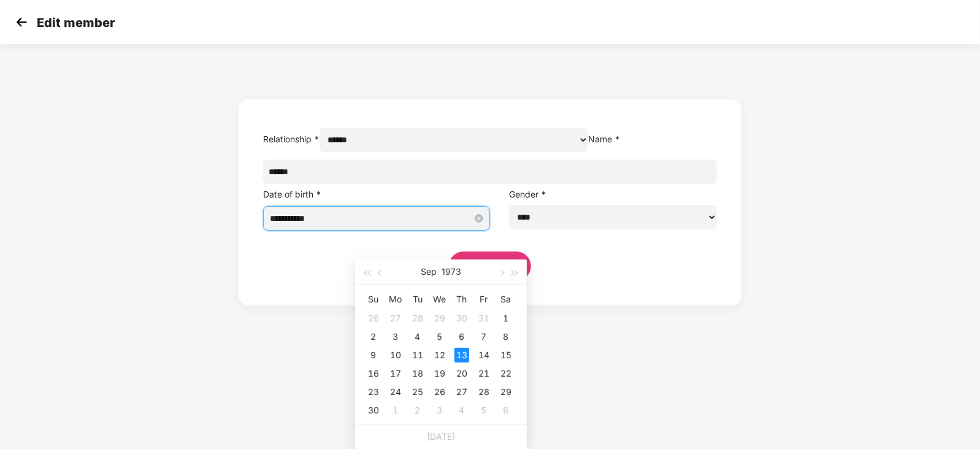
click at [412, 225] on input "**********" at bounding box center [371, 218] width 202 height 13
click at [454, 269] on button "1973" at bounding box center [452, 271] width 20 height 25
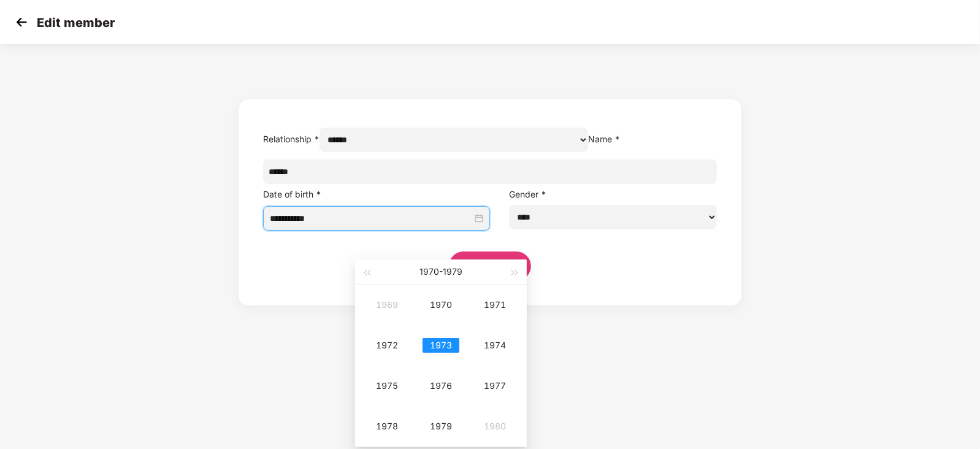
click at [375, 275] on div "1970 - 1979" at bounding box center [441, 271] width 134 height 25
click at [373, 274] on button "button" at bounding box center [366, 271] width 13 height 25
click at [502, 391] on div "1957" at bounding box center [495, 385] width 37 height 15
click at [396, 302] on div "Jan" at bounding box center [387, 304] width 37 height 15
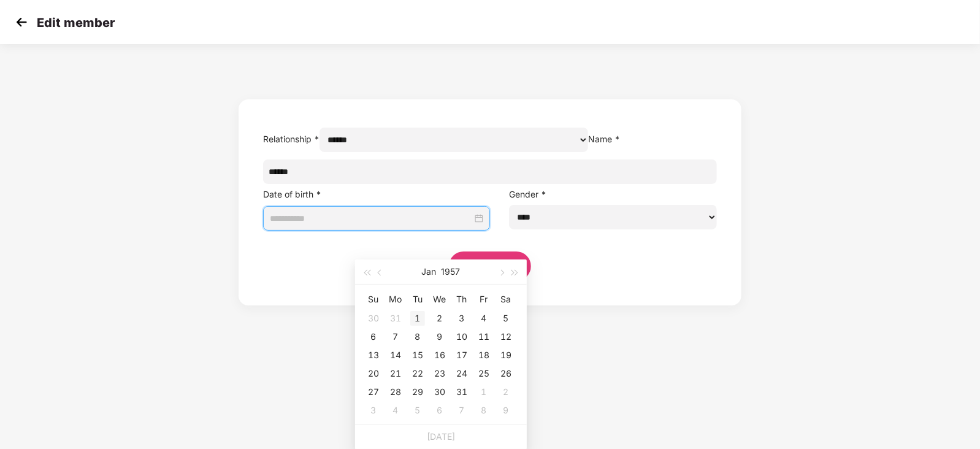
type input "**********"
click at [415, 315] on div "1" at bounding box center [417, 318] width 15 height 15
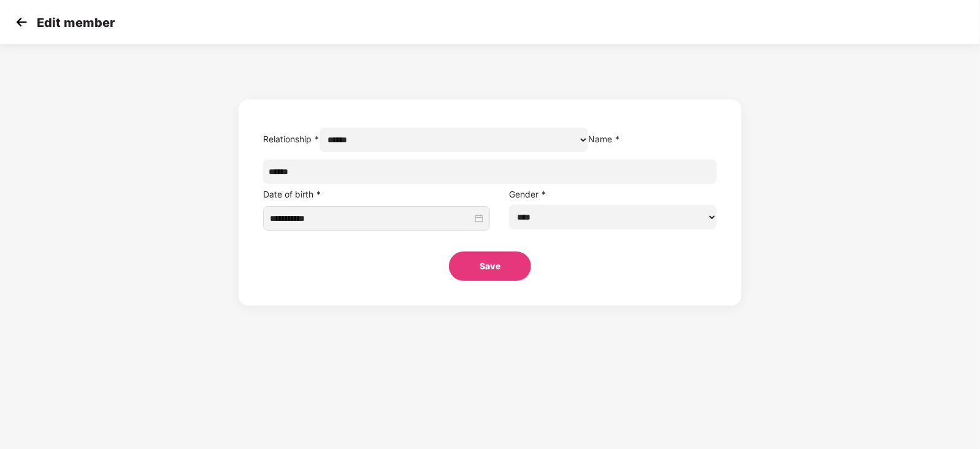
click at [504, 281] on button "Save" at bounding box center [490, 265] width 82 height 29
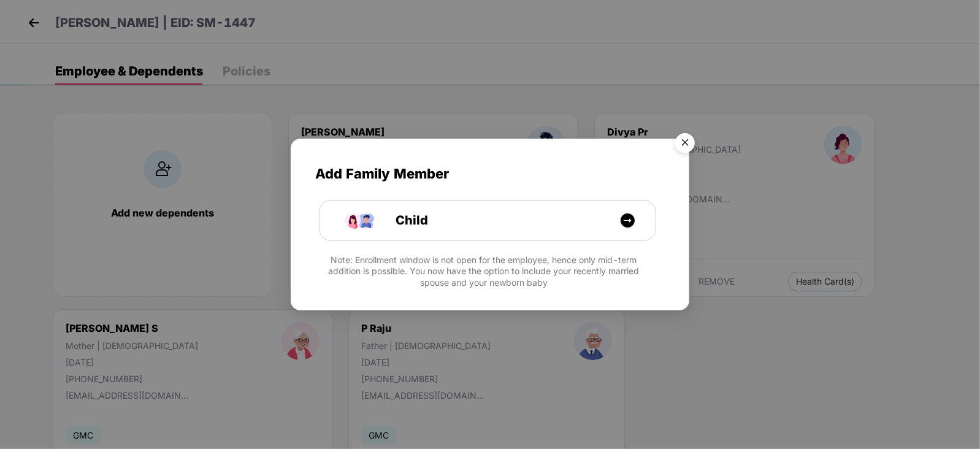
click at [687, 142] on img "Close" at bounding box center [685, 145] width 34 height 34
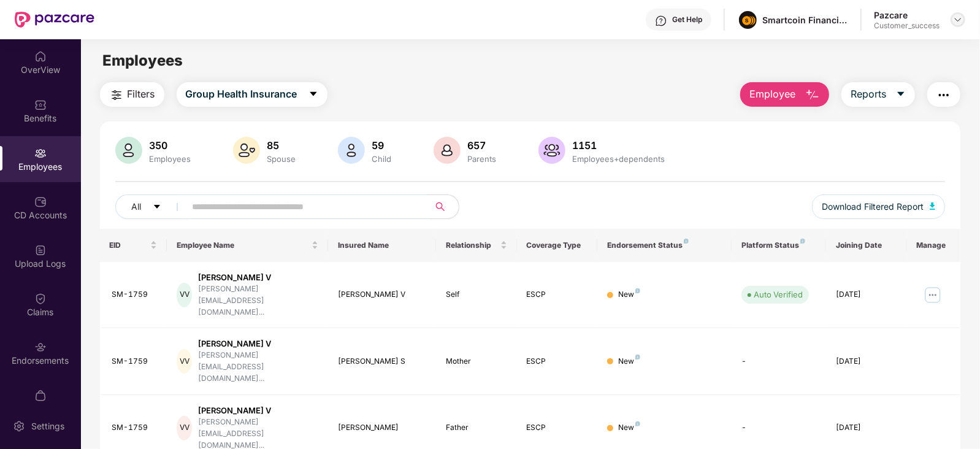
click at [954, 17] on img at bounding box center [958, 20] width 10 height 10
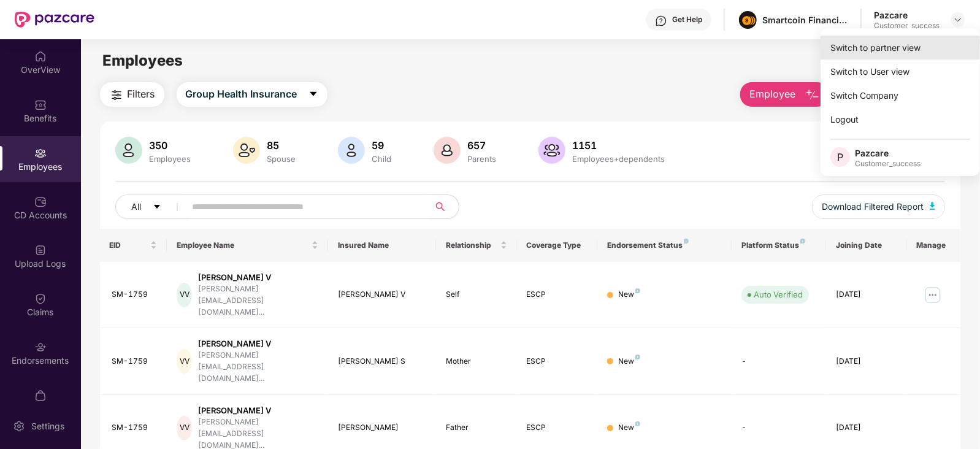
click at [913, 40] on div "Switch to partner view" at bounding box center [900, 48] width 159 height 24
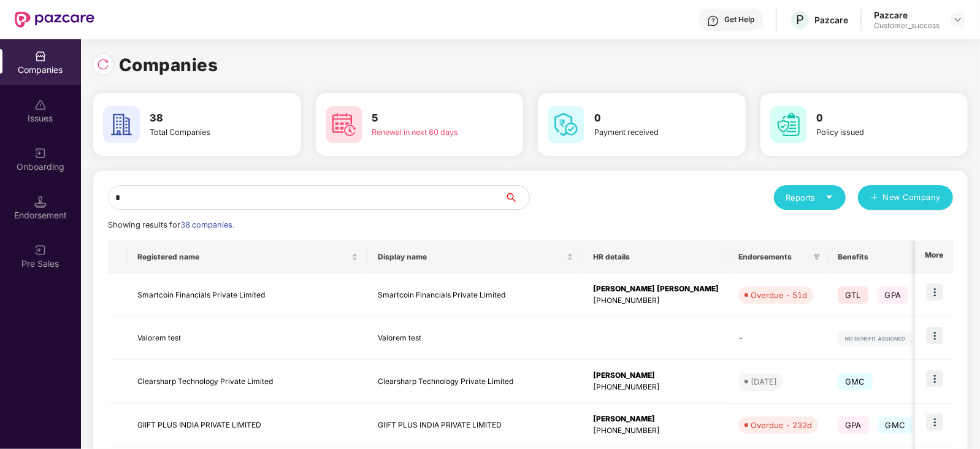
click at [350, 199] on input "*" at bounding box center [306, 197] width 397 height 25
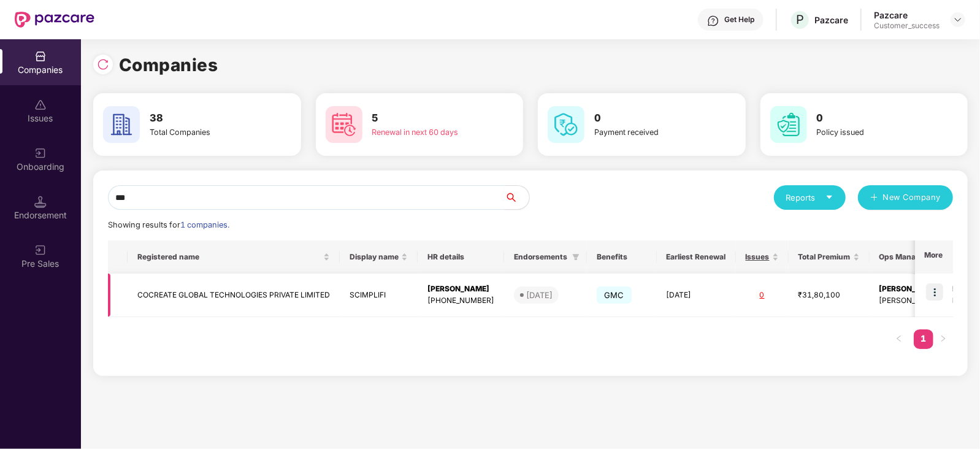
type input "***"
click at [217, 296] on td "COCREATE GLOBAL TECHNOLOGIES PRIVATE LIMITED" at bounding box center [234, 296] width 212 height 44
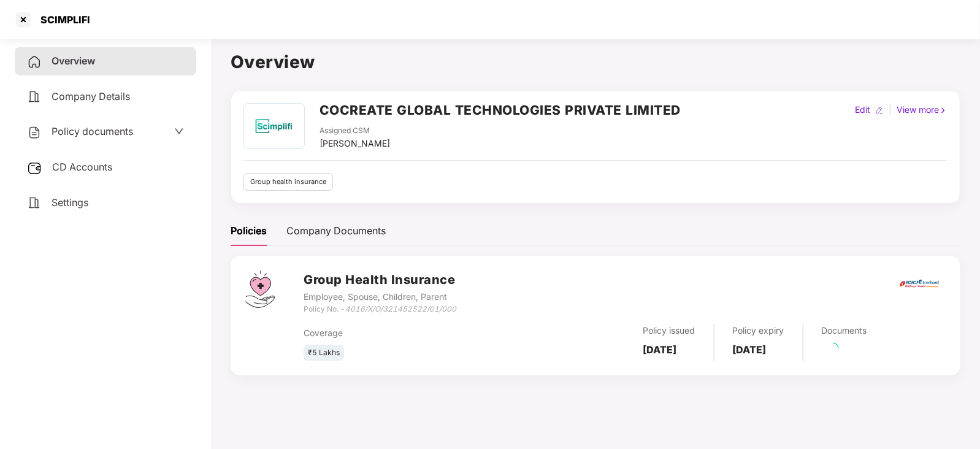
click at [102, 126] on span "Policy documents" at bounding box center [93, 131] width 82 height 12
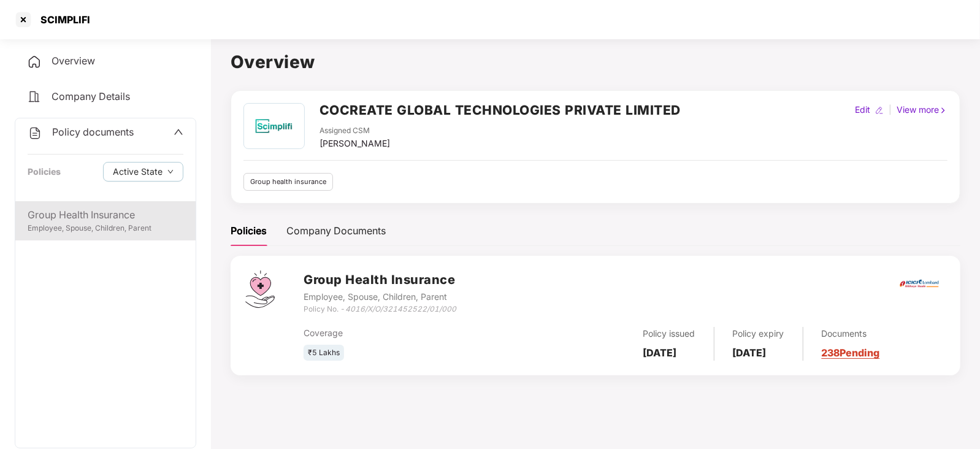
click at [80, 201] on div "Group Health Insurance Employee, Spouse, Children, Parent" at bounding box center [105, 220] width 180 height 39
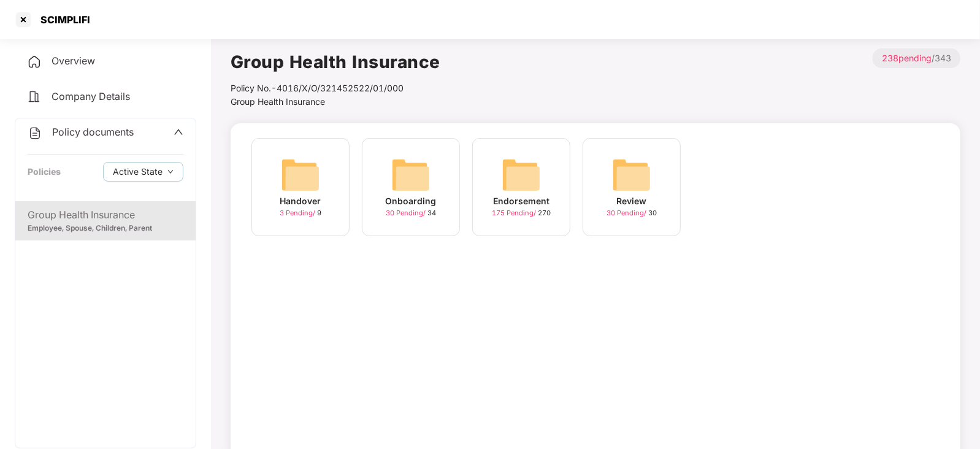
click at [282, 170] on img at bounding box center [300, 174] width 39 height 39
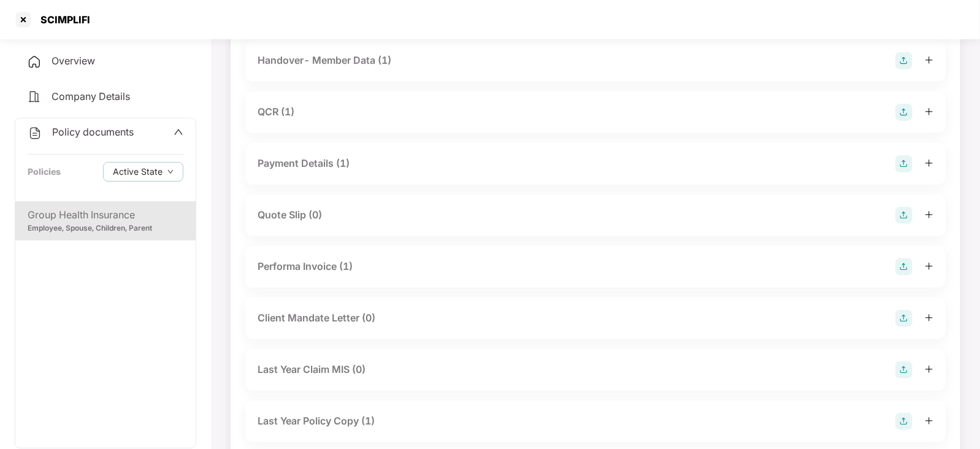
scroll to position [182, 0]
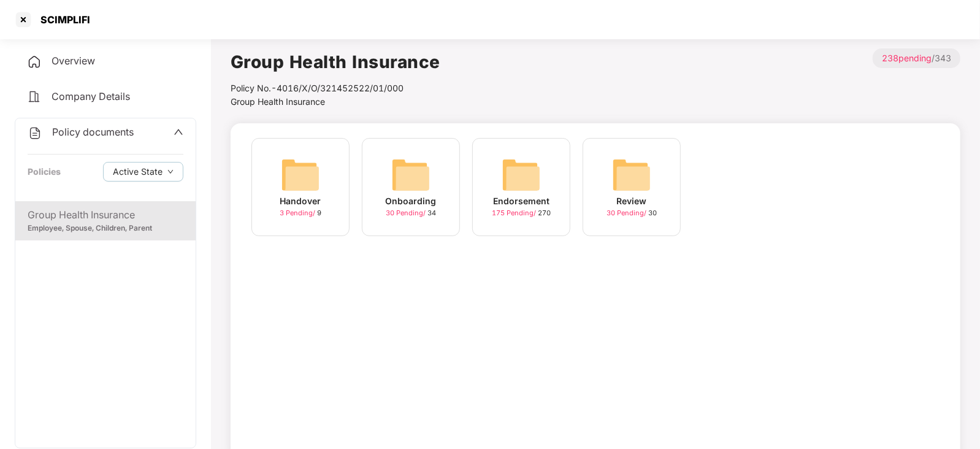
click at [421, 169] on img at bounding box center [410, 174] width 39 height 39
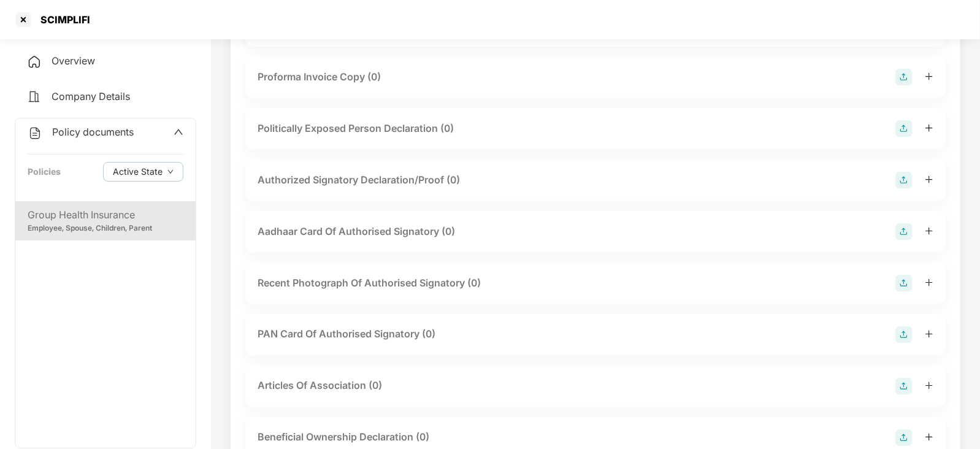
scroll to position [1470, 0]
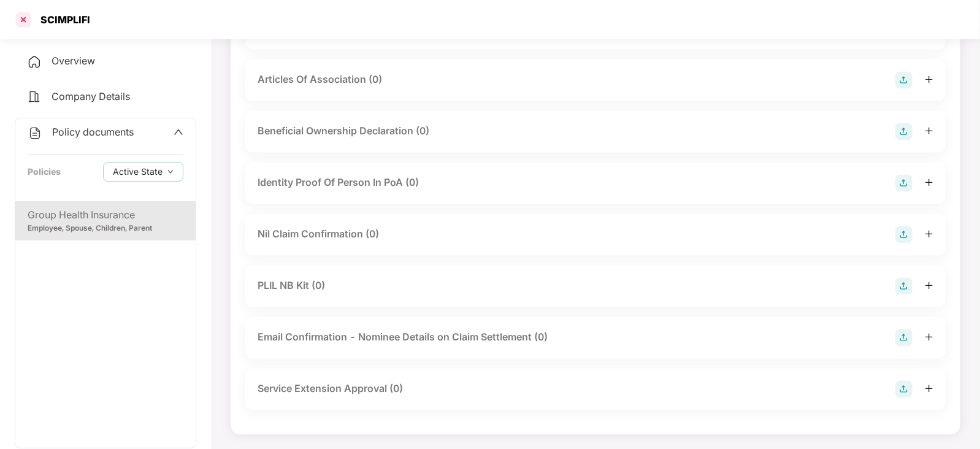
click at [24, 17] on div at bounding box center [23, 20] width 20 height 20
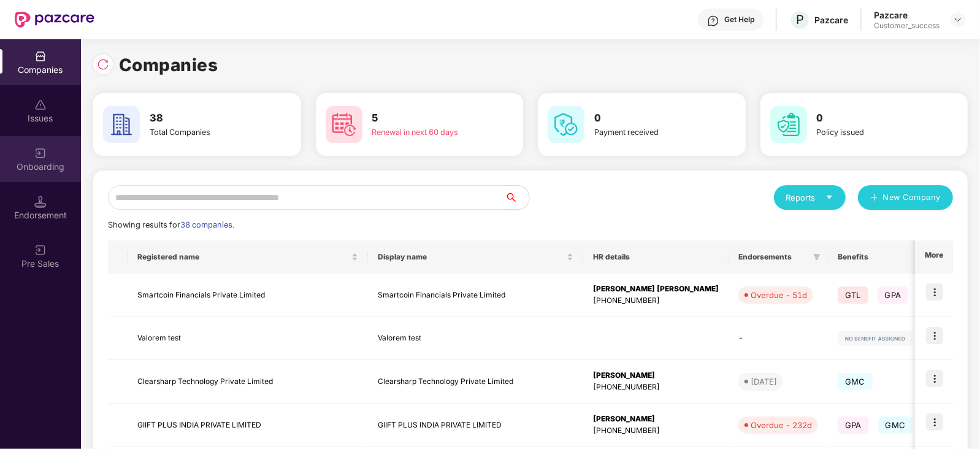
click at [42, 163] on div "Onboarding" at bounding box center [40, 167] width 81 height 12
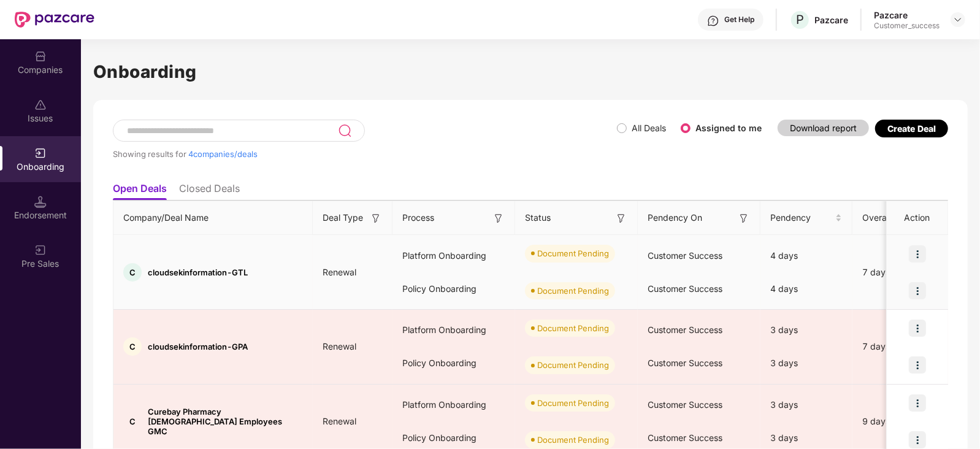
scroll to position [129, 0]
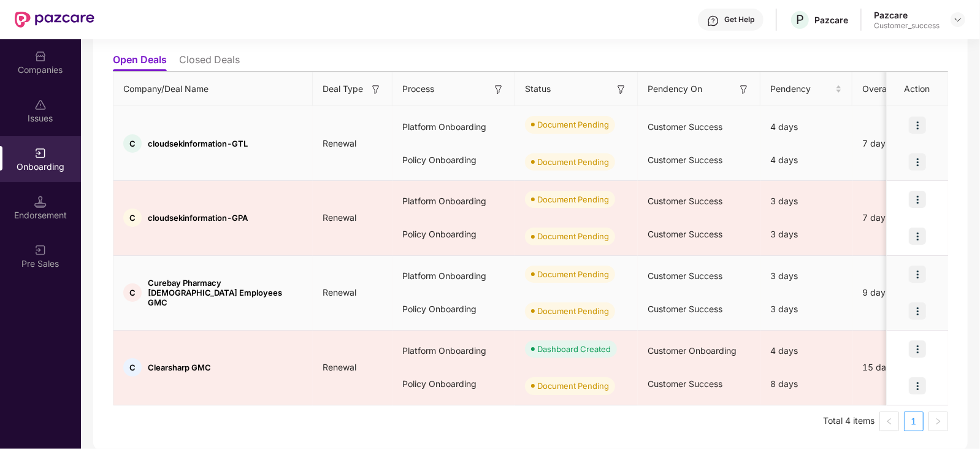
click at [423, 267] on div "Platform Onboarding" at bounding box center [454, 275] width 123 height 33
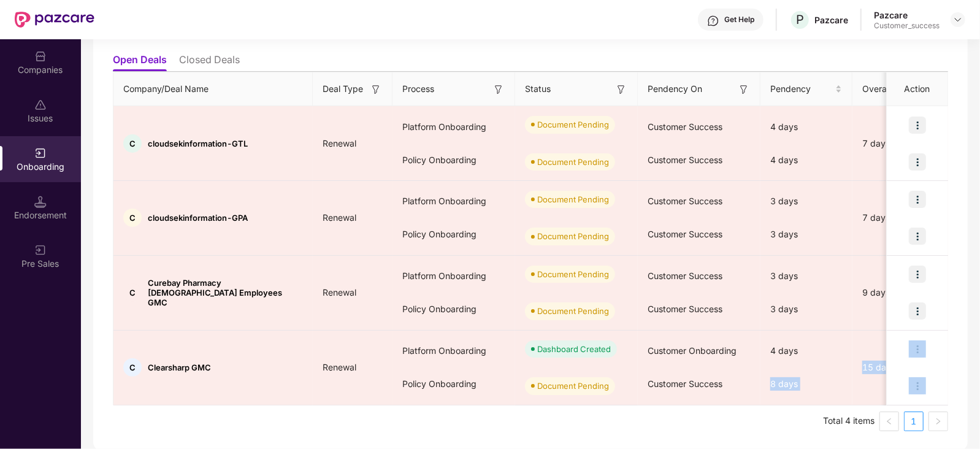
drag, startPoint x: 847, startPoint y: 336, endPoint x: 501, endPoint y: 445, distance: 362.9
click at [501, 445] on div "Showing results for 4 companies/deals All Deals Assigned to me Download report …" at bounding box center [530, 211] width 875 height 480
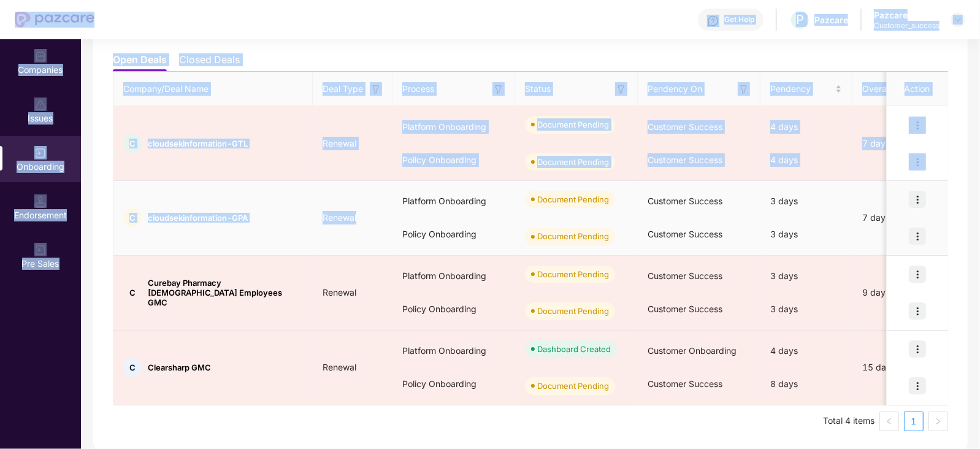
scroll to position [0, 0]
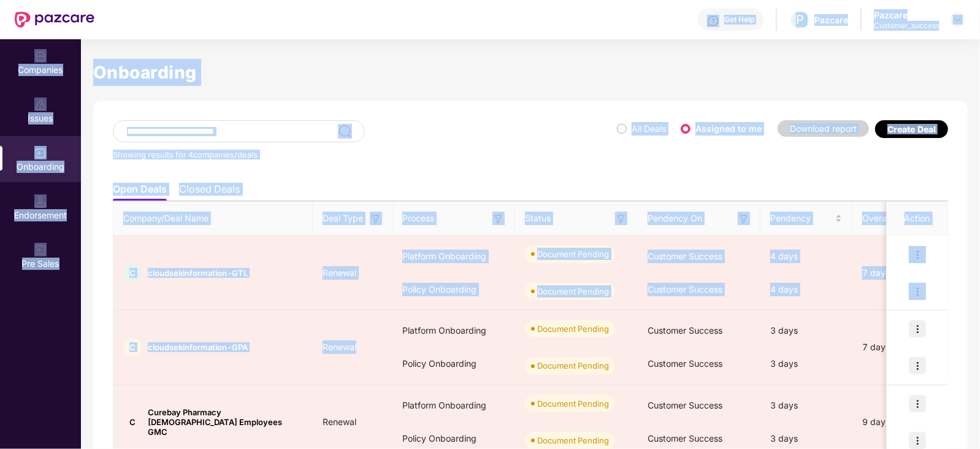
drag, startPoint x: 387, startPoint y: 241, endPoint x: 642, endPoint y: 4, distance: 348.1
click at [642, 4] on div "Get Help P Pazcare Pazcare Customer_success Companies Issues Onboarding Endorse…" at bounding box center [490, 224] width 980 height 449
click at [642, 4] on div "Get Help P Pazcare Pazcare Customer_success" at bounding box center [529, 19] width 871 height 39
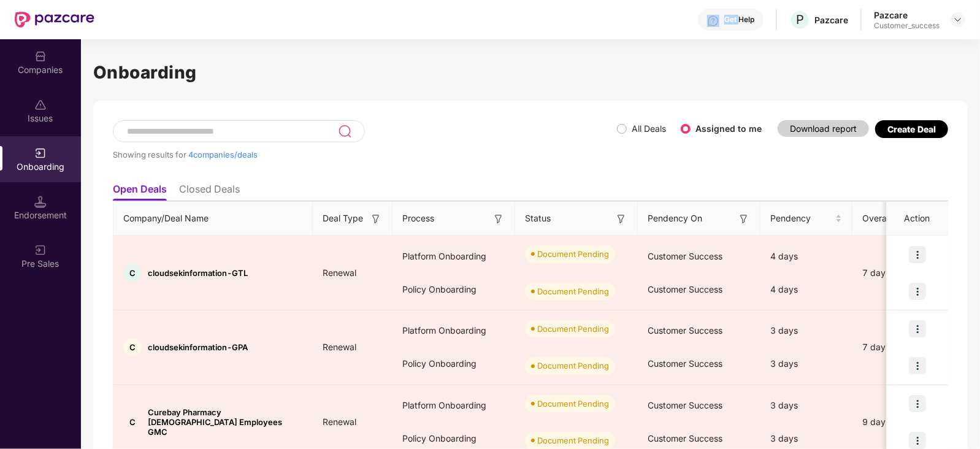
click at [642, 4] on div "Get Help P Pazcare Pazcare Customer_success" at bounding box center [529, 19] width 871 height 39
click at [530, 75] on h1 "Onboarding" at bounding box center [530, 72] width 875 height 27
drag, startPoint x: 644, startPoint y: 274, endPoint x: 574, endPoint y: 143, distance: 149.0
click at [574, 143] on div "Showing results for 4 companies/deals All Deals Assigned to me Download report …" at bounding box center [530, 341] width 875 height 480
click at [574, 143] on div "Showing results for 4 companies/deals" at bounding box center [365, 148] width 504 height 56
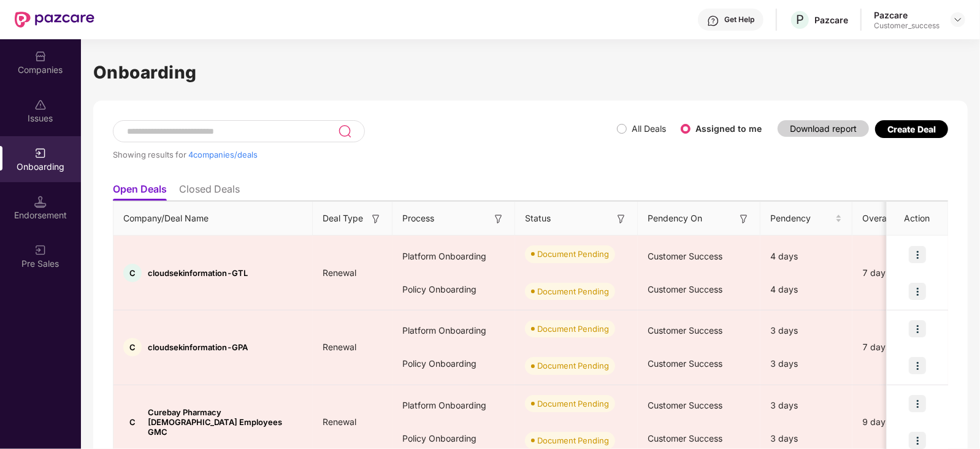
click at [574, 143] on div "Showing results for 4 companies/deals" at bounding box center [365, 148] width 504 height 56
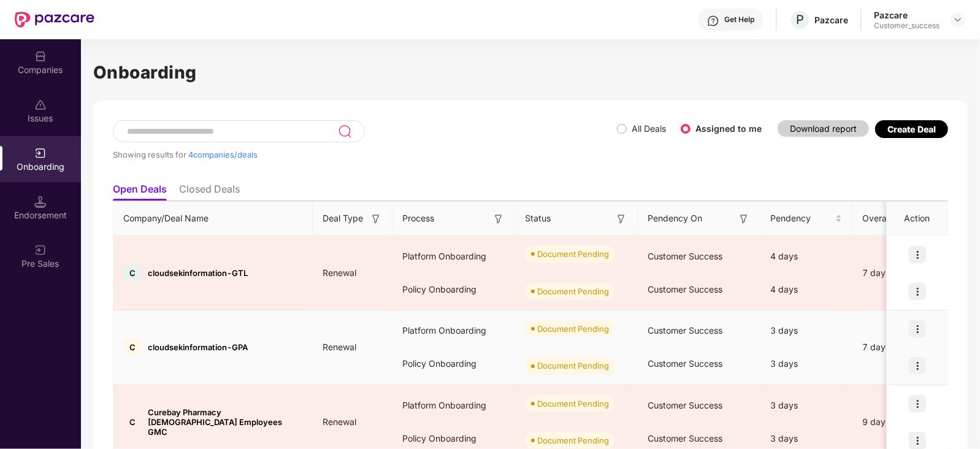
scroll to position [95, 0]
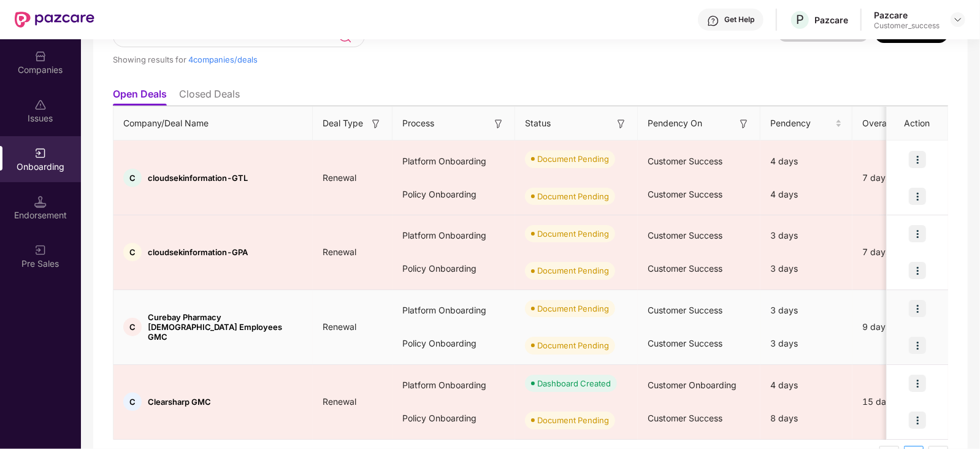
click at [923, 306] on img at bounding box center [917, 308] width 17 height 17
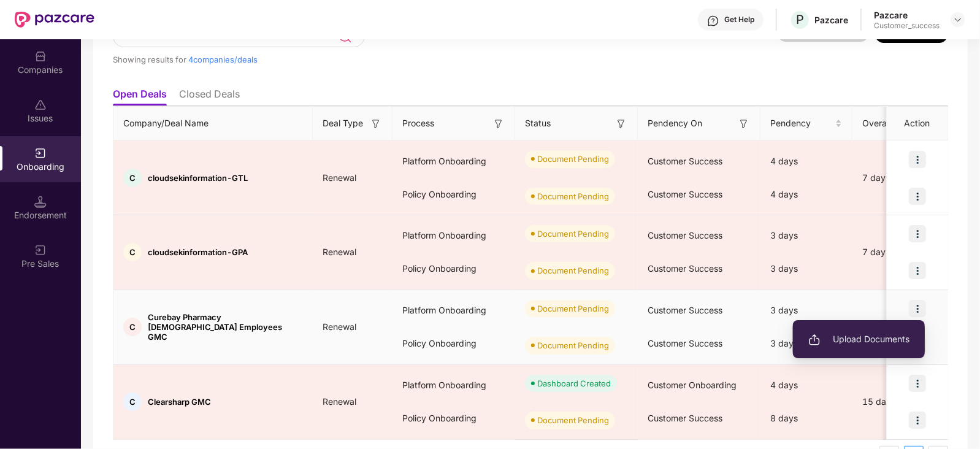
click at [850, 336] on span "Upload Documents" at bounding box center [858, 338] width 101 height 13
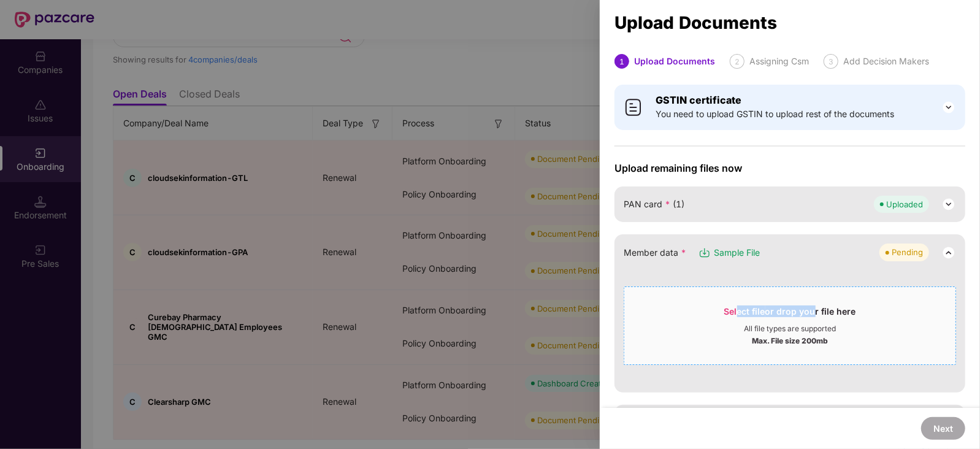
drag, startPoint x: 772, startPoint y: 291, endPoint x: 736, endPoint y: 309, distance: 39.8
click at [736, 309] on div "Select file or drop your file here" at bounding box center [790, 314] width 132 height 18
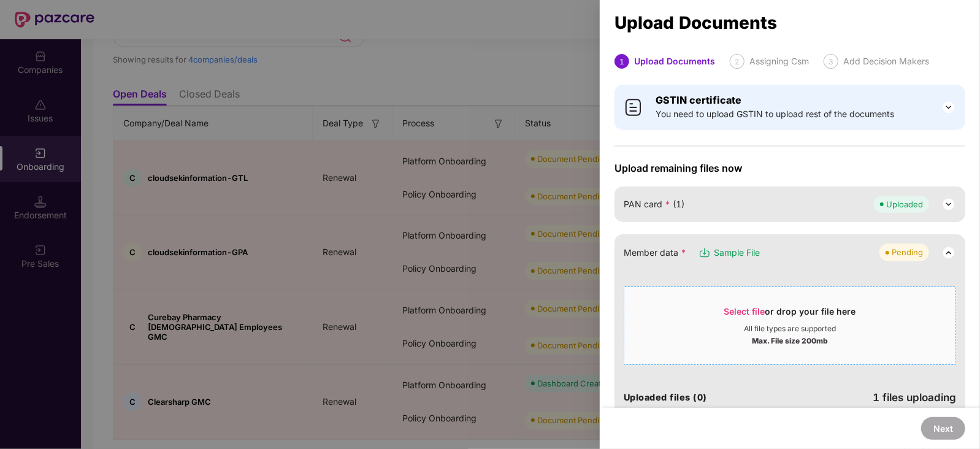
click at [303, 69] on div at bounding box center [490, 224] width 980 height 449
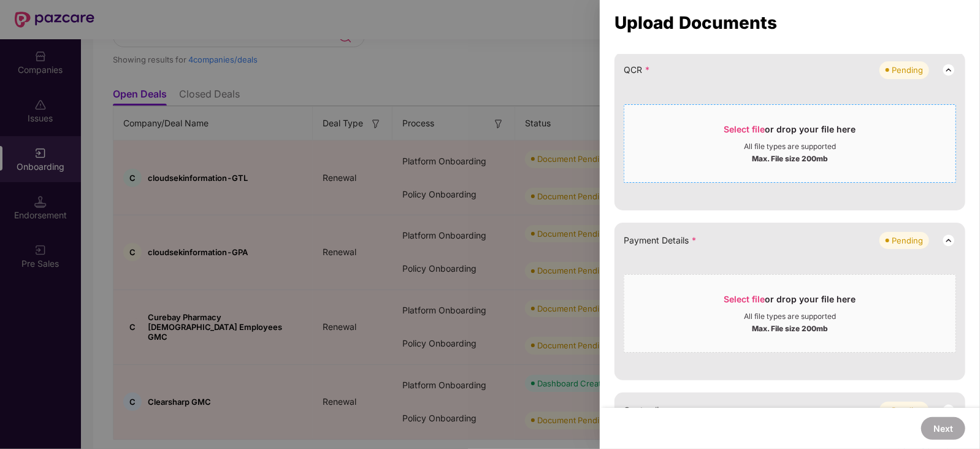
scroll to position [402, 0]
click at [718, 122] on div "Select file or drop your file here" at bounding box center [789, 131] width 331 height 18
